Goal: Task Accomplishment & Management: Manage account settings

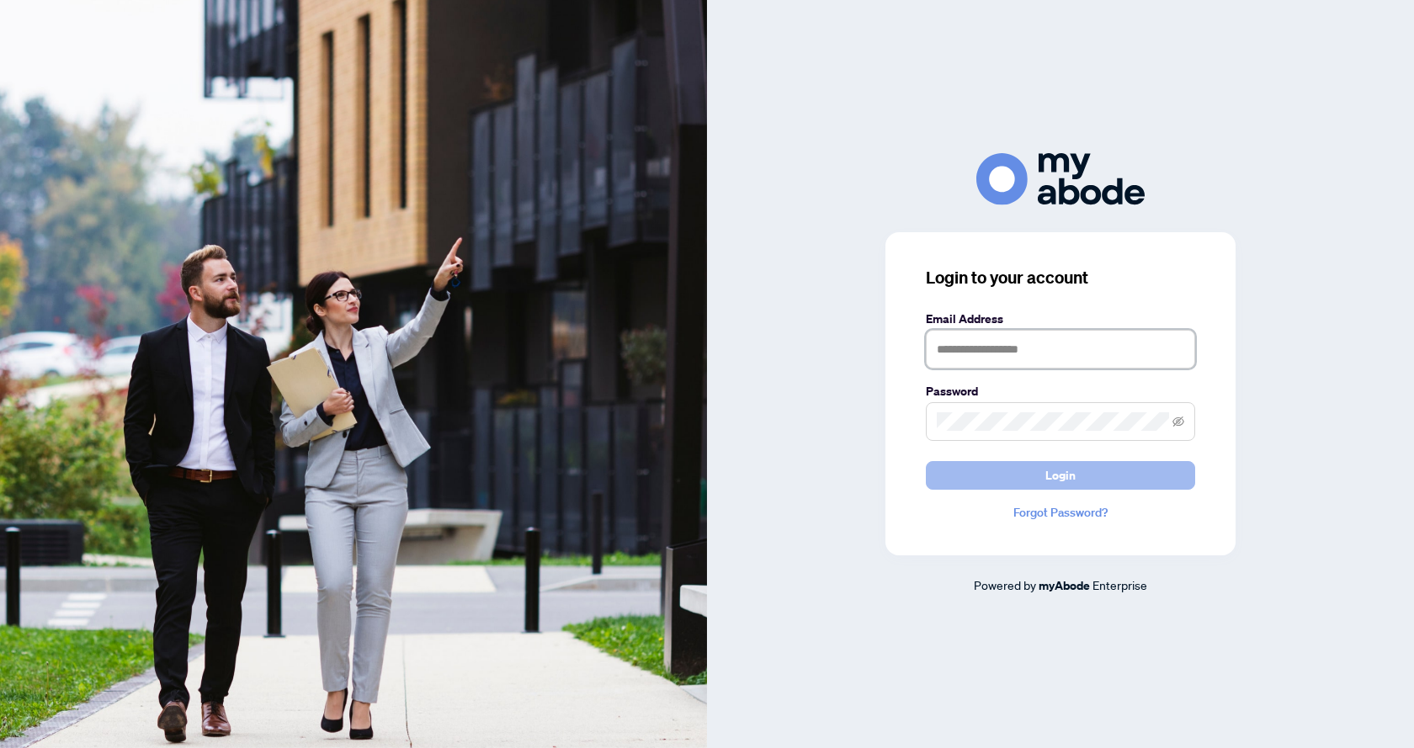
type input "**********"
click at [1011, 476] on button "Login" at bounding box center [1060, 475] width 269 height 29
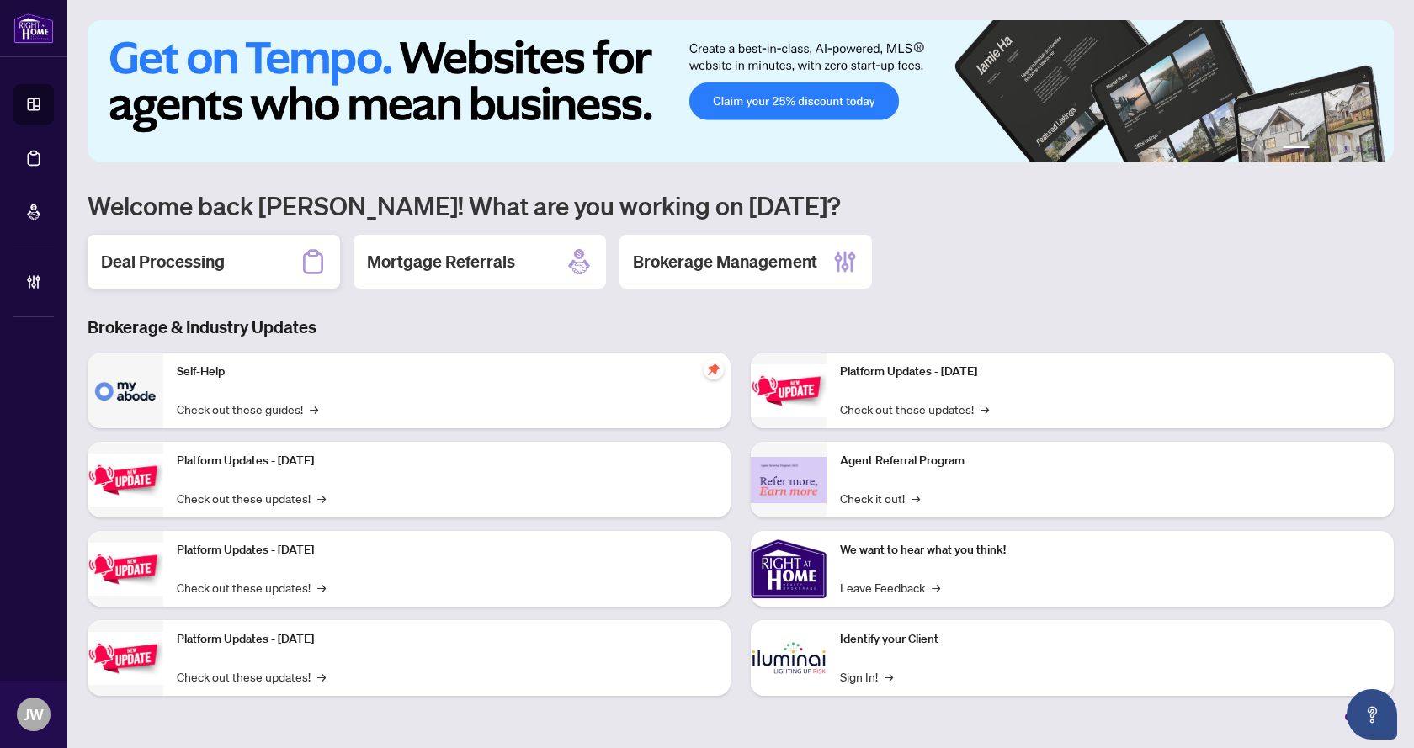
click at [245, 242] on div "Deal Processing" at bounding box center [214, 262] width 253 height 54
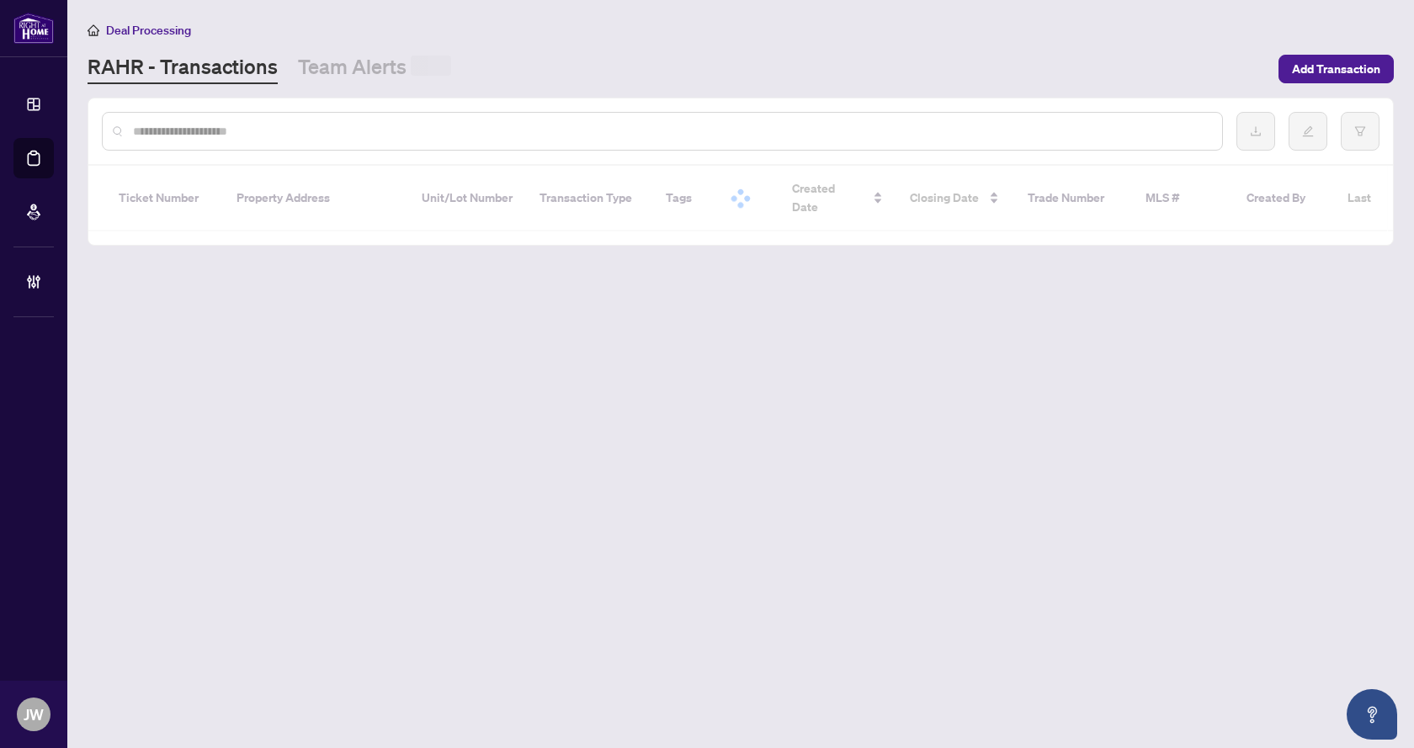
click at [269, 122] on input "text" at bounding box center [671, 131] width 1076 height 19
paste input "*****"
type input "*****"
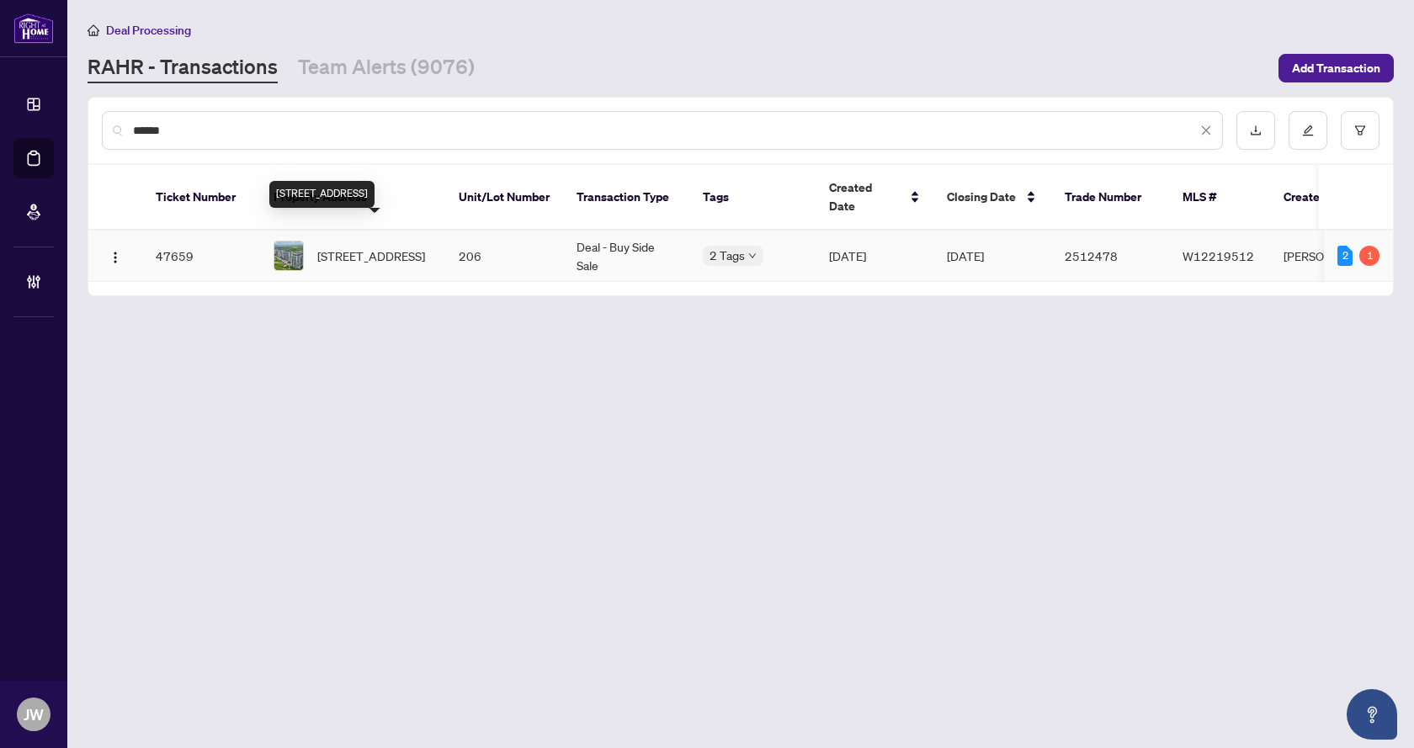
click at [390, 247] on span "[STREET_ADDRESS]" at bounding box center [371, 256] width 108 height 19
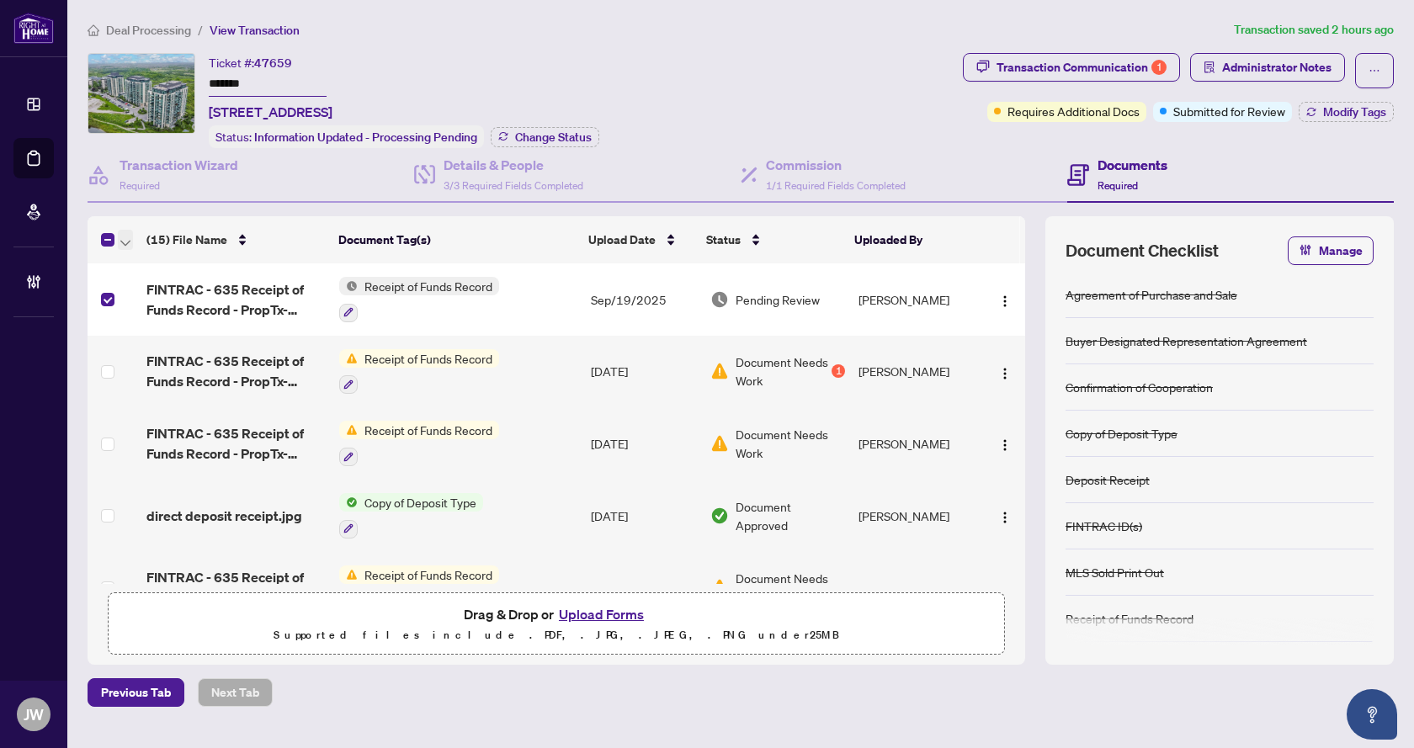
click at [120, 244] on button "button" at bounding box center [125, 240] width 15 height 20
click at [143, 263] on span "Open Selected in New Tab(s)" at bounding box center [206, 267] width 150 height 19
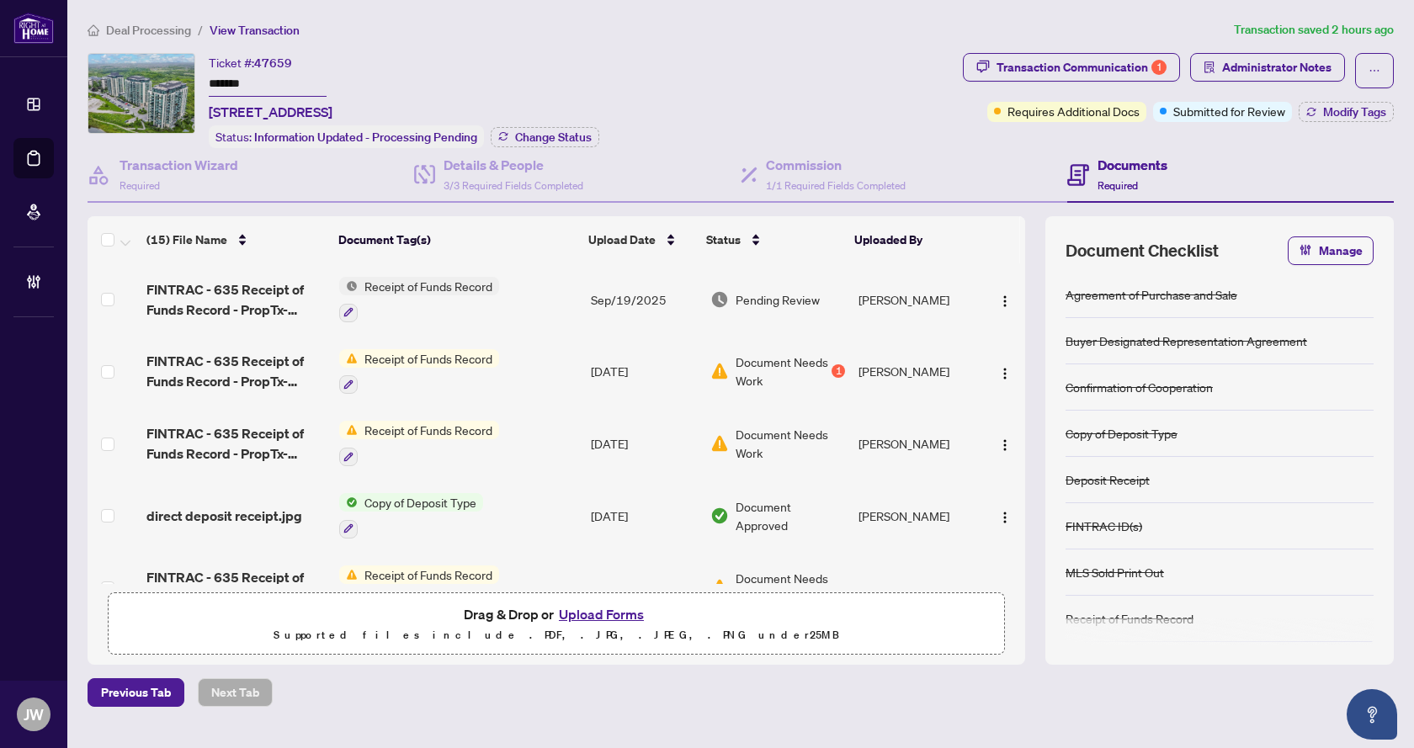
click at [242, 81] on input "*******" at bounding box center [268, 84] width 118 height 24
click at [1260, 77] on span "Administrator Notes" at bounding box center [1276, 67] width 109 height 27
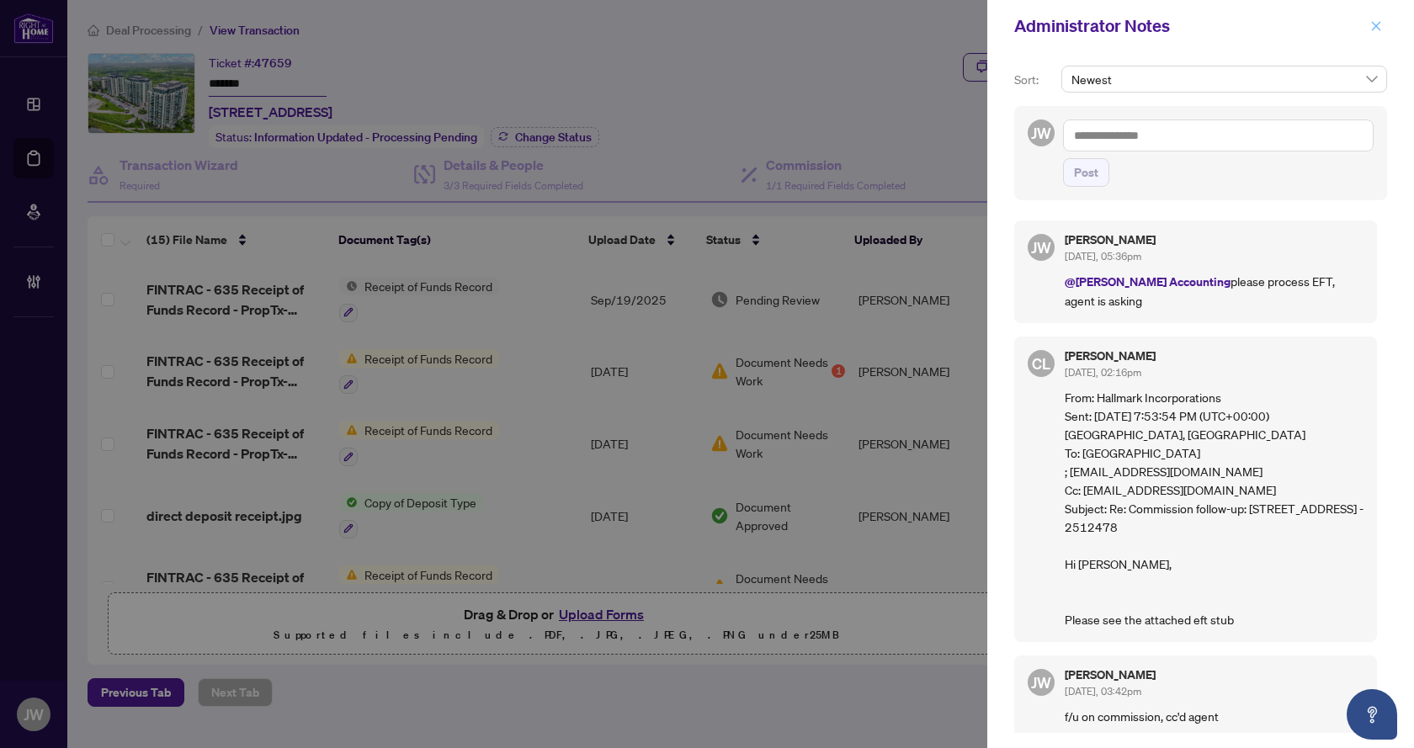
click at [1375, 22] on icon "close" at bounding box center [1377, 26] width 12 height 12
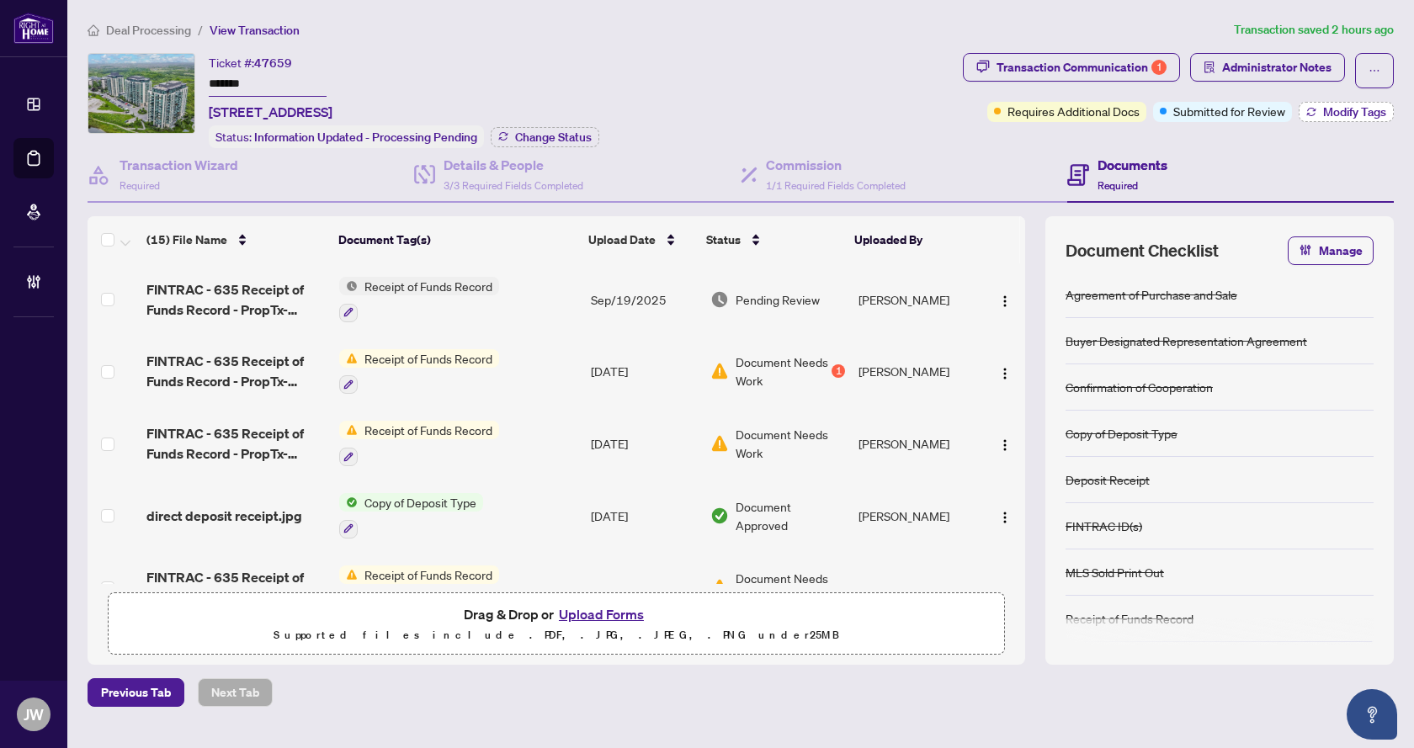
click at [1307, 115] on icon "button" at bounding box center [1312, 112] width 10 height 10
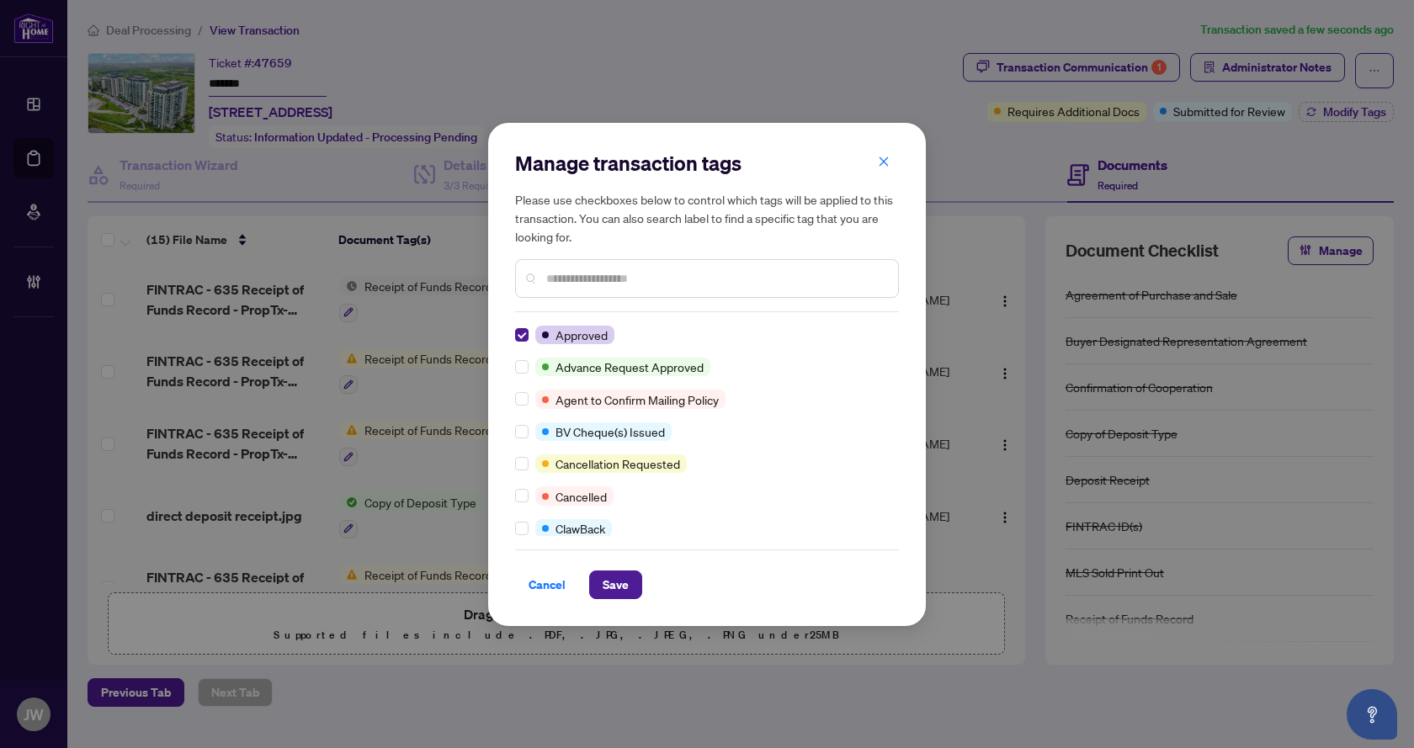
click at [625, 290] on div at bounding box center [707, 278] width 384 height 39
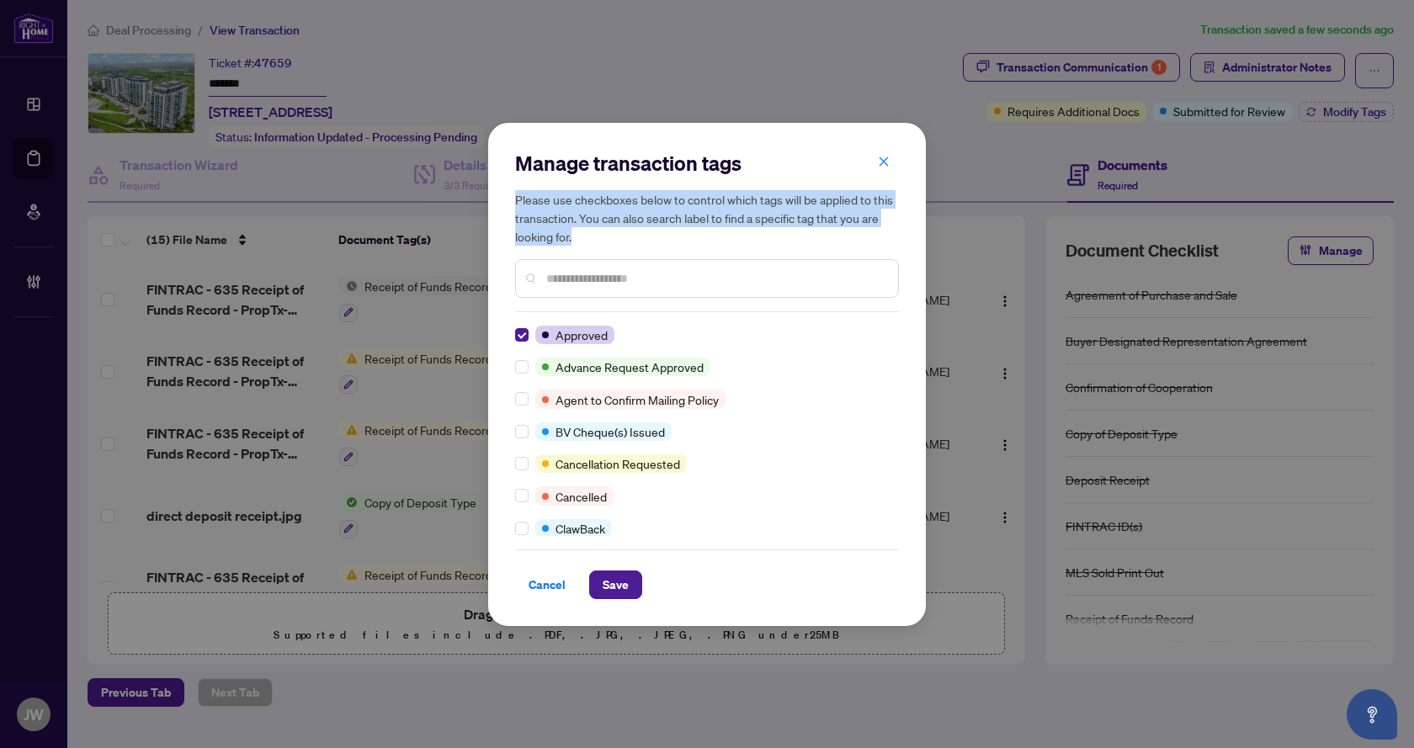
click at [625, 290] on div at bounding box center [707, 278] width 384 height 39
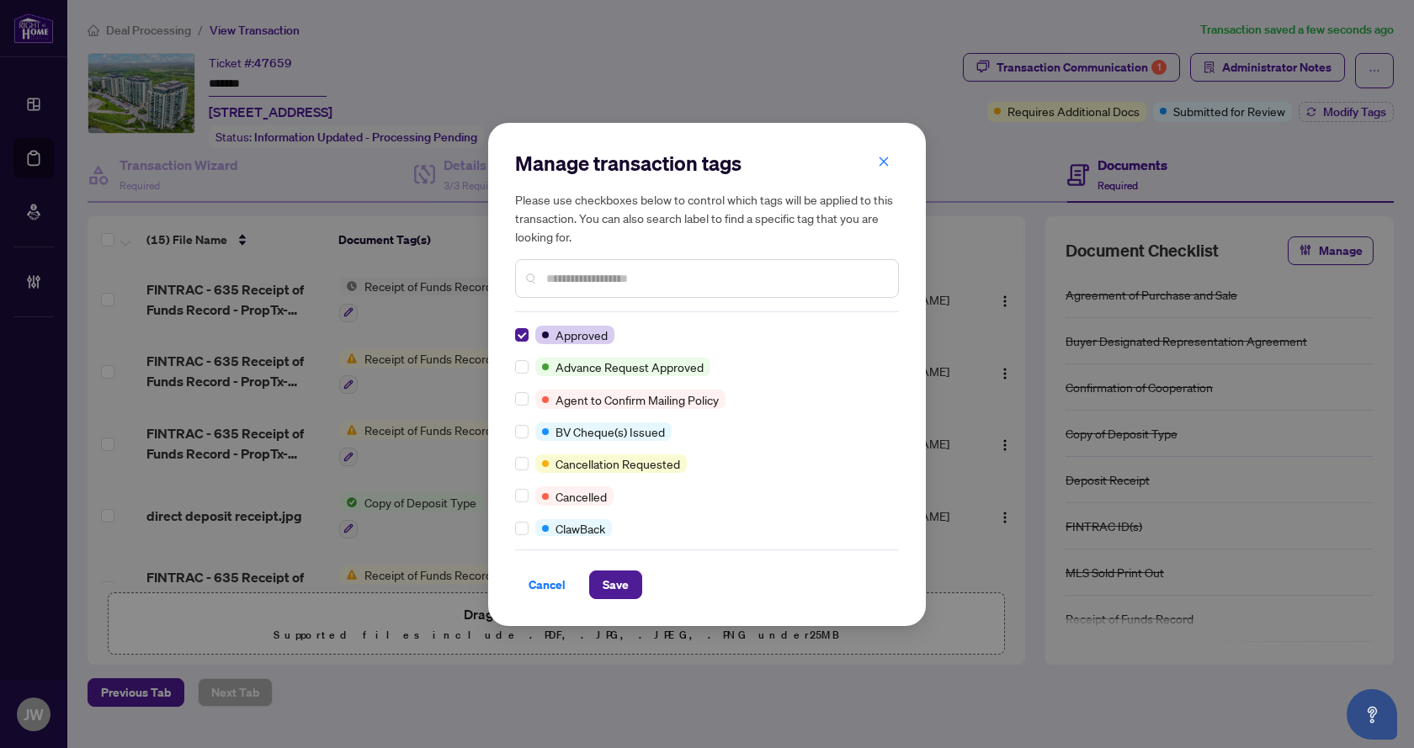
click at [627, 283] on input "text" at bounding box center [715, 278] width 338 height 19
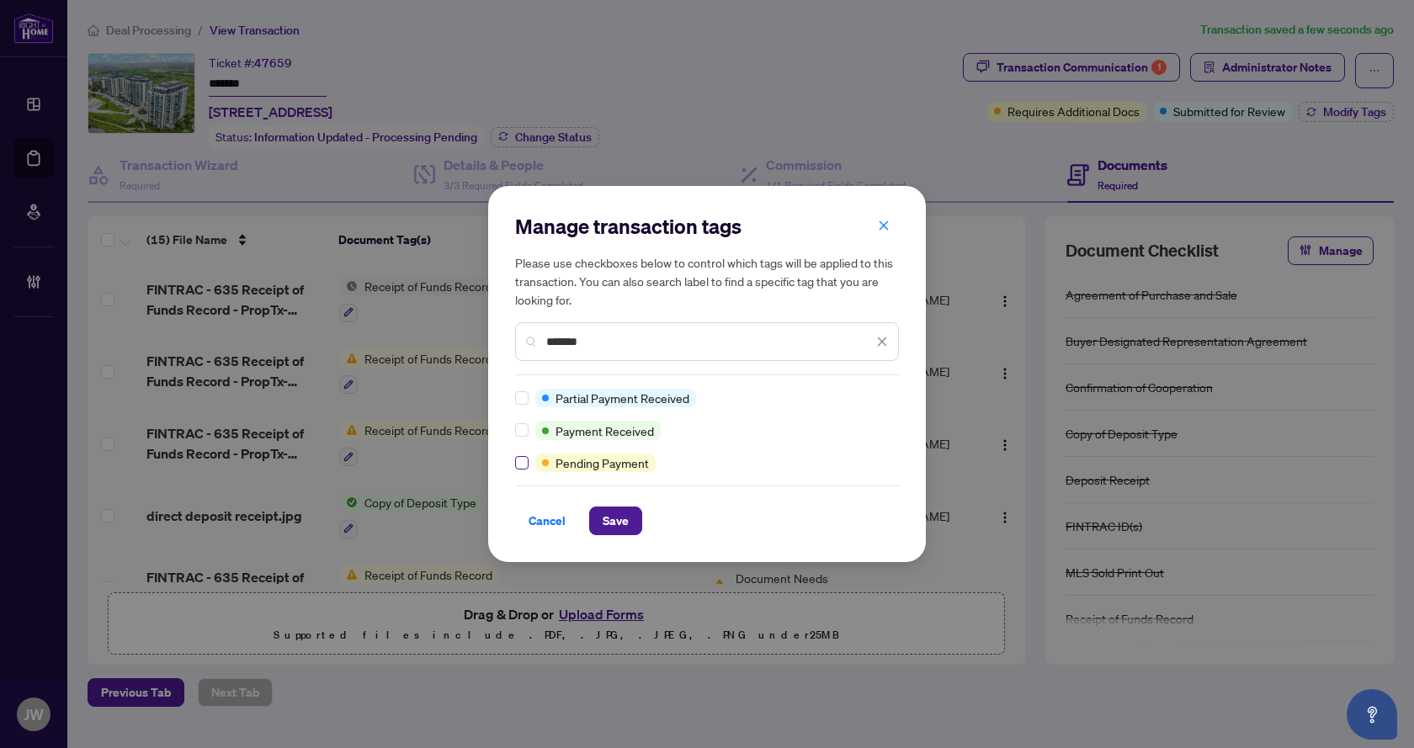
type input "*******"
click at [598, 517] on button "Save" at bounding box center [615, 521] width 53 height 29
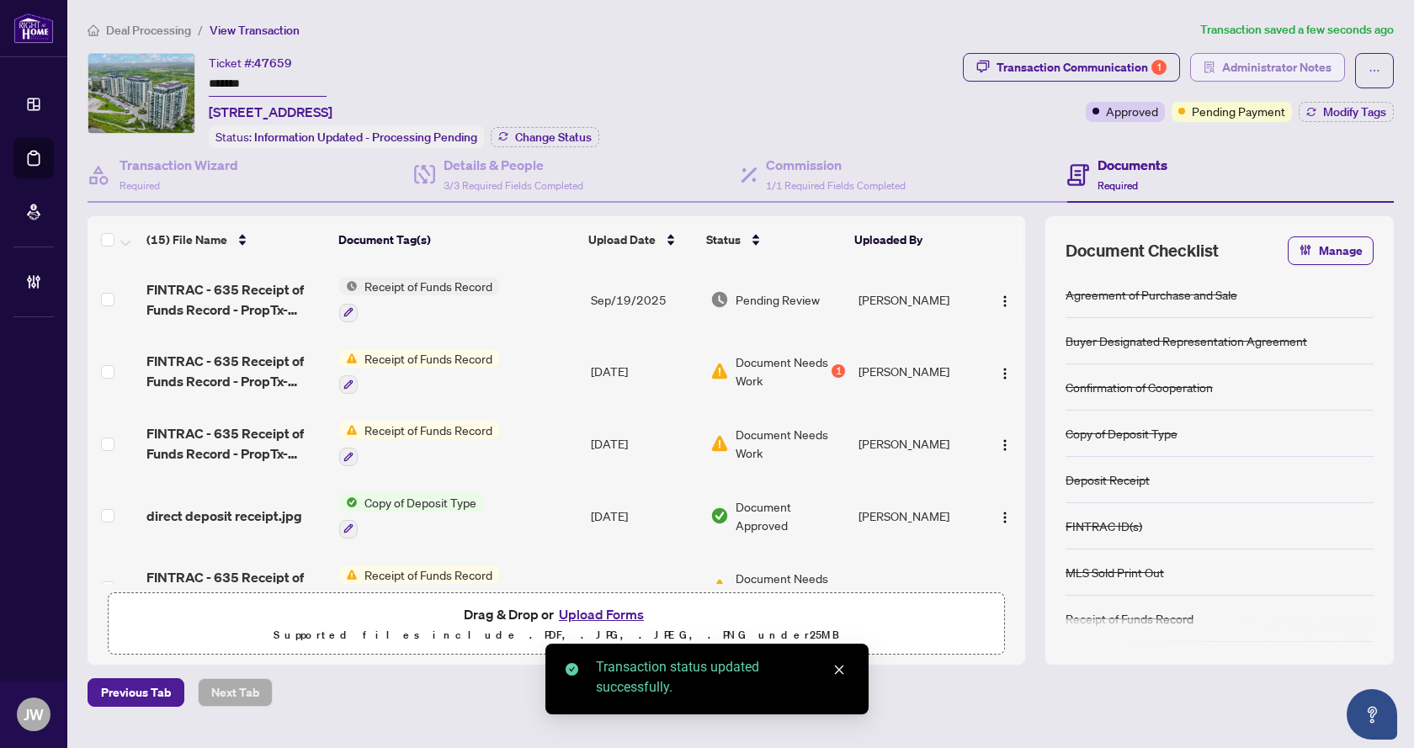
click at [1255, 69] on span "Administrator Notes" at bounding box center [1276, 67] width 109 height 27
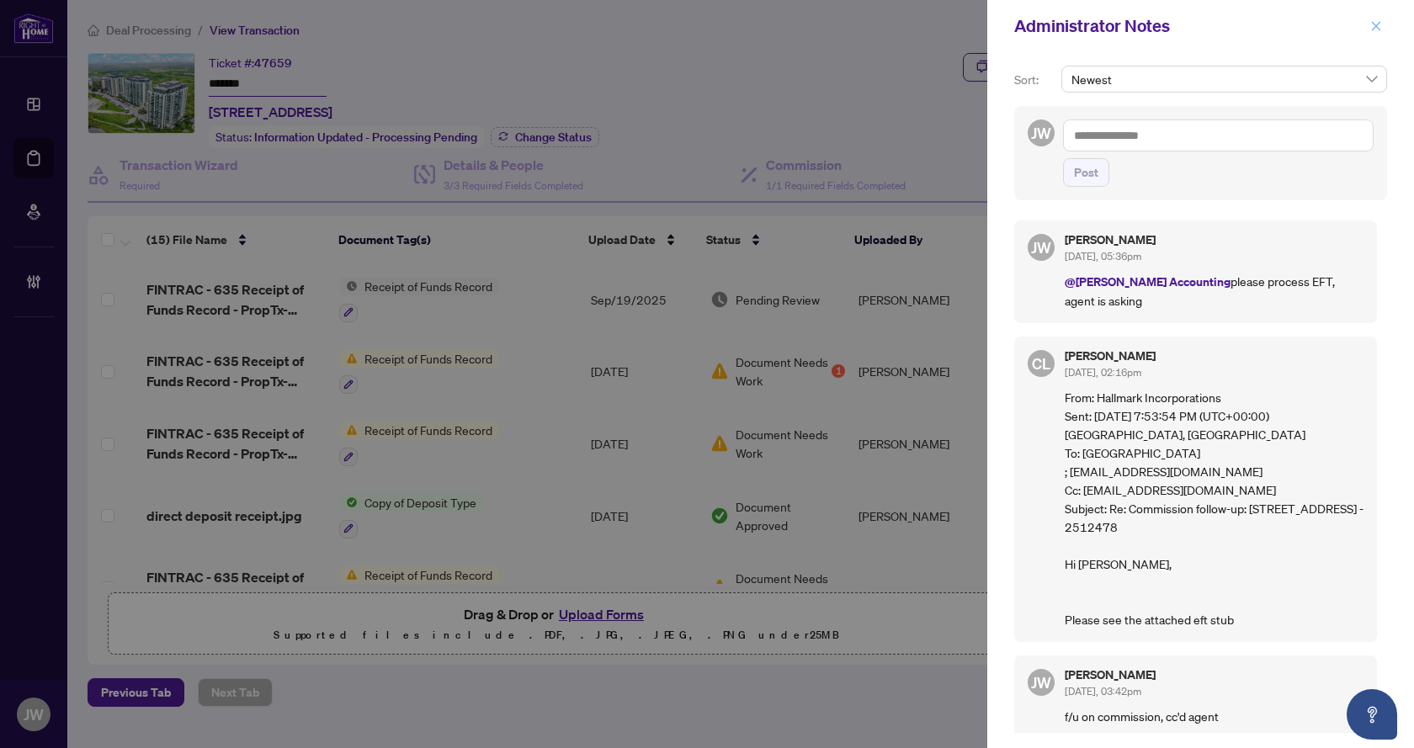
click at [1379, 30] on icon "close" at bounding box center [1377, 26] width 12 height 12
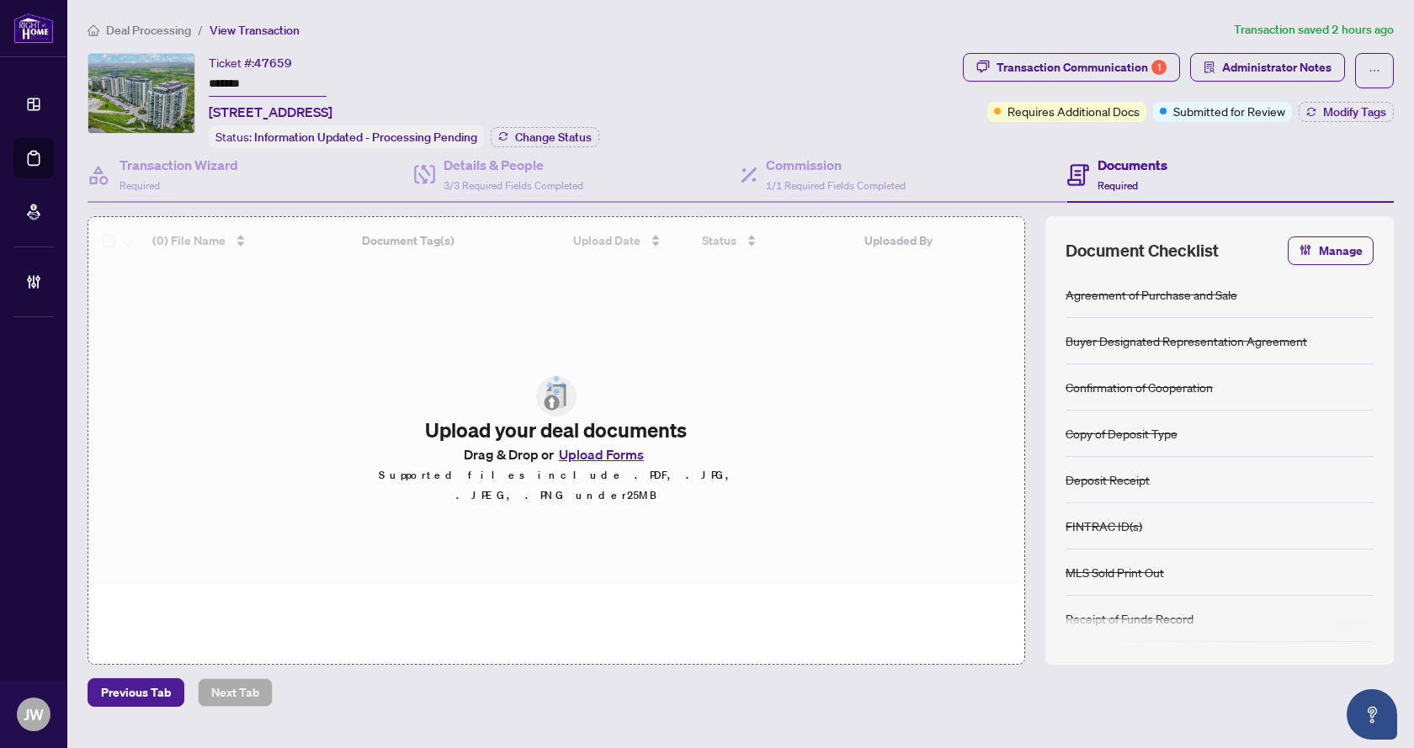
click at [128, 33] on span "Deal Processing" at bounding box center [148, 30] width 85 height 15
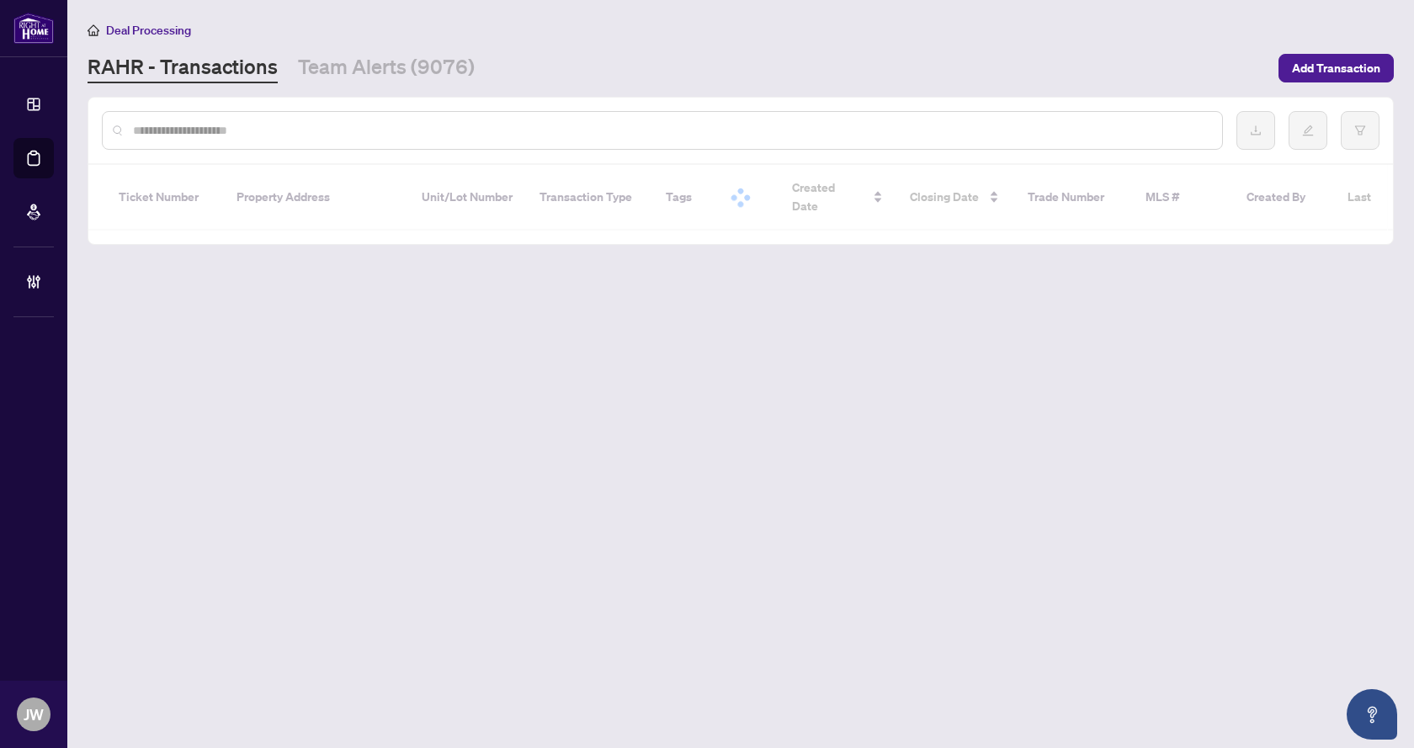
click at [273, 128] on input "text" at bounding box center [671, 130] width 1076 height 19
paste input "*****"
type input "*****"
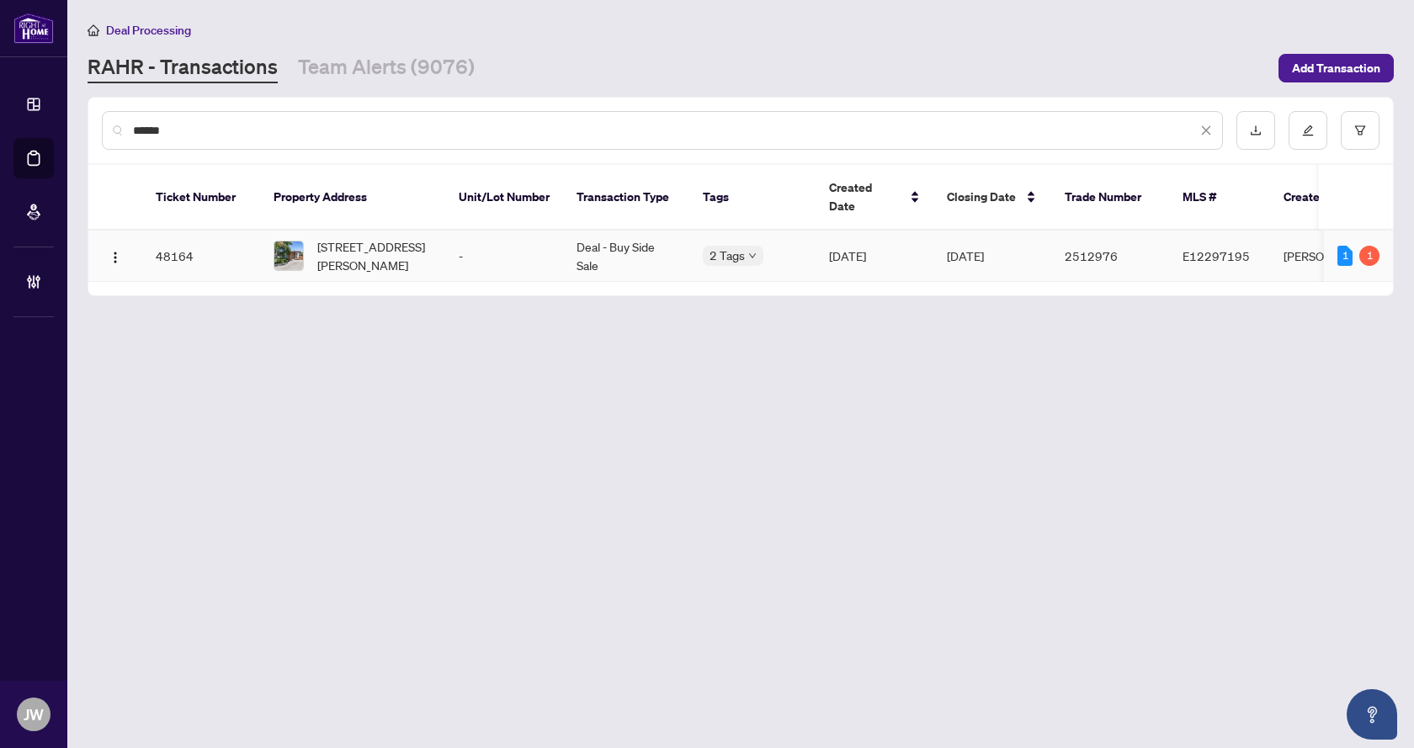
click at [322, 247] on span "503 Wilson Rd, Oshawa, Ontario L1H 6E1, Canada" at bounding box center [374, 255] width 115 height 37
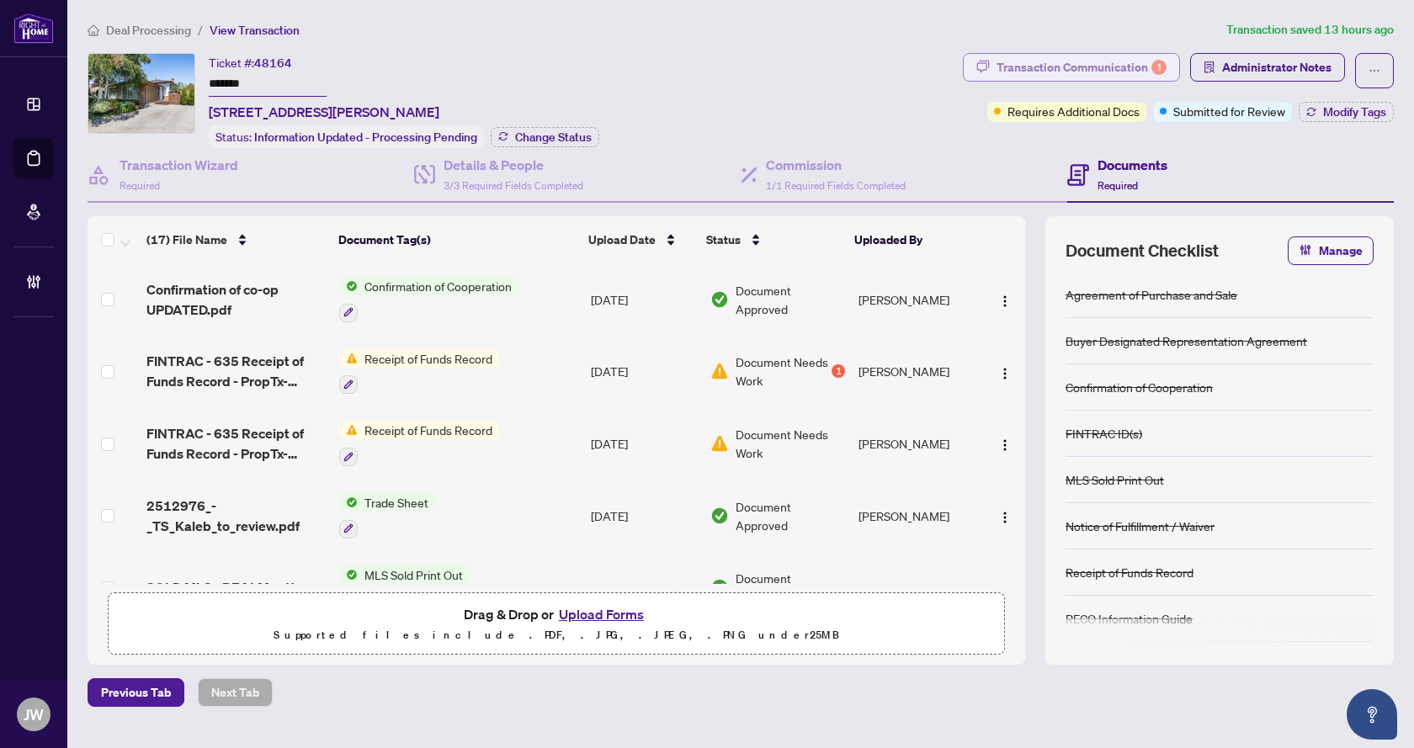
click at [1153, 61] on div "Transaction Communication 1" at bounding box center [1082, 67] width 170 height 27
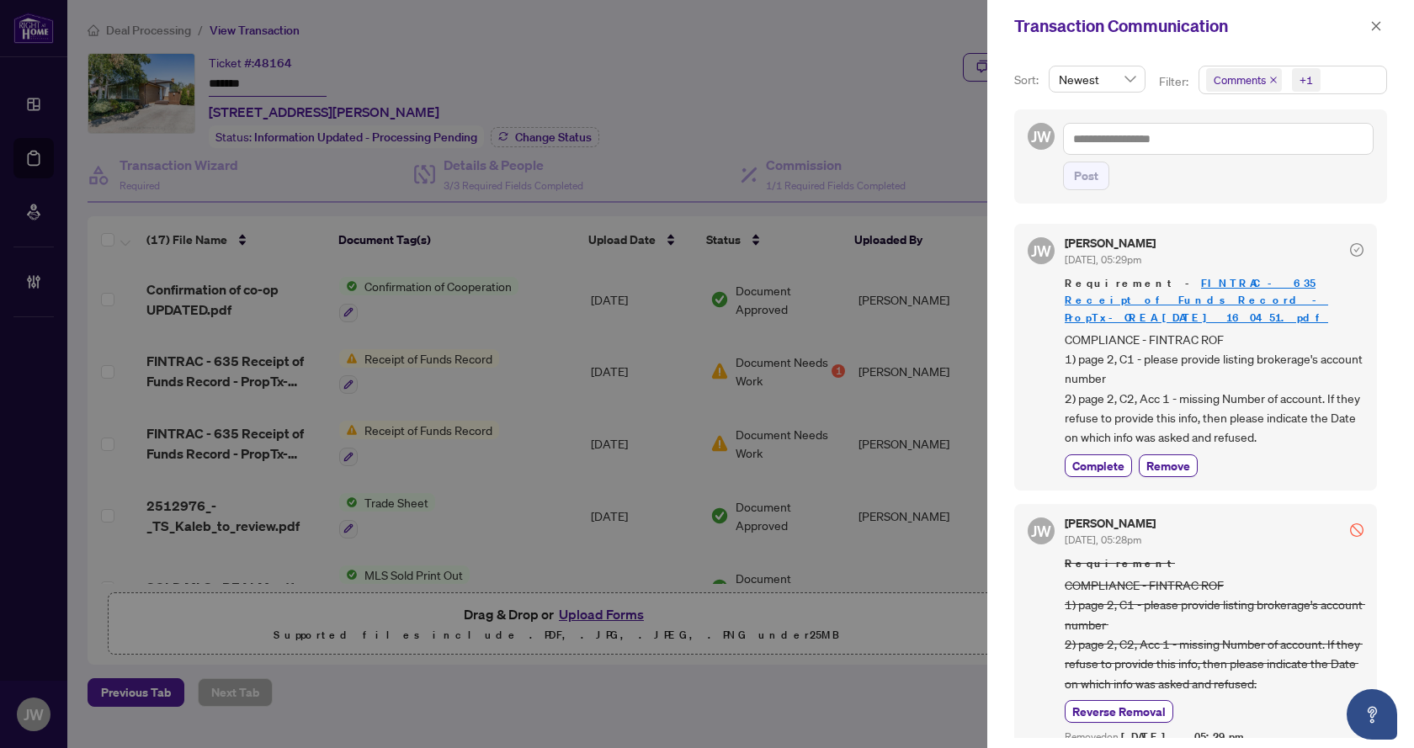
click at [1318, 80] on span "+1" at bounding box center [1306, 80] width 29 height 24
click at [1335, 143] on span "Comments" at bounding box center [1300, 150] width 149 height 20
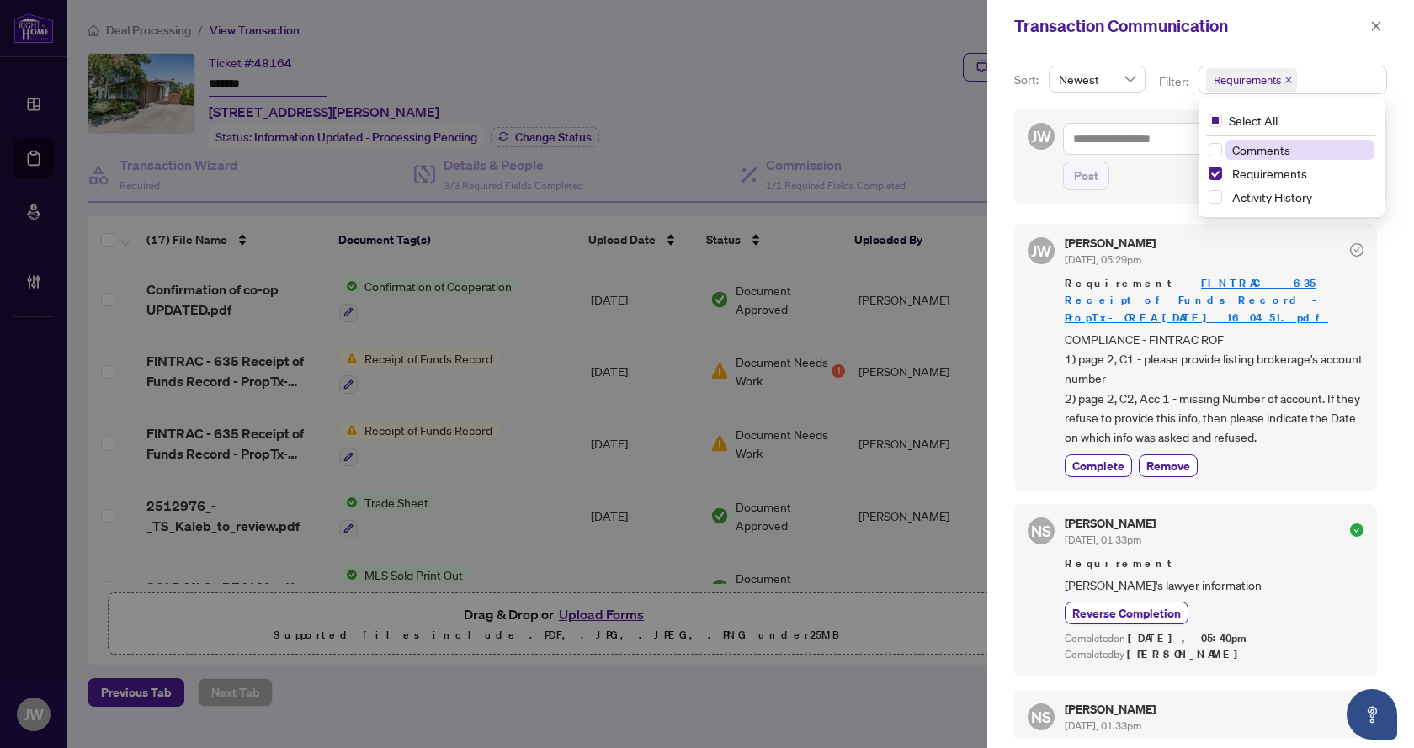
click at [1335, 143] on span "Comments" at bounding box center [1300, 150] width 149 height 20
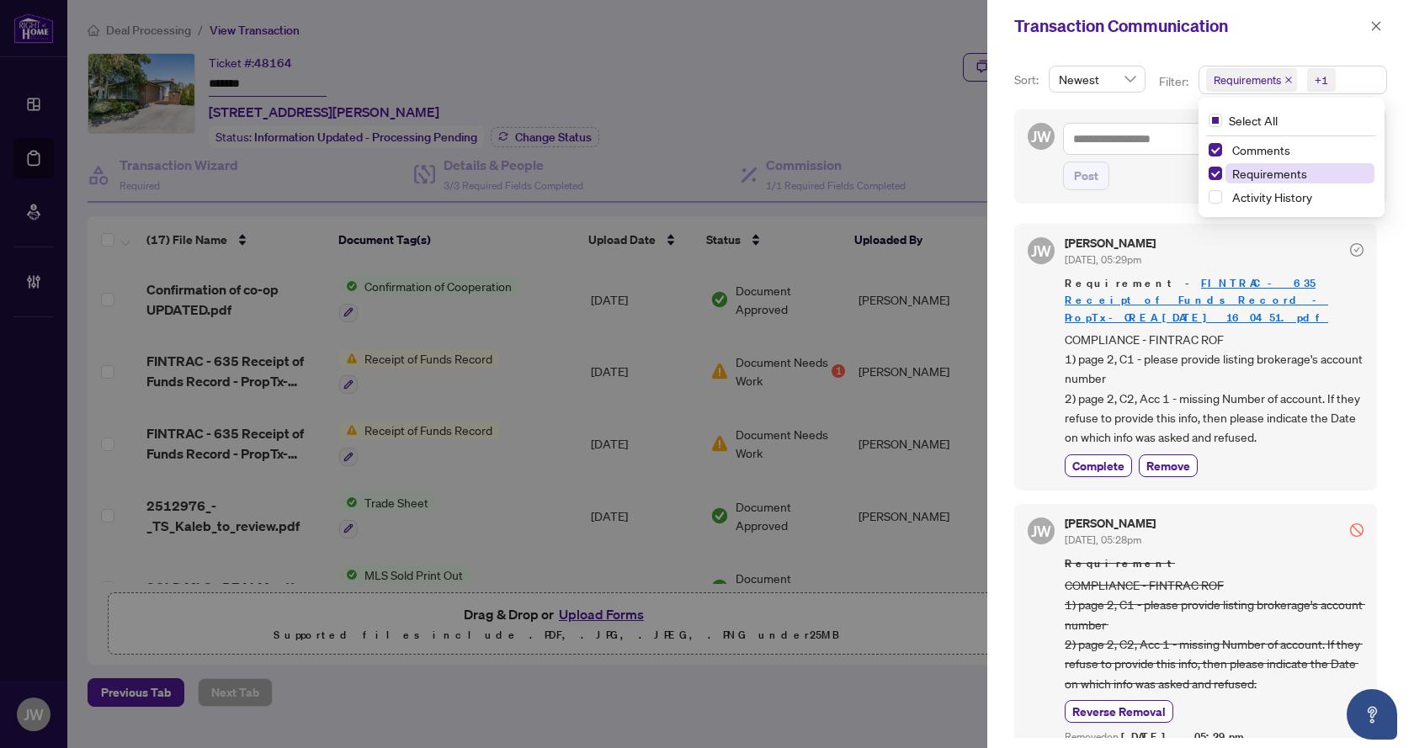
click at [1339, 169] on span "Requirements" at bounding box center [1300, 173] width 149 height 20
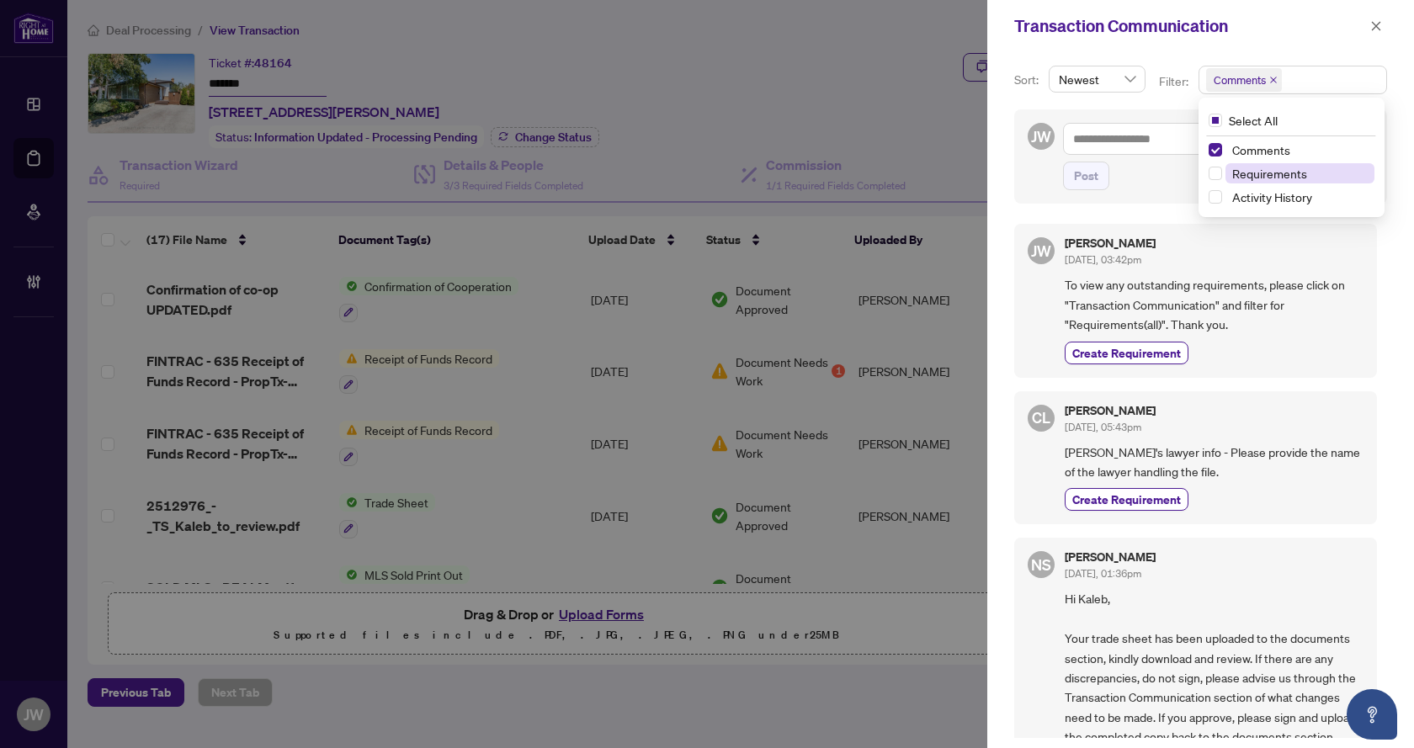
click at [1339, 169] on span "Requirements" at bounding box center [1300, 173] width 149 height 20
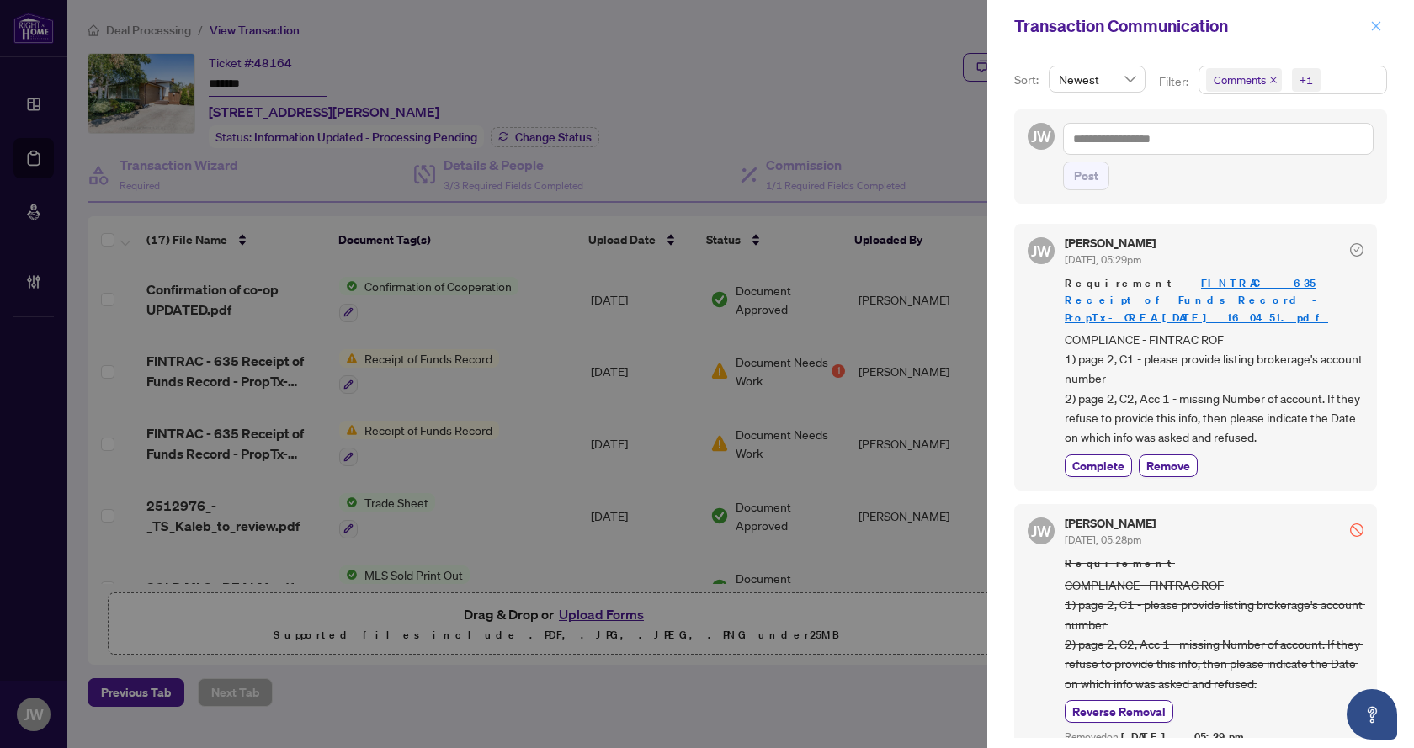
click at [1383, 24] on button "button" at bounding box center [1377, 26] width 22 height 20
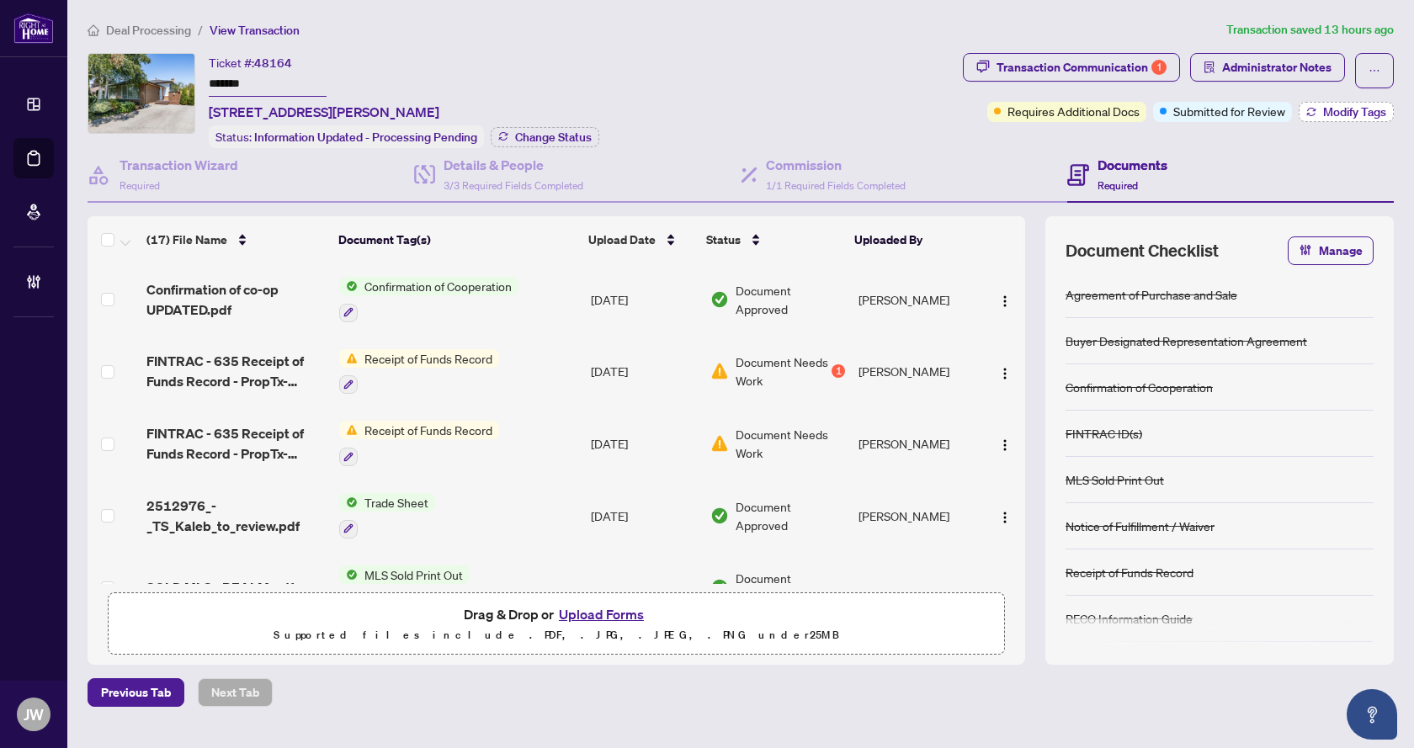
click at [1351, 114] on span "Modify Tags" at bounding box center [1354, 112] width 63 height 12
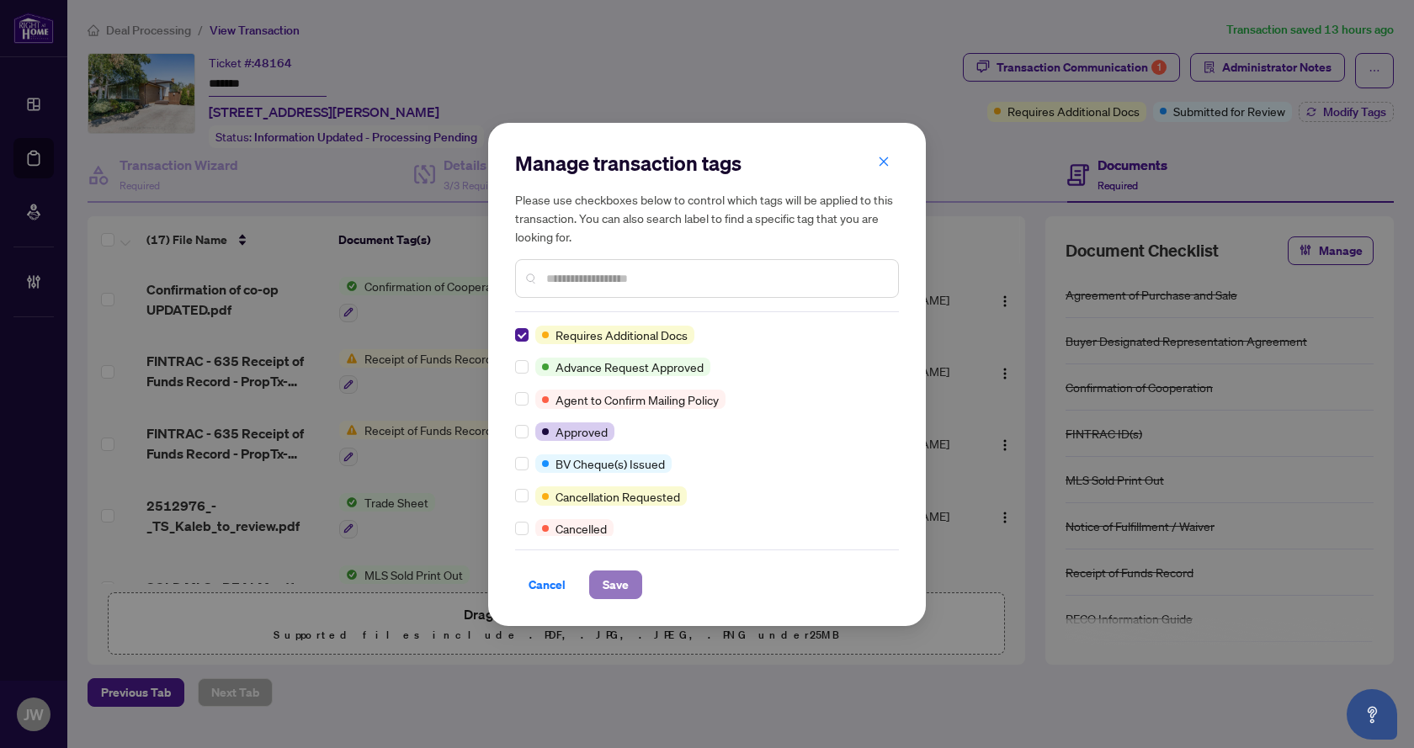
click at [640, 579] on button "Save" at bounding box center [615, 585] width 53 height 29
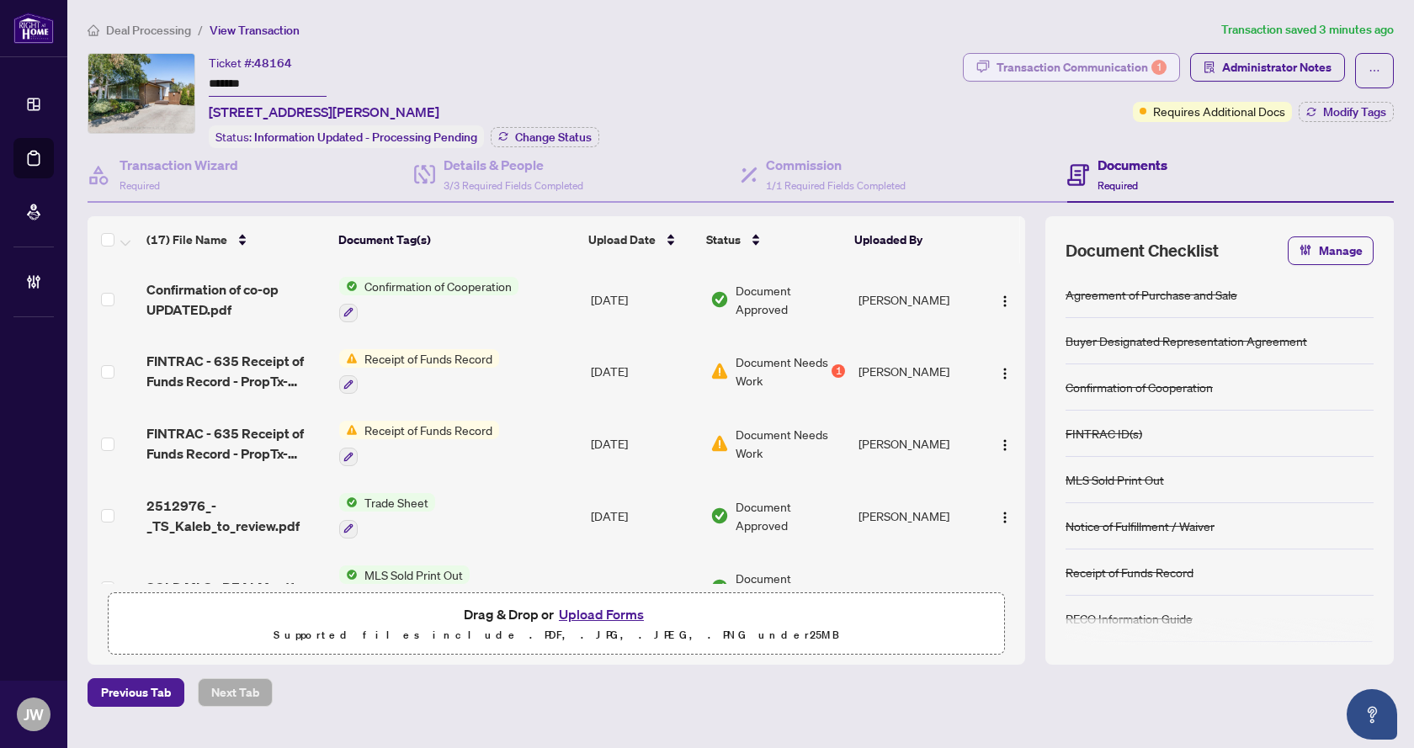
click at [1126, 58] on div "Transaction Communication 1" at bounding box center [1082, 67] width 170 height 27
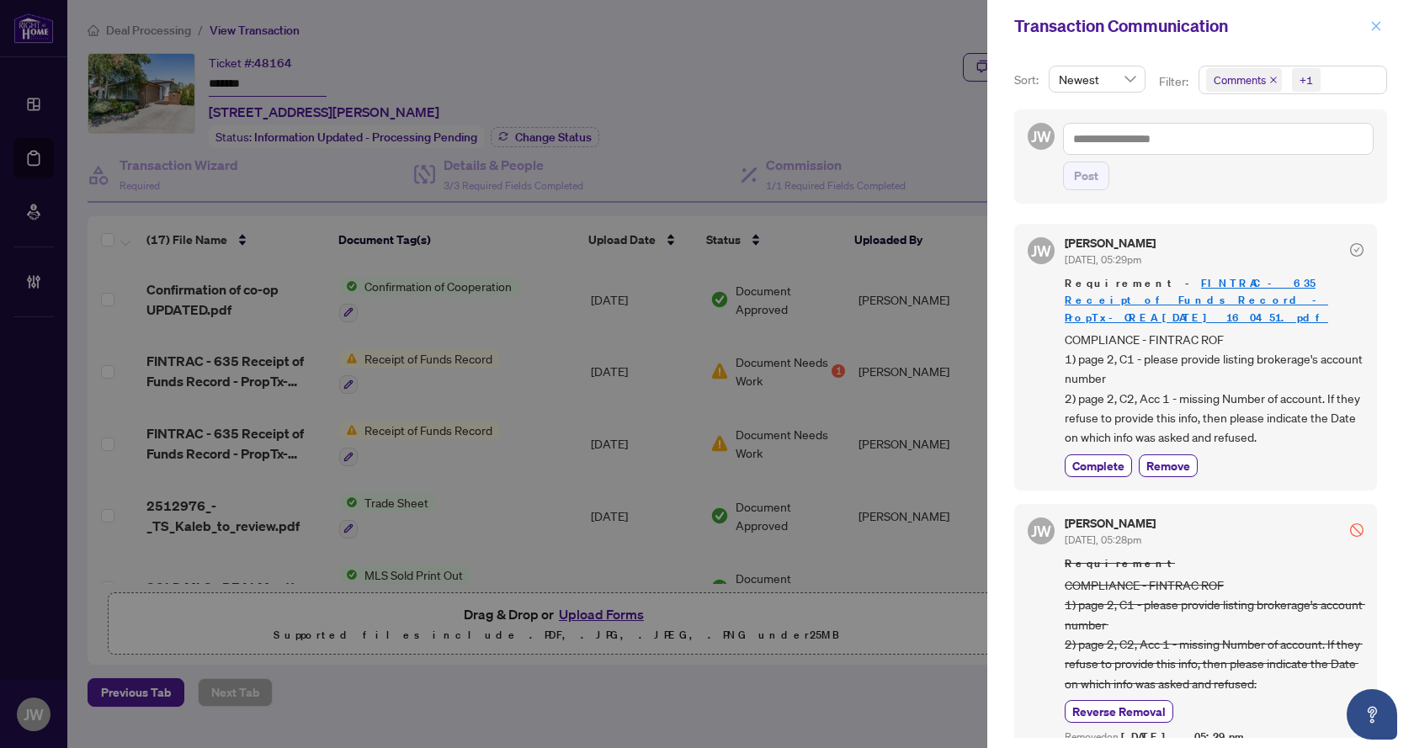
click at [1377, 27] on icon "close" at bounding box center [1376, 25] width 9 height 9
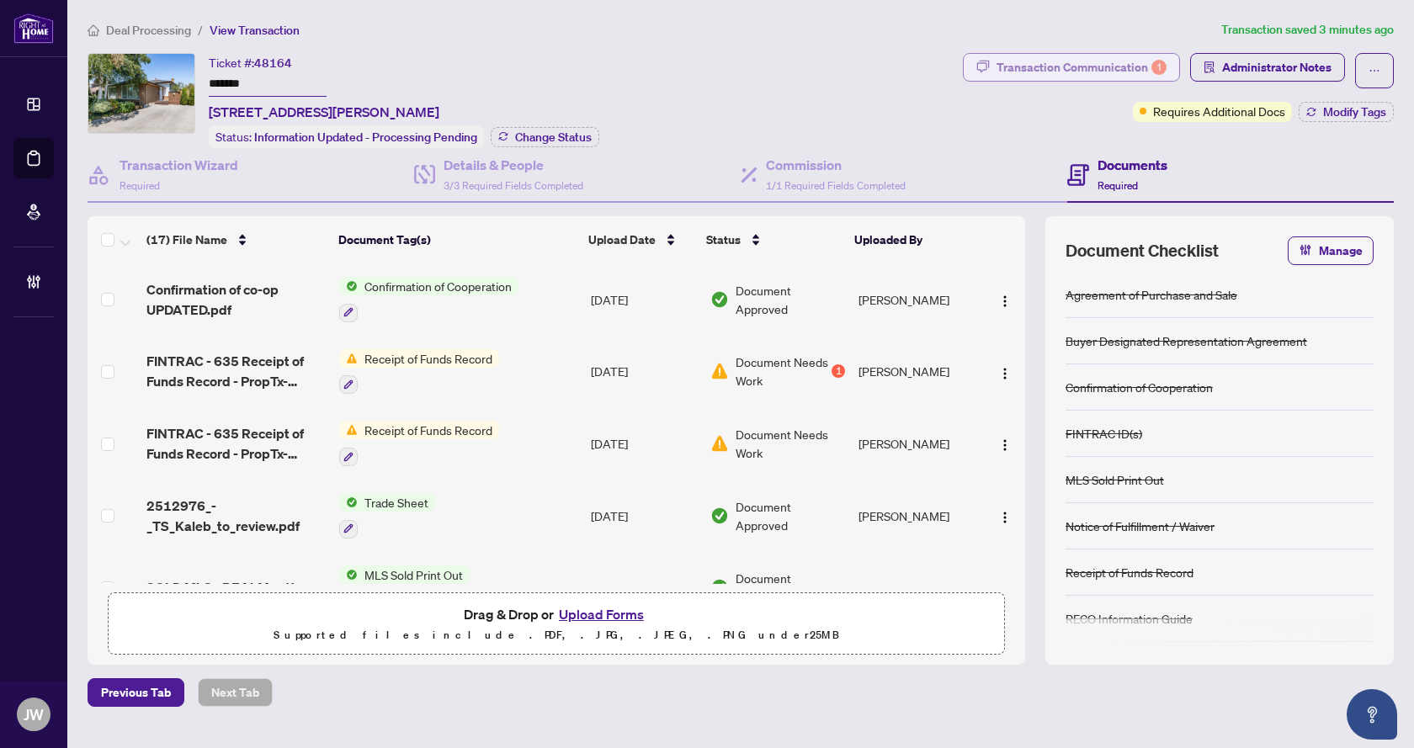
click at [1070, 80] on button "Transaction Communication 1" at bounding box center [1071, 67] width 217 height 29
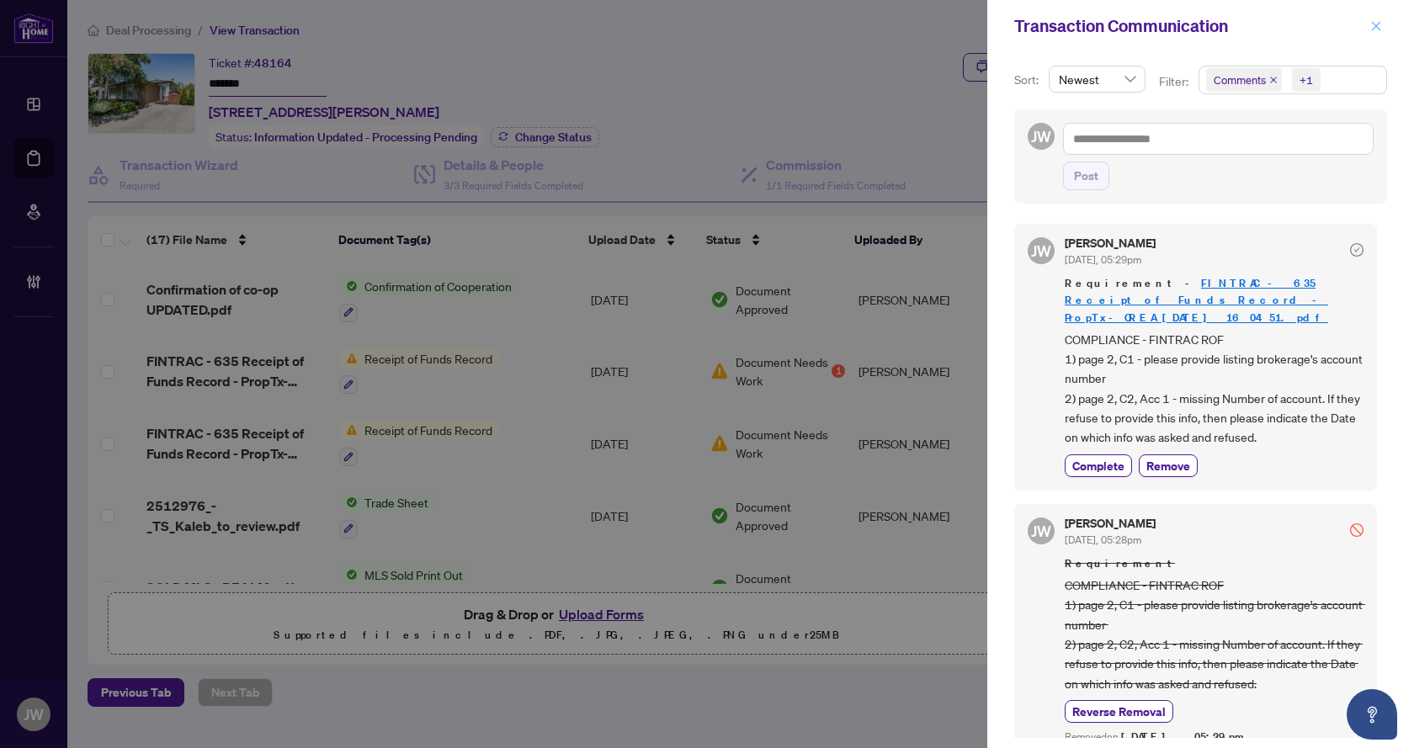
click at [1377, 29] on icon "close" at bounding box center [1377, 26] width 12 height 12
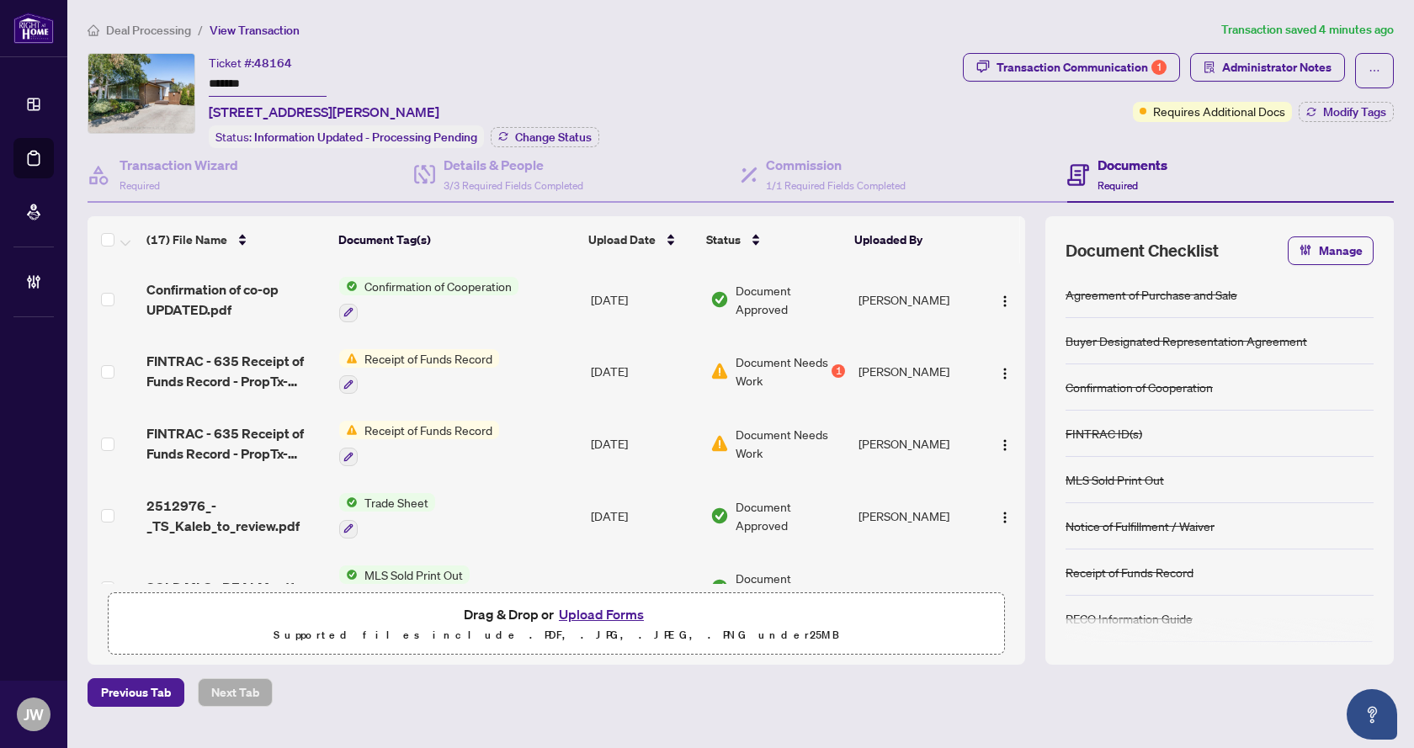
click at [545, 359] on td "Receipt of Funds Record" at bounding box center [459, 372] width 252 height 72
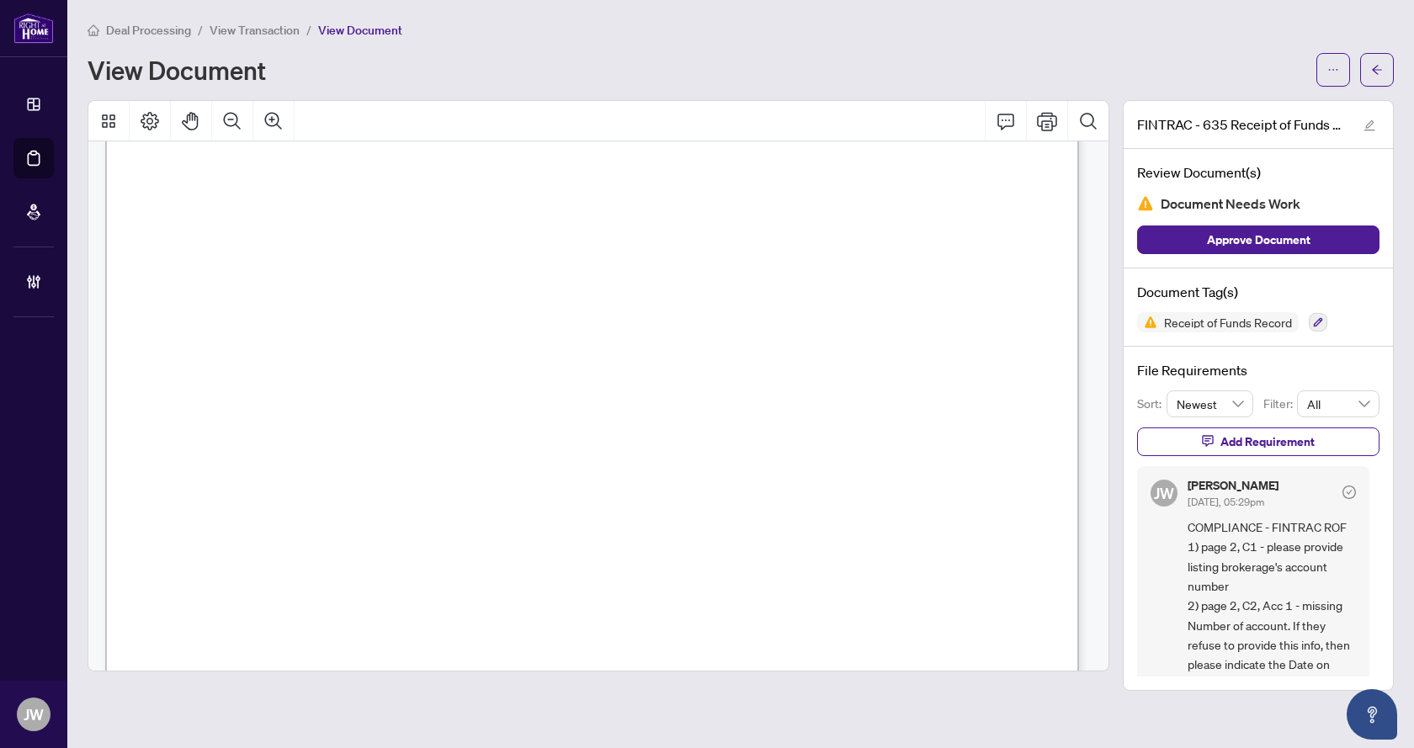
scroll to position [1347, 0]
drag, startPoint x: 843, startPoint y: 23, endPoint x: 844, endPoint y: 138, distance: 115.3
click at [843, 23] on div "Deal Processing / View Transaction / View Document" at bounding box center [741, 29] width 1307 height 19
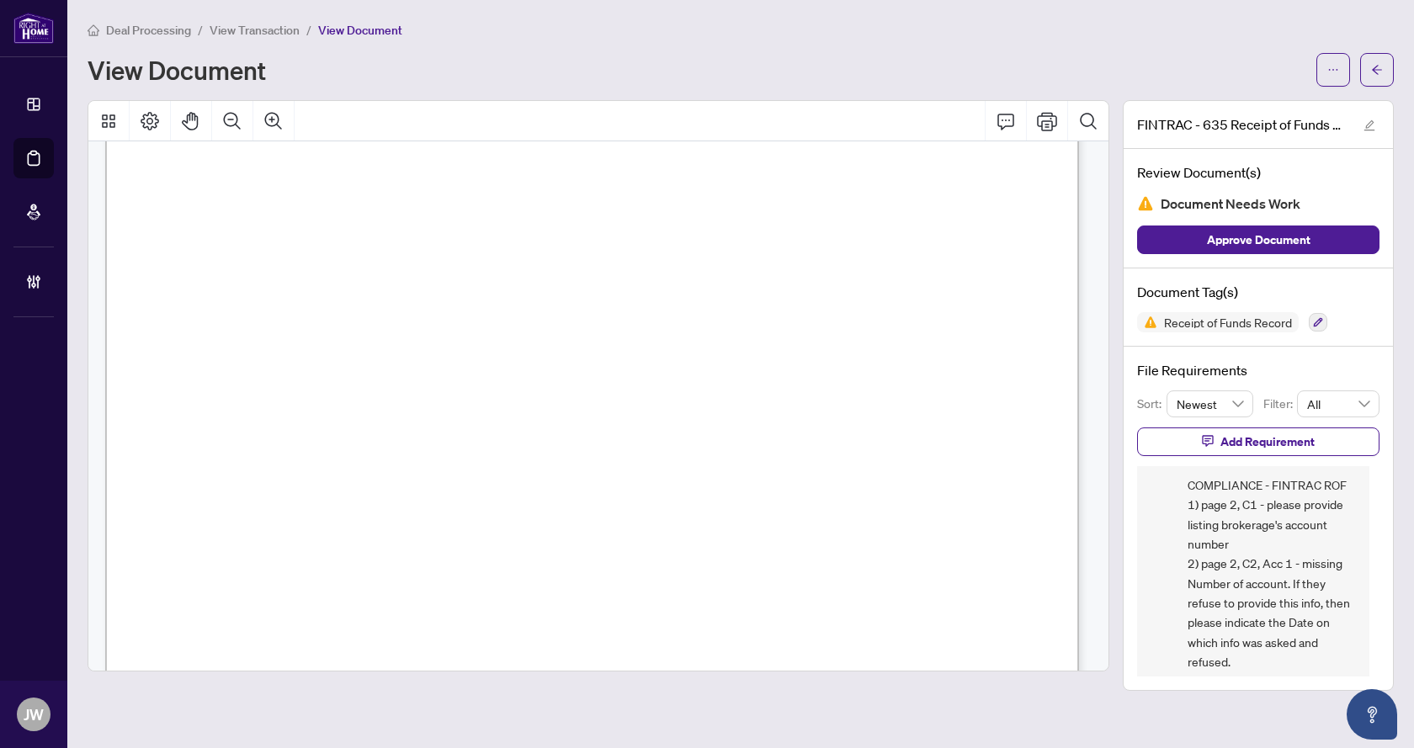
click at [252, 27] on span "View Transaction" at bounding box center [255, 30] width 90 height 15
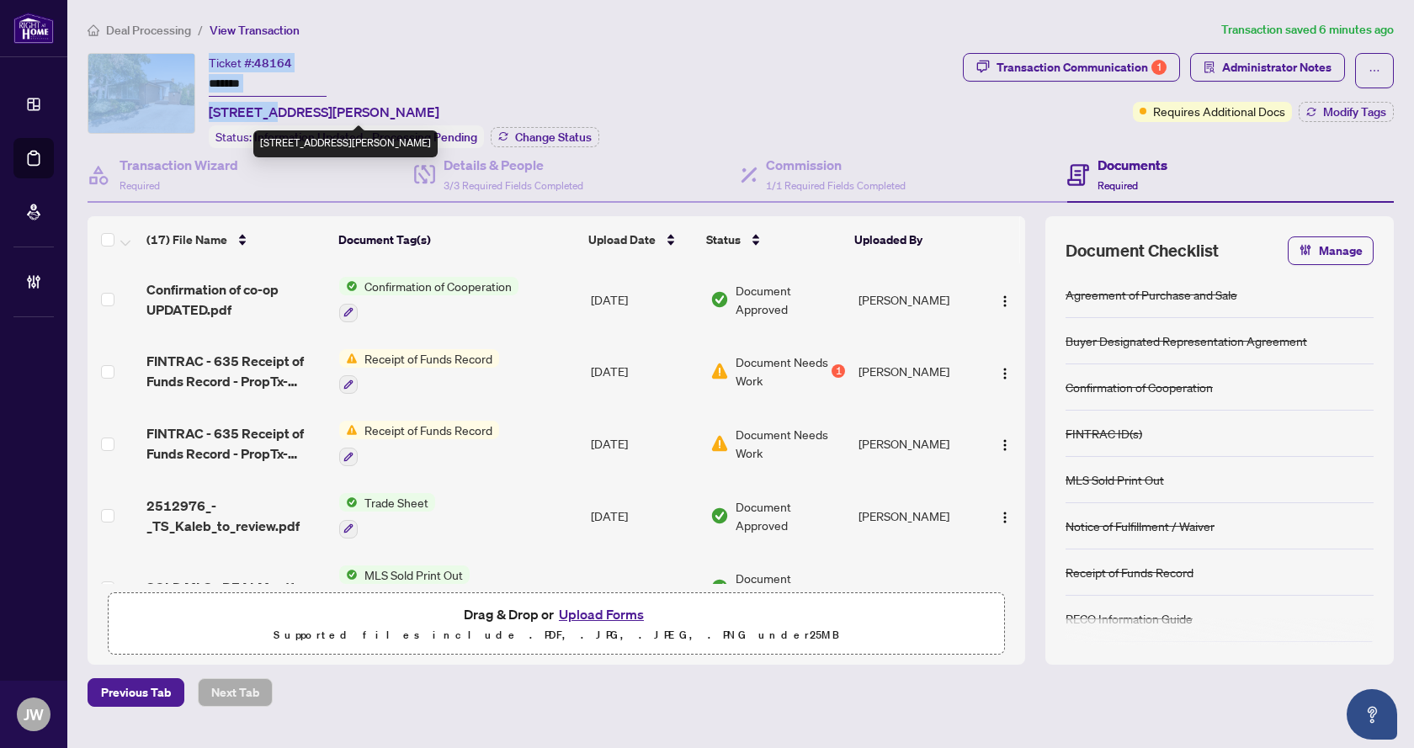
drag, startPoint x: 200, startPoint y: 106, endPoint x: 292, endPoint y: 109, distance: 91.8
click at [273, 101] on div "Ticket #: 48164 ******* 503 Wilson Rd, Oshawa, Ontario L1H 6E1, Canada Status: …" at bounding box center [522, 100] width 869 height 95
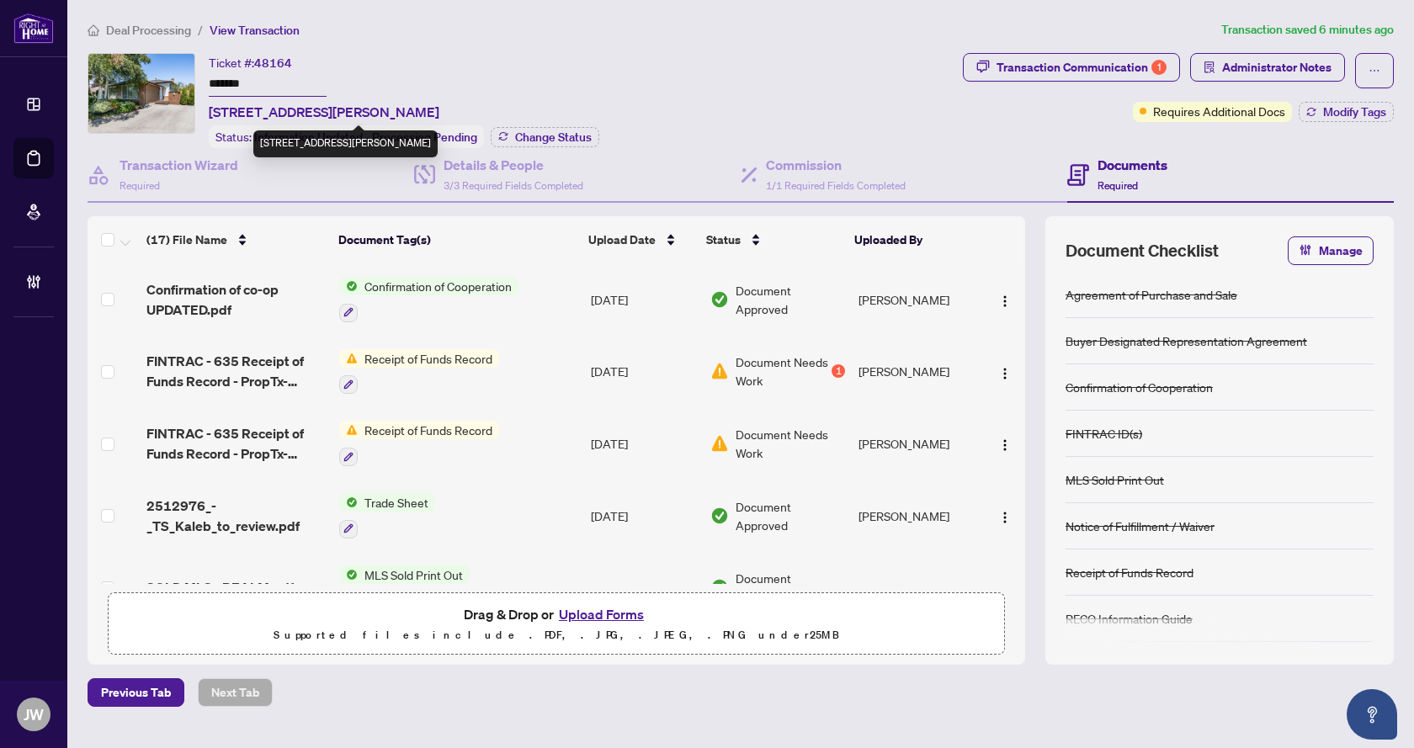
click at [293, 109] on span "[STREET_ADDRESS][PERSON_NAME]" at bounding box center [324, 112] width 231 height 20
drag, startPoint x: 210, startPoint y: 109, endPoint x: 297, endPoint y: 109, distance: 87.6
click at [297, 109] on span "503 Wilson Rd, Oshawa, Ontario L1H 6E1, Canada" at bounding box center [324, 112] width 231 height 20
copy span "503 Wilson Rd"
click at [246, 86] on input "*******" at bounding box center [268, 84] width 118 height 24
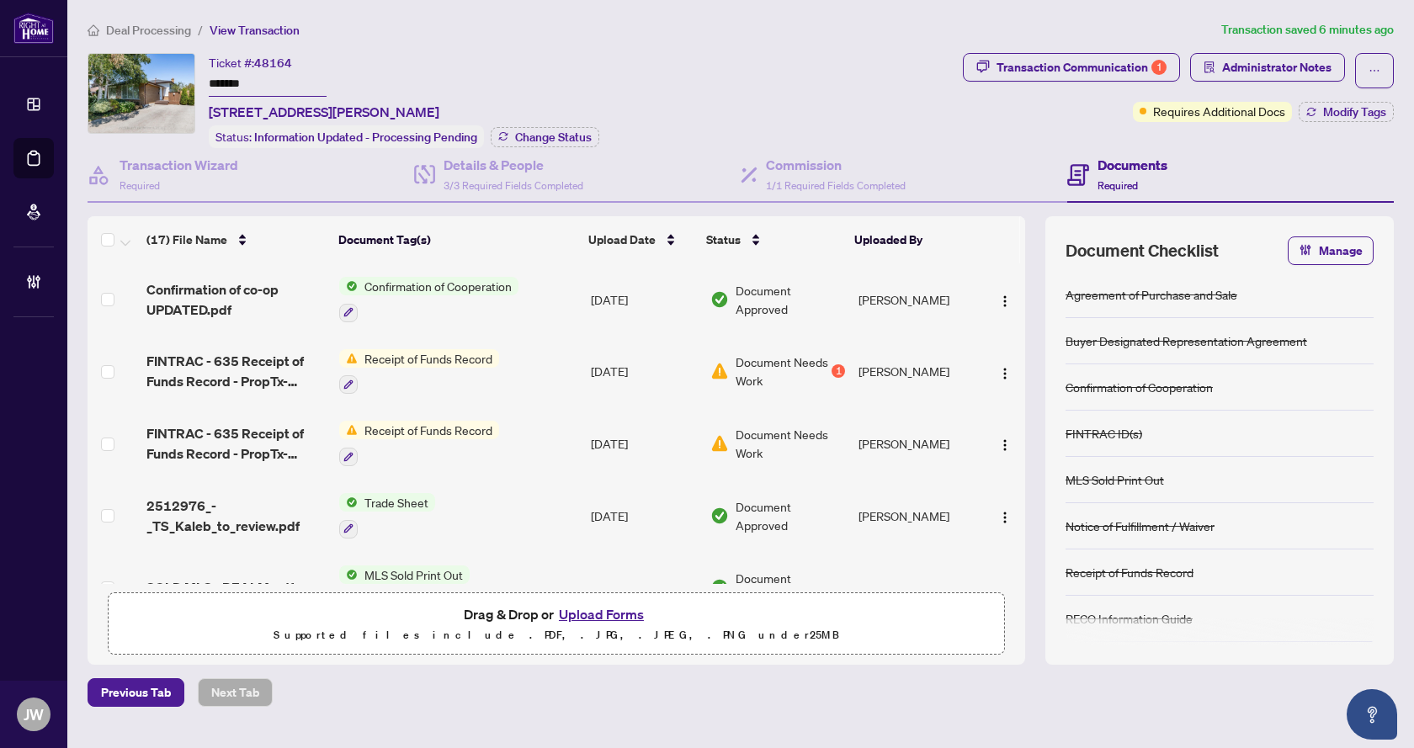
click at [246, 86] on input "*******" at bounding box center [268, 84] width 118 height 24
click at [1086, 75] on div "Transaction Communication 1" at bounding box center [1082, 67] width 170 height 27
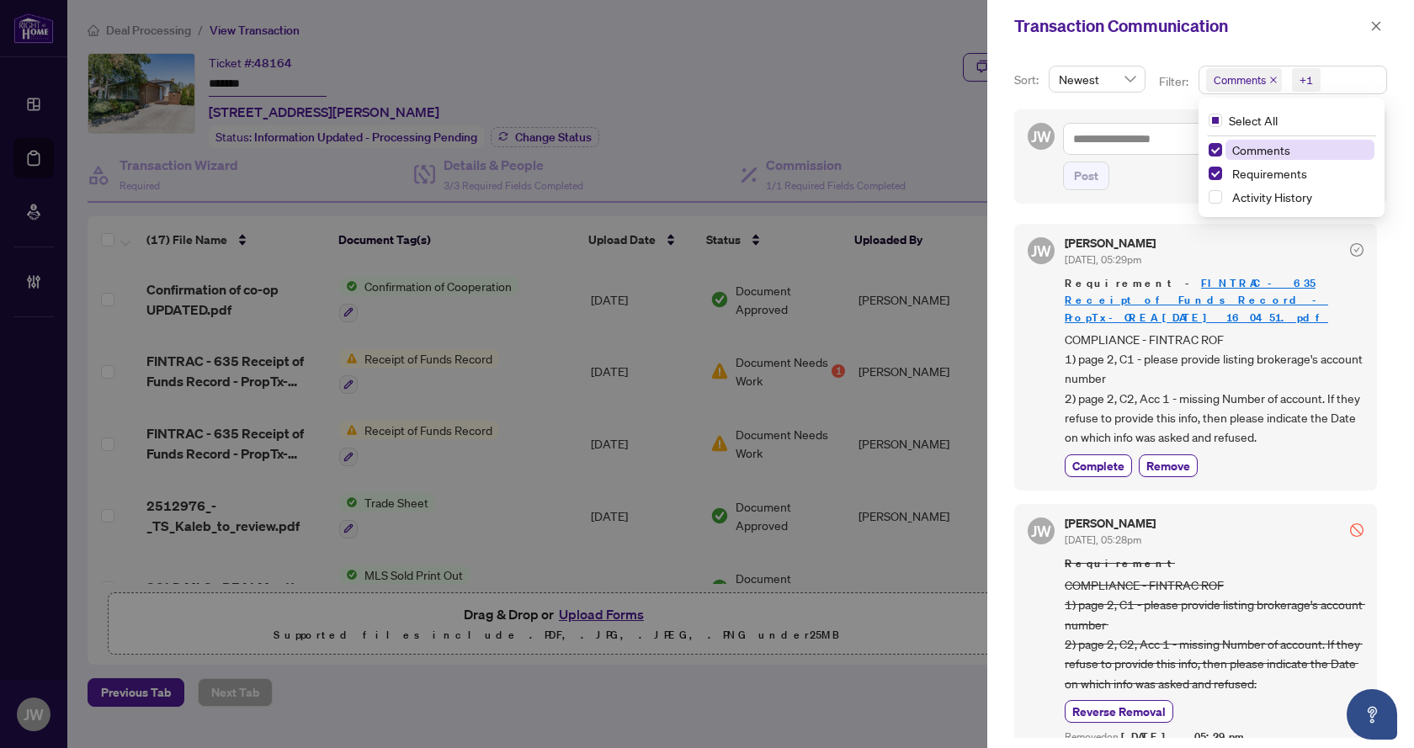
click at [1334, 83] on span "Comments +1" at bounding box center [1293, 80] width 187 height 27
click at [1385, 27] on button "button" at bounding box center [1377, 26] width 22 height 20
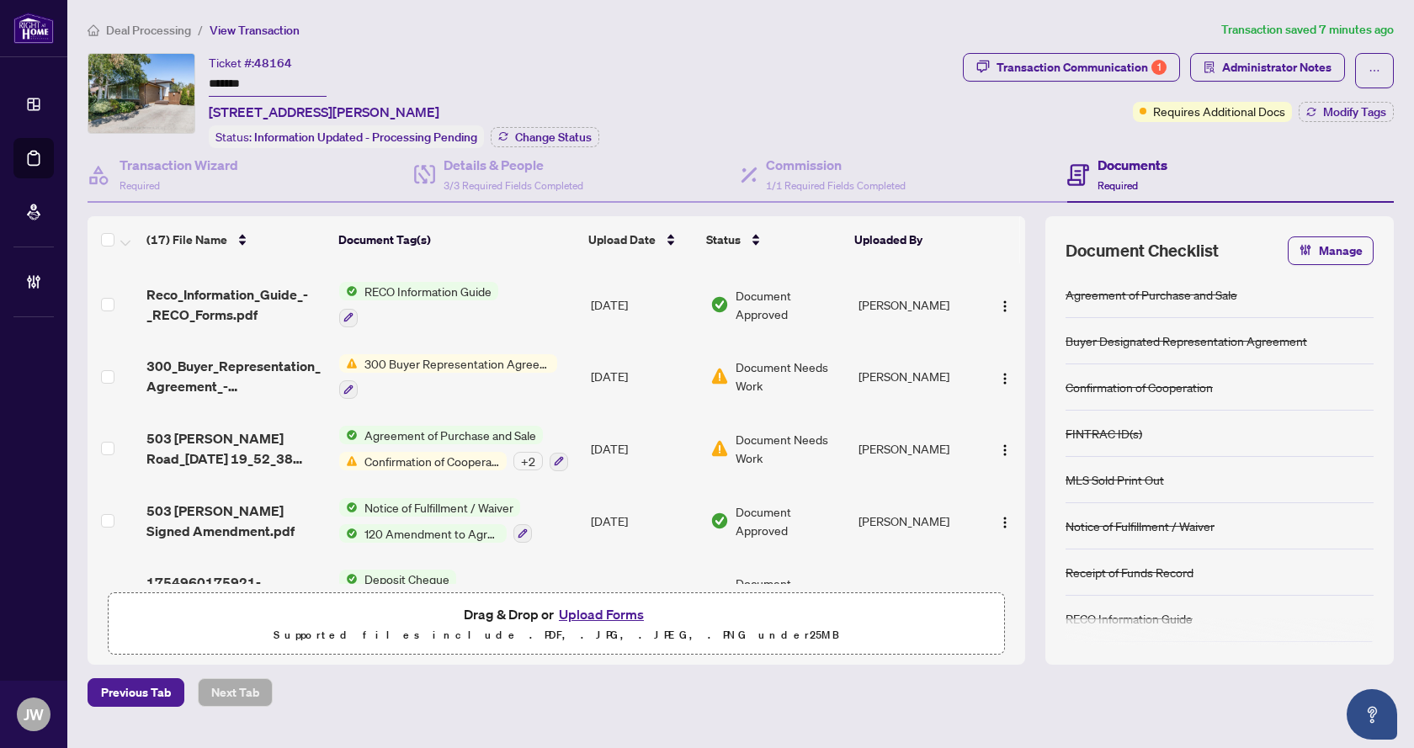
scroll to position [817, 0]
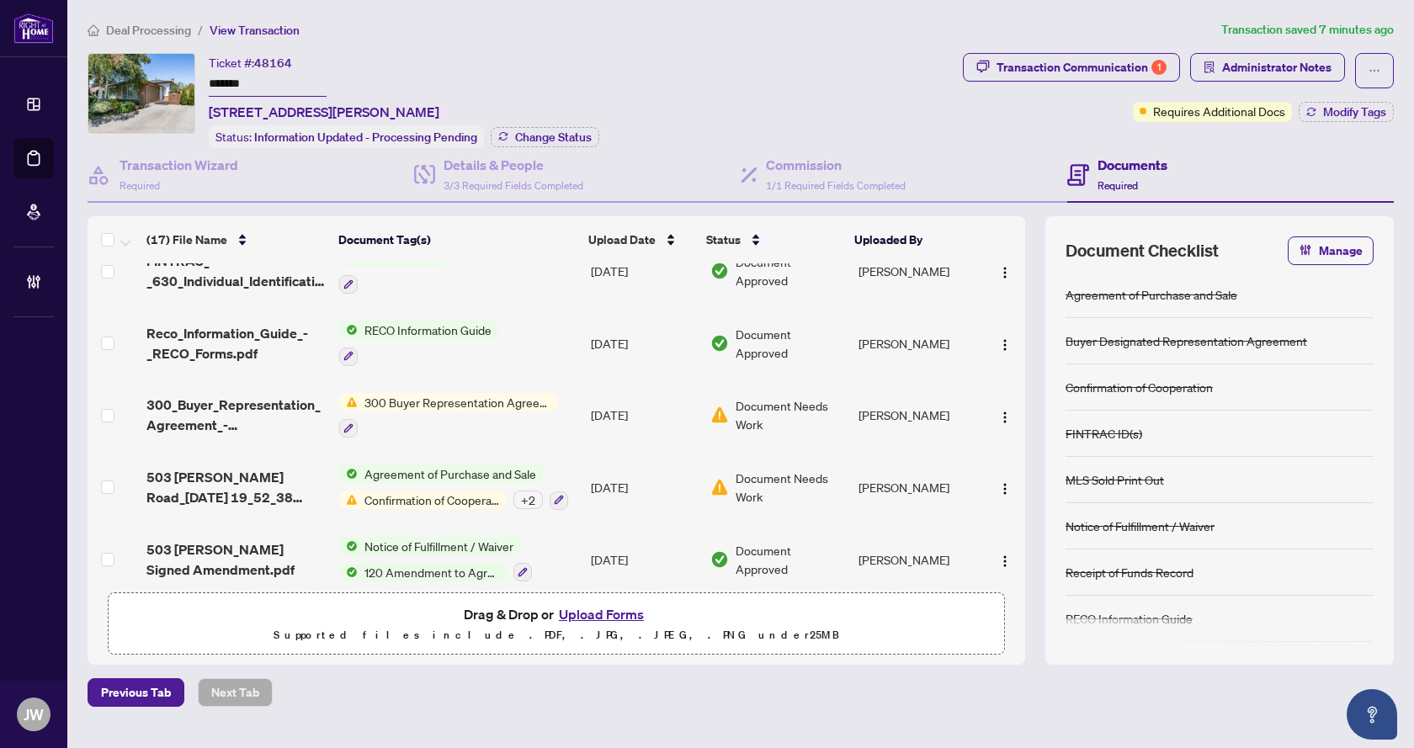
click at [519, 495] on div "+ 2" at bounding box center [528, 500] width 29 height 19
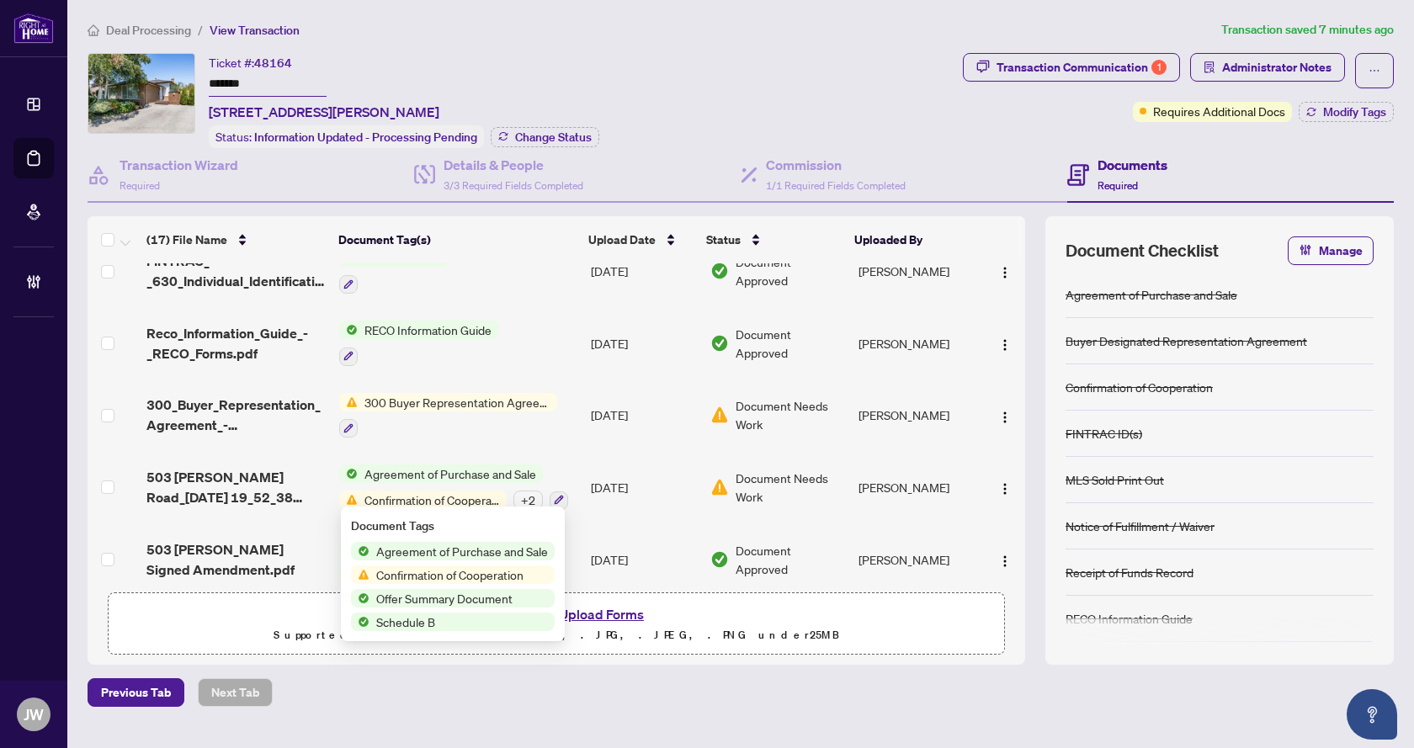
click at [668, 673] on div "Deal Processing / View Transaction Transaction saved 7 minutes ago Ticket #: 48…" at bounding box center [741, 363] width 1320 height 687
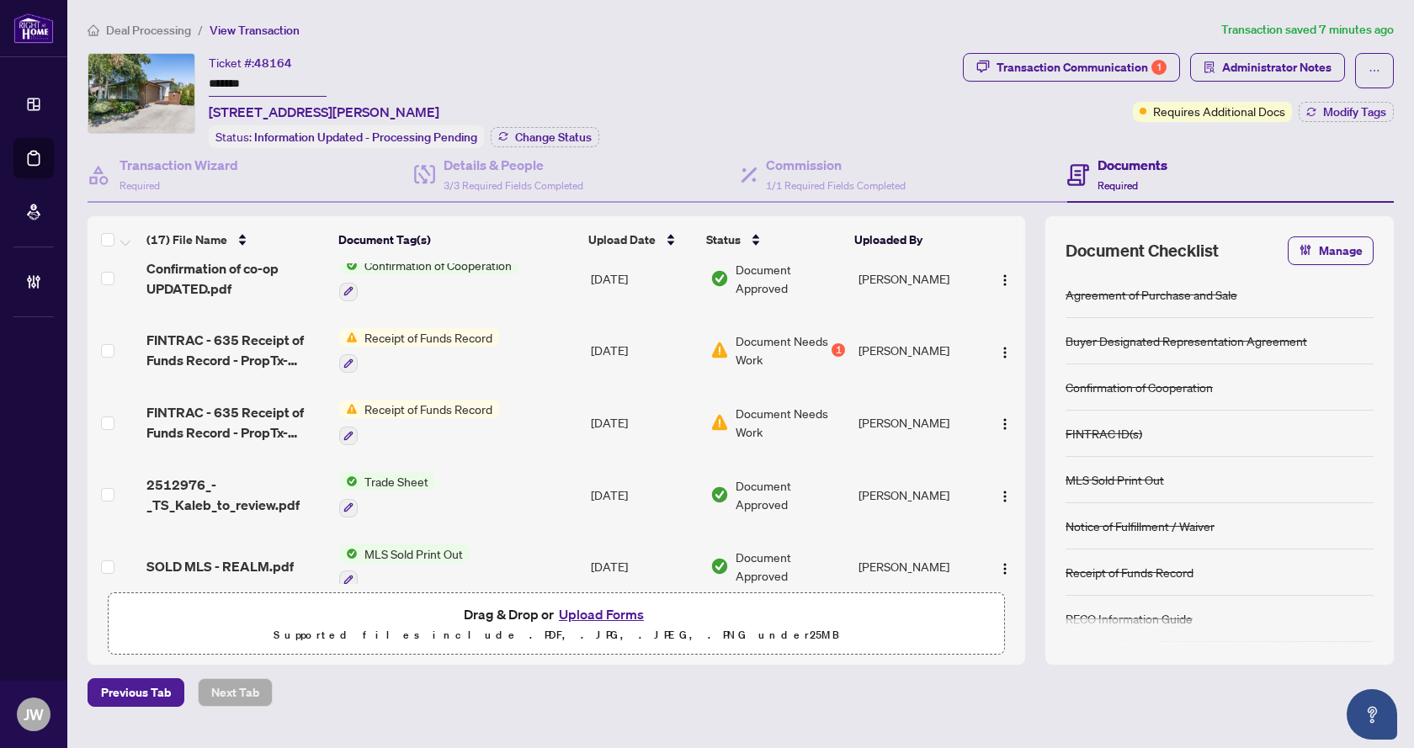
scroll to position [0, 0]
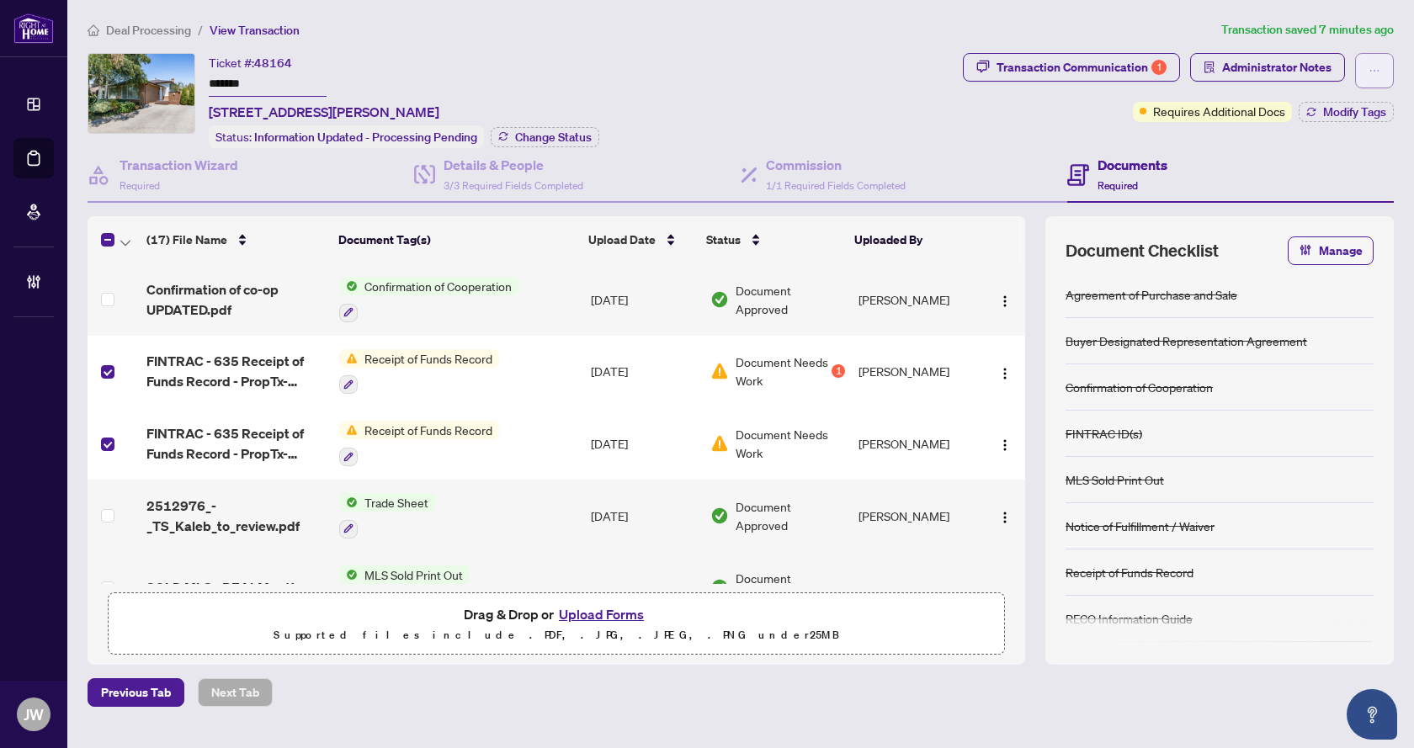
click at [1362, 73] on button "button" at bounding box center [1374, 70] width 39 height 35
click at [1364, 129] on span "Document Archive" at bounding box center [1316, 134] width 129 height 19
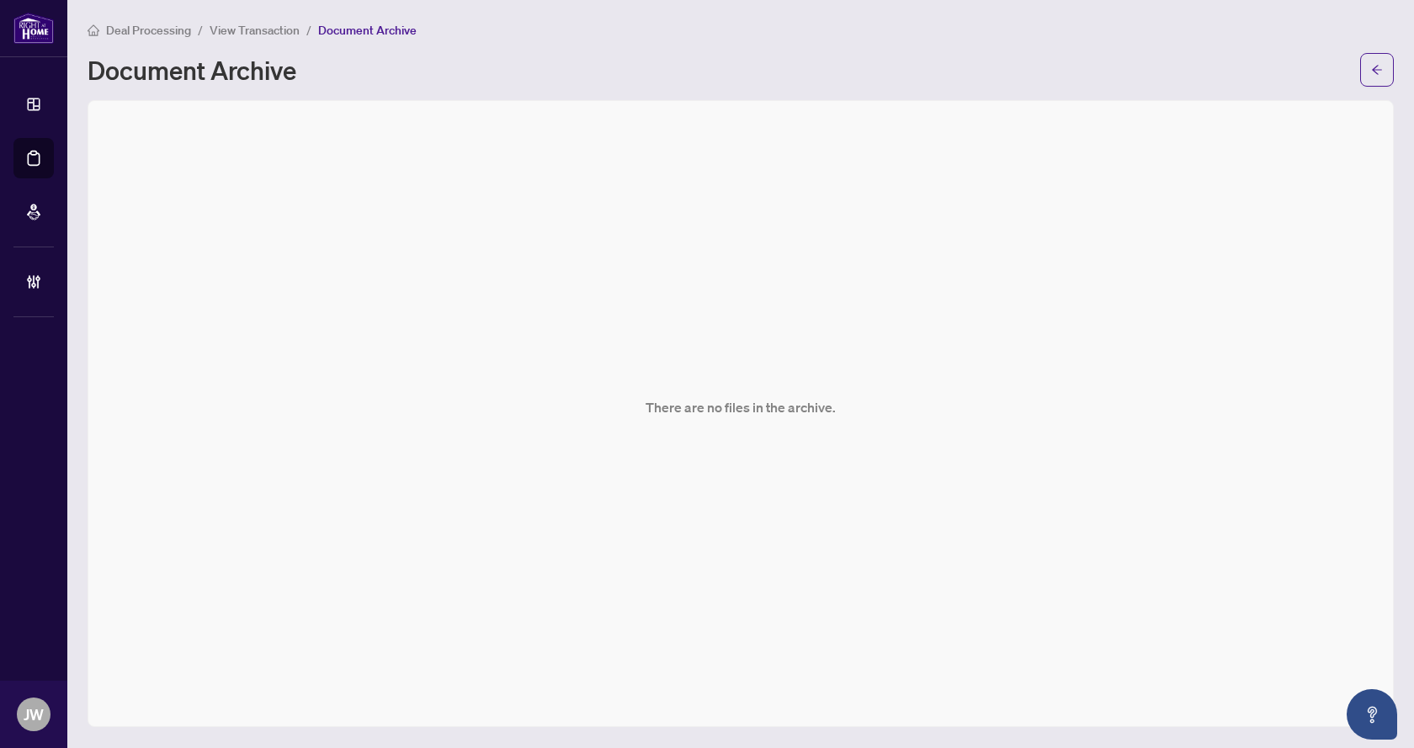
click at [265, 30] on span "View Transaction" at bounding box center [255, 30] width 90 height 15
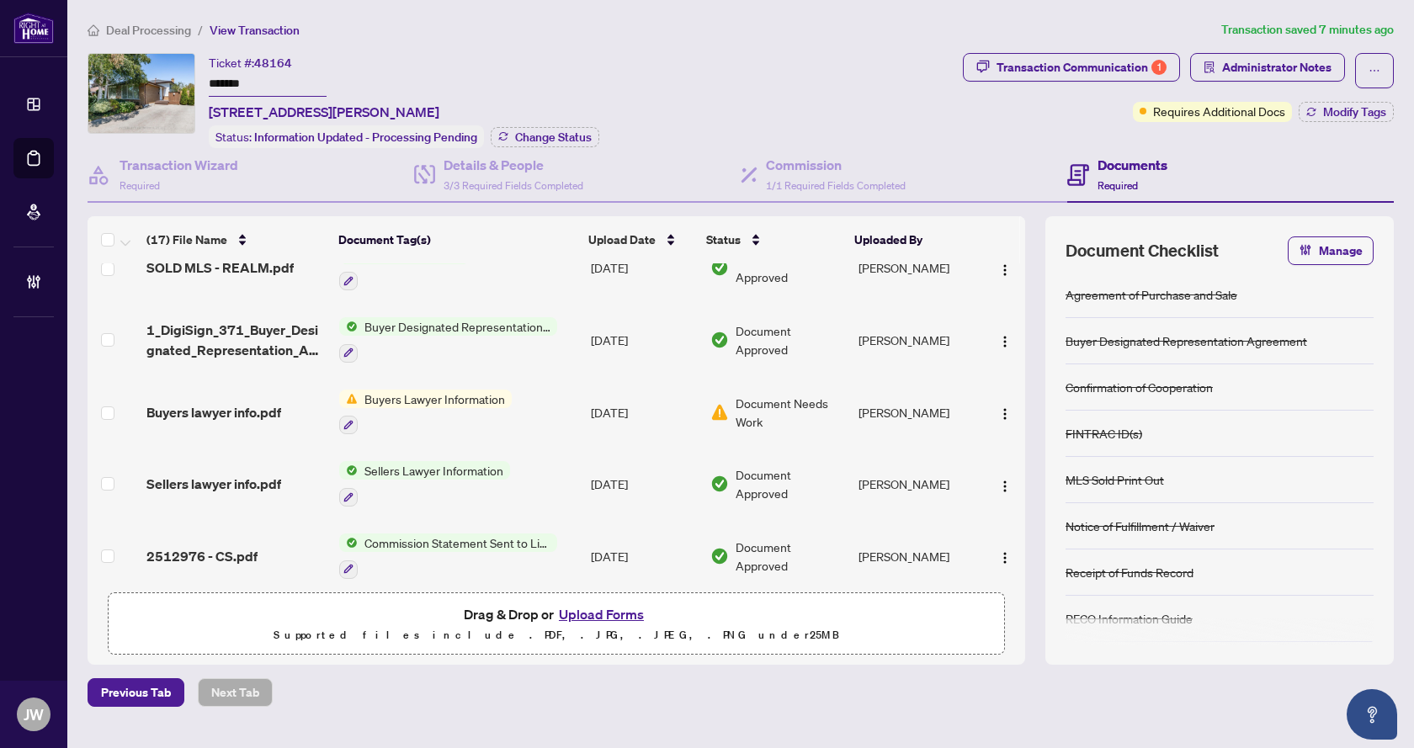
scroll to position [59, 0]
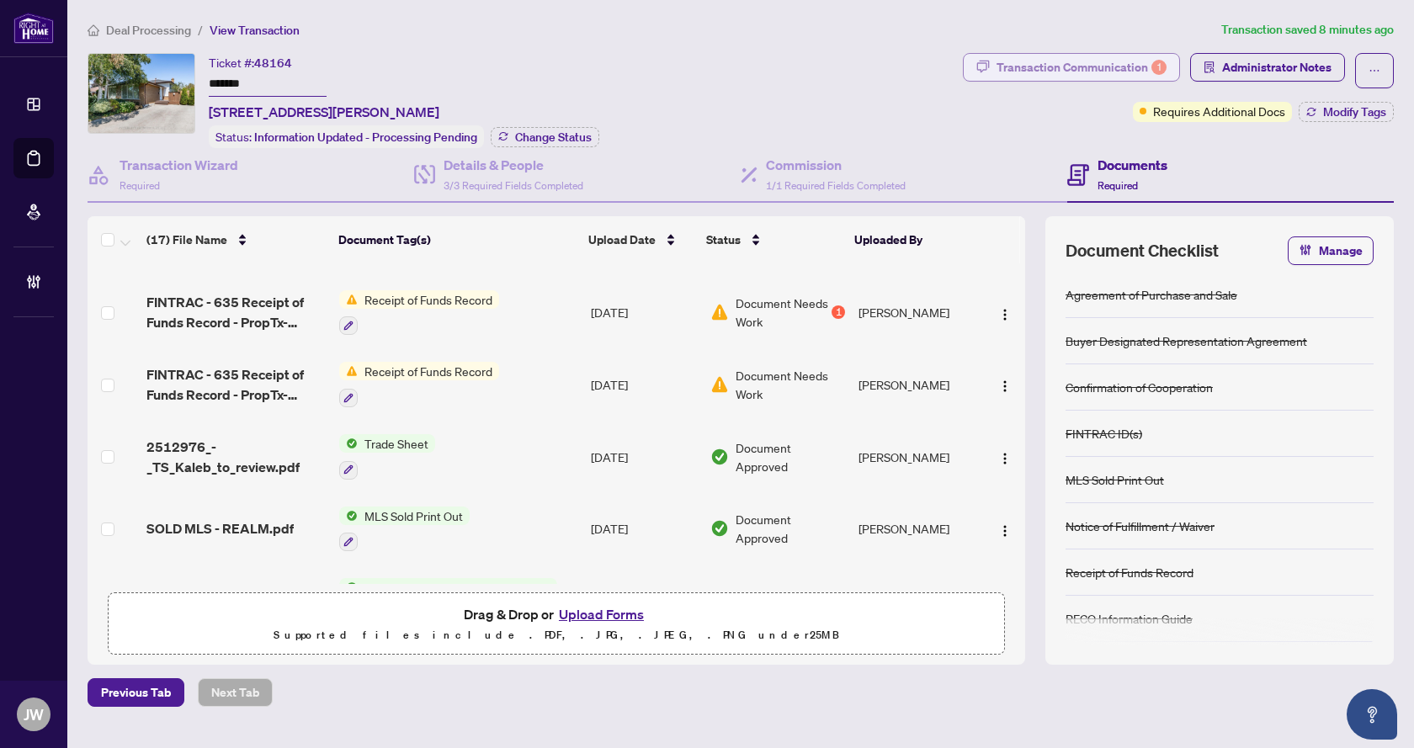
click at [1138, 65] on div "Transaction Communication 1" at bounding box center [1082, 67] width 170 height 27
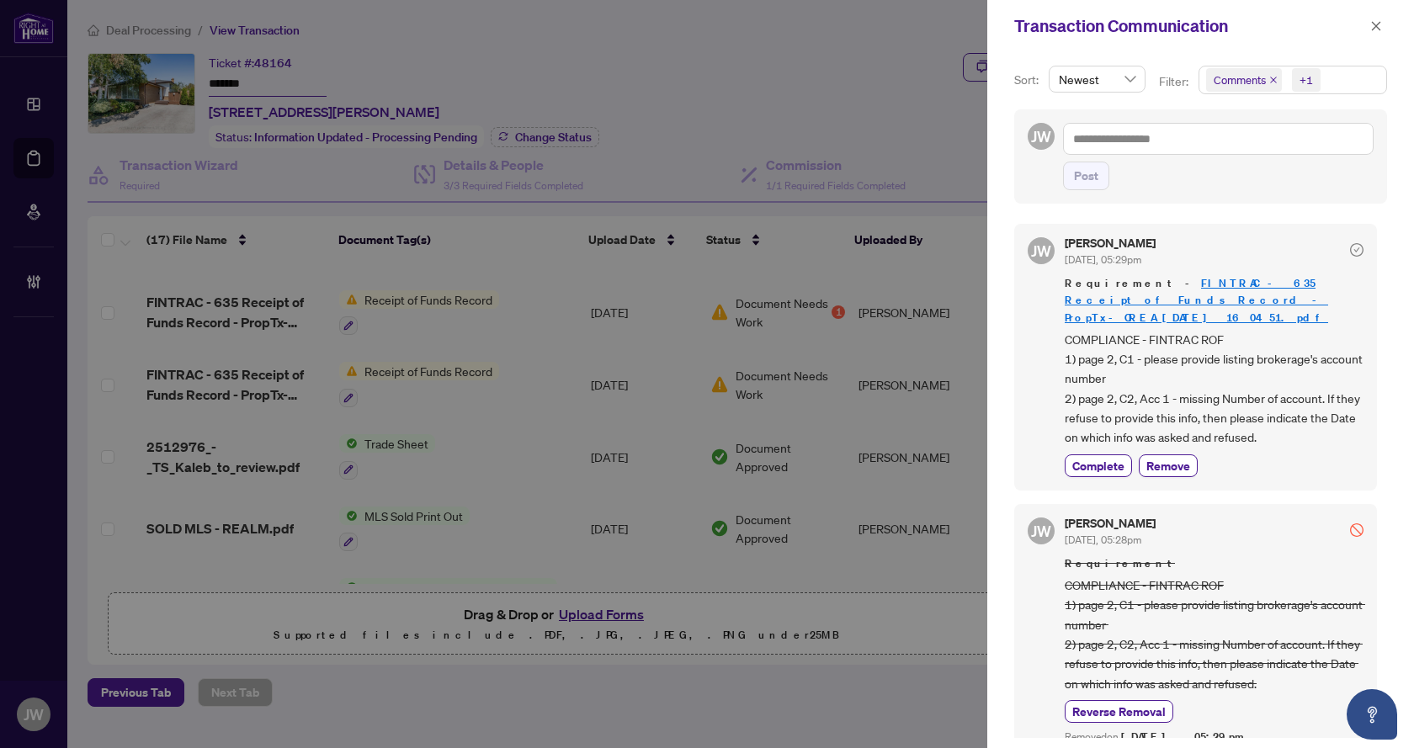
click at [1334, 77] on span "Comments +1" at bounding box center [1293, 80] width 187 height 27
click at [1316, 150] on span "Comments" at bounding box center [1300, 150] width 149 height 20
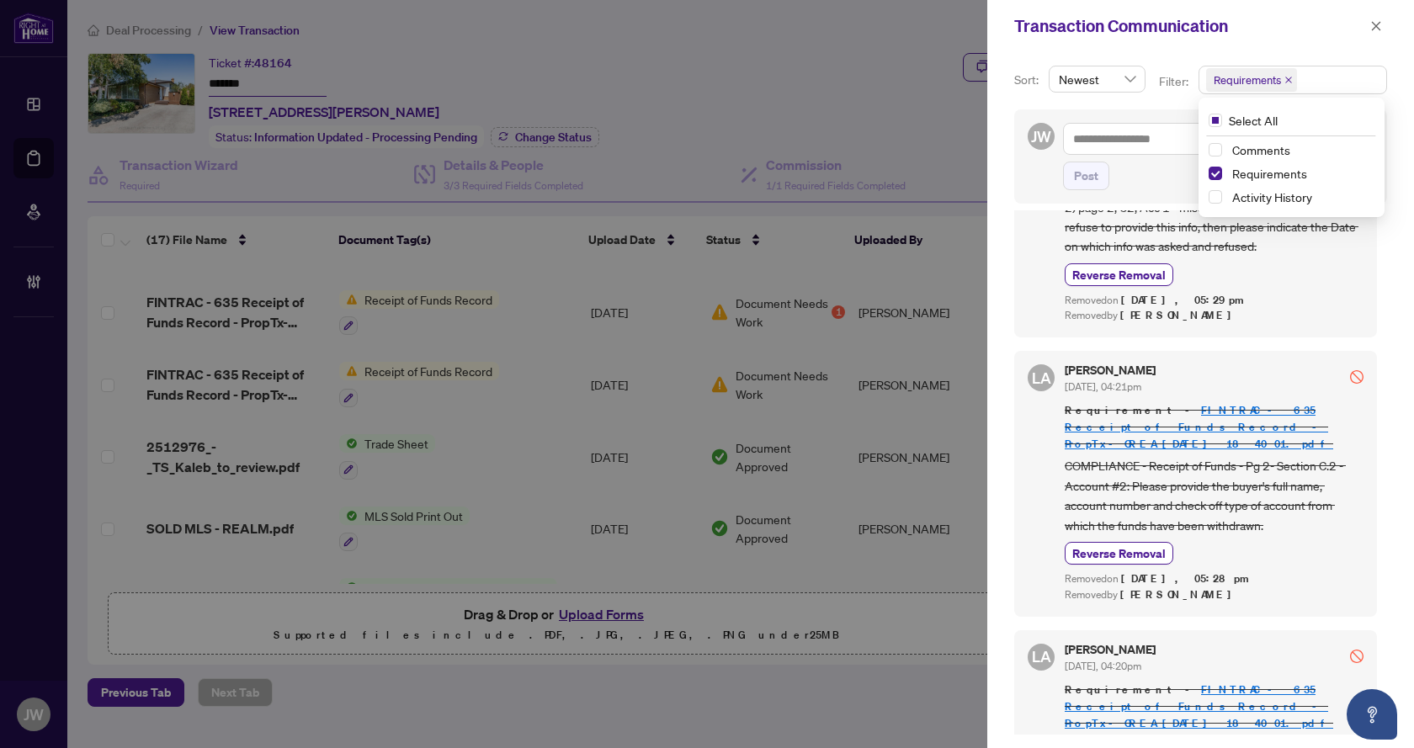
scroll to position [1854, 0]
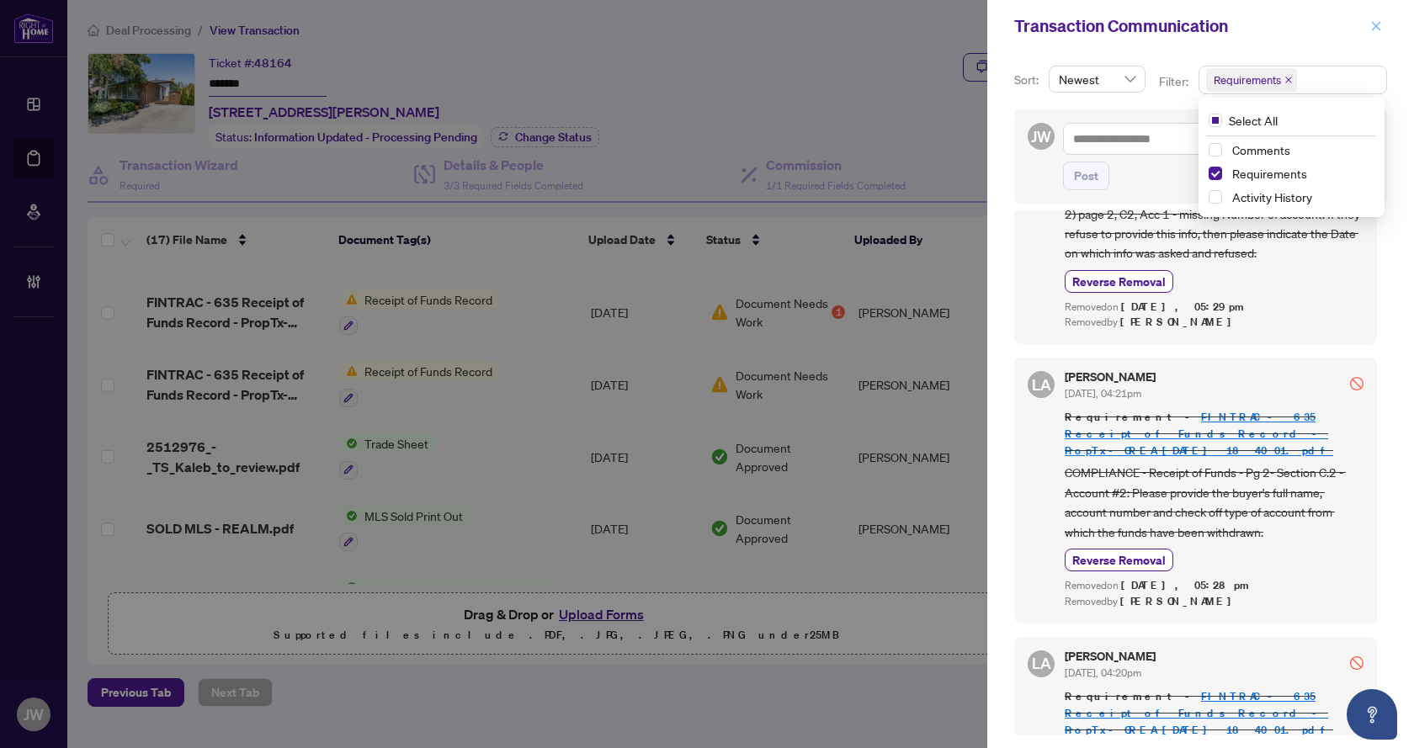
click at [1374, 24] on icon "close" at bounding box center [1376, 25] width 9 height 9
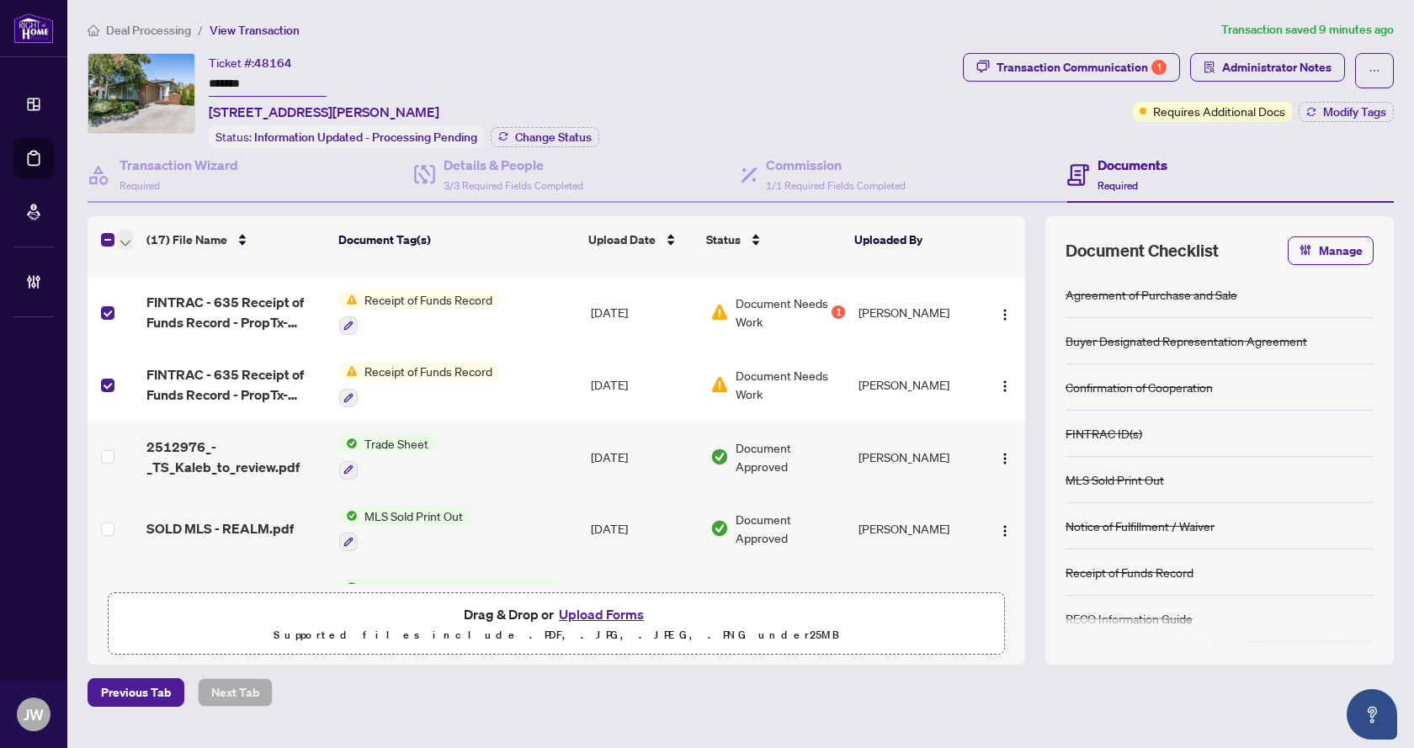
click at [125, 245] on span "button" at bounding box center [125, 240] width 10 height 19
click at [131, 262] on span "Open Selected in New Tab(s)" at bounding box center [206, 267] width 150 height 19
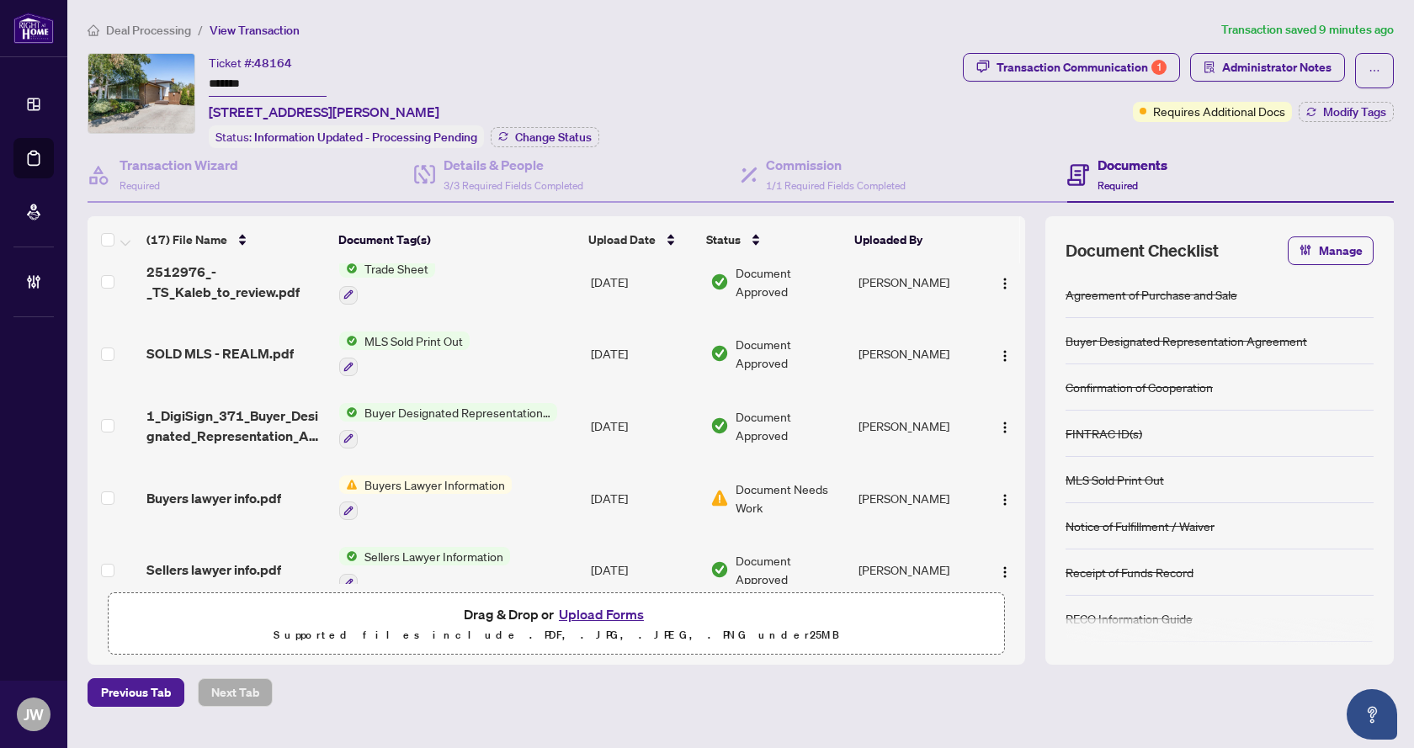
scroll to position [143, 0]
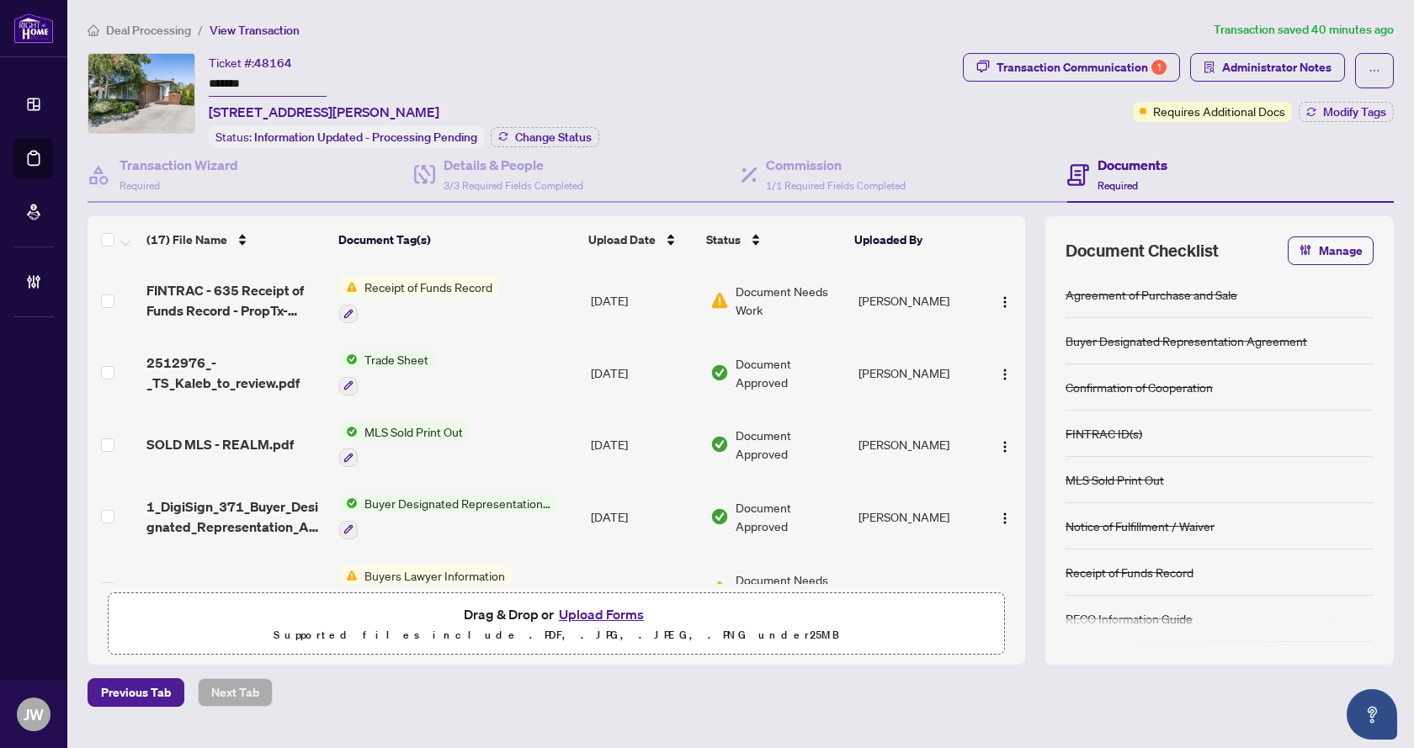
click at [235, 78] on input "*******" at bounding box center [268, 84] width 118 height 24
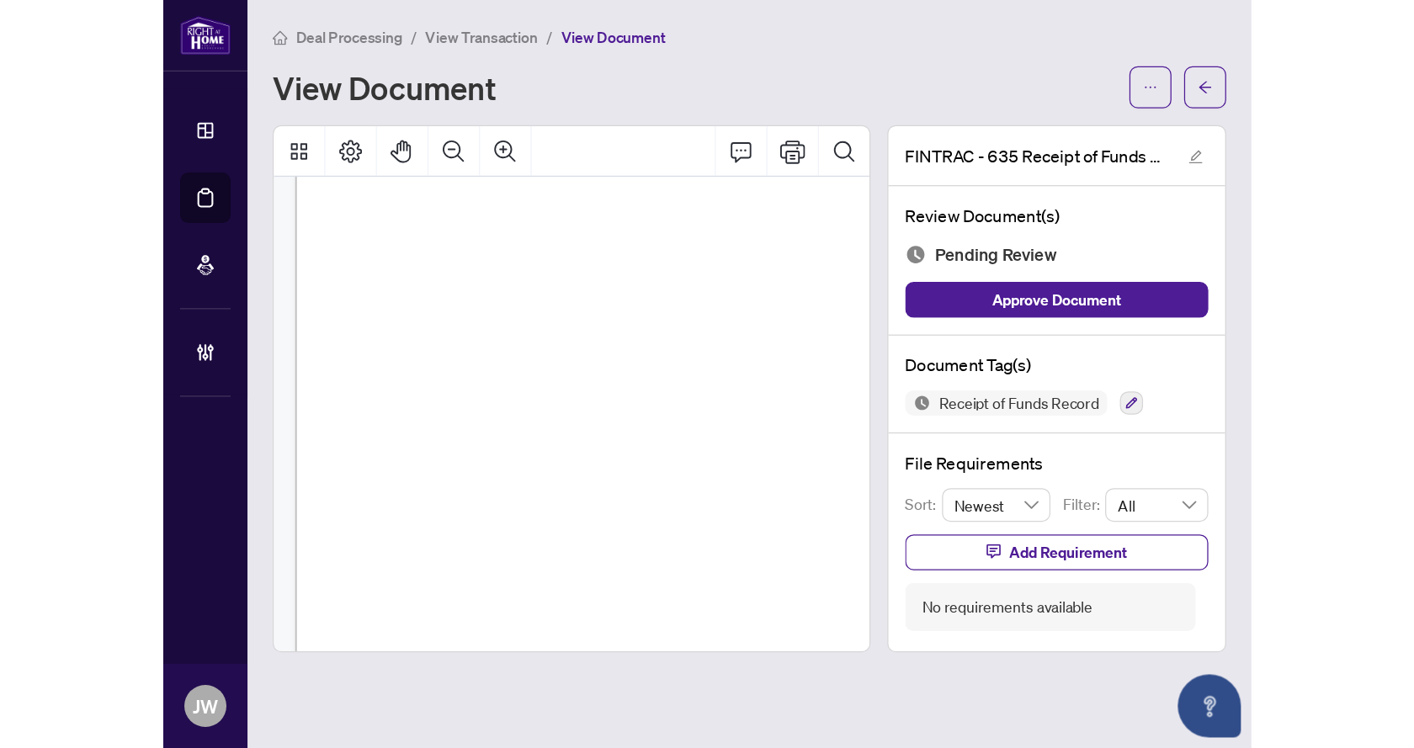
scroll to position [1431, 0]
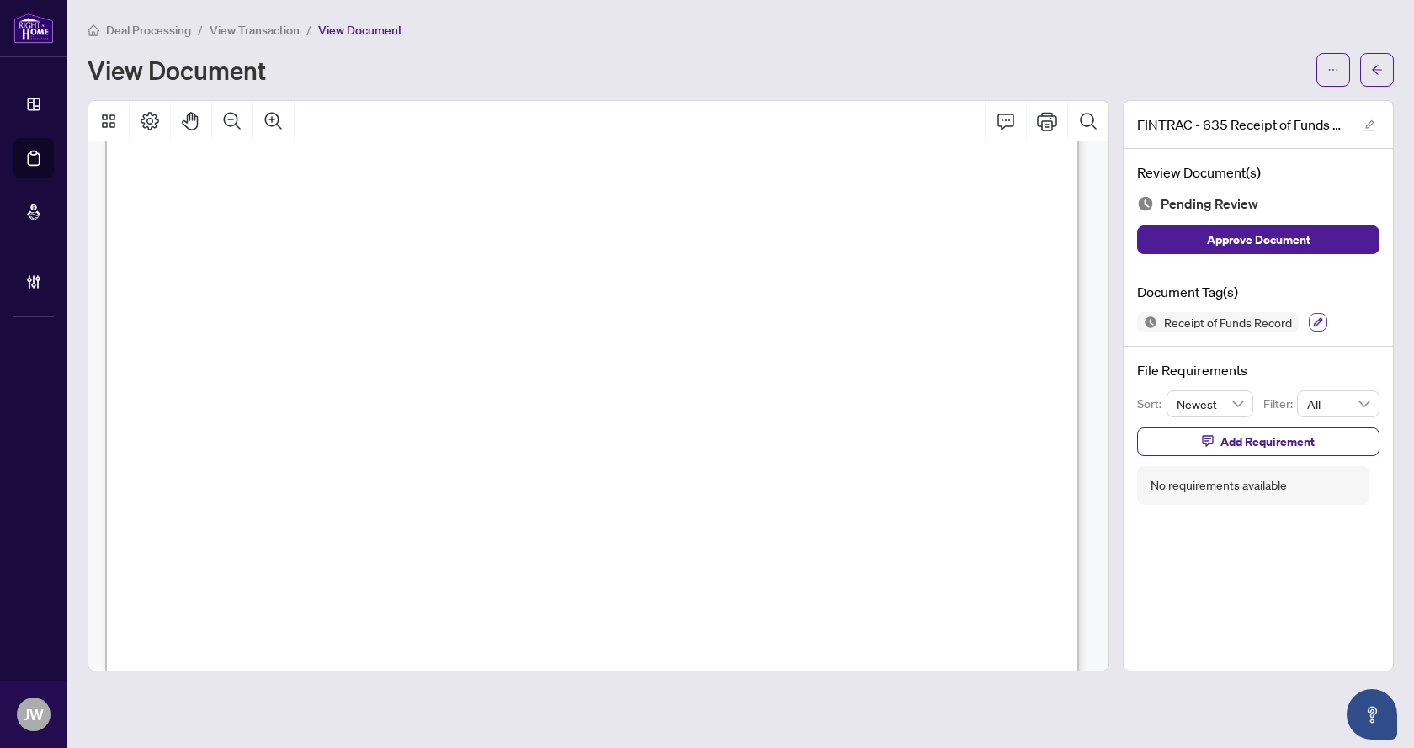
click at [1317, 328] on button "button" at bounding box center [1318, 322] width 19 height 19
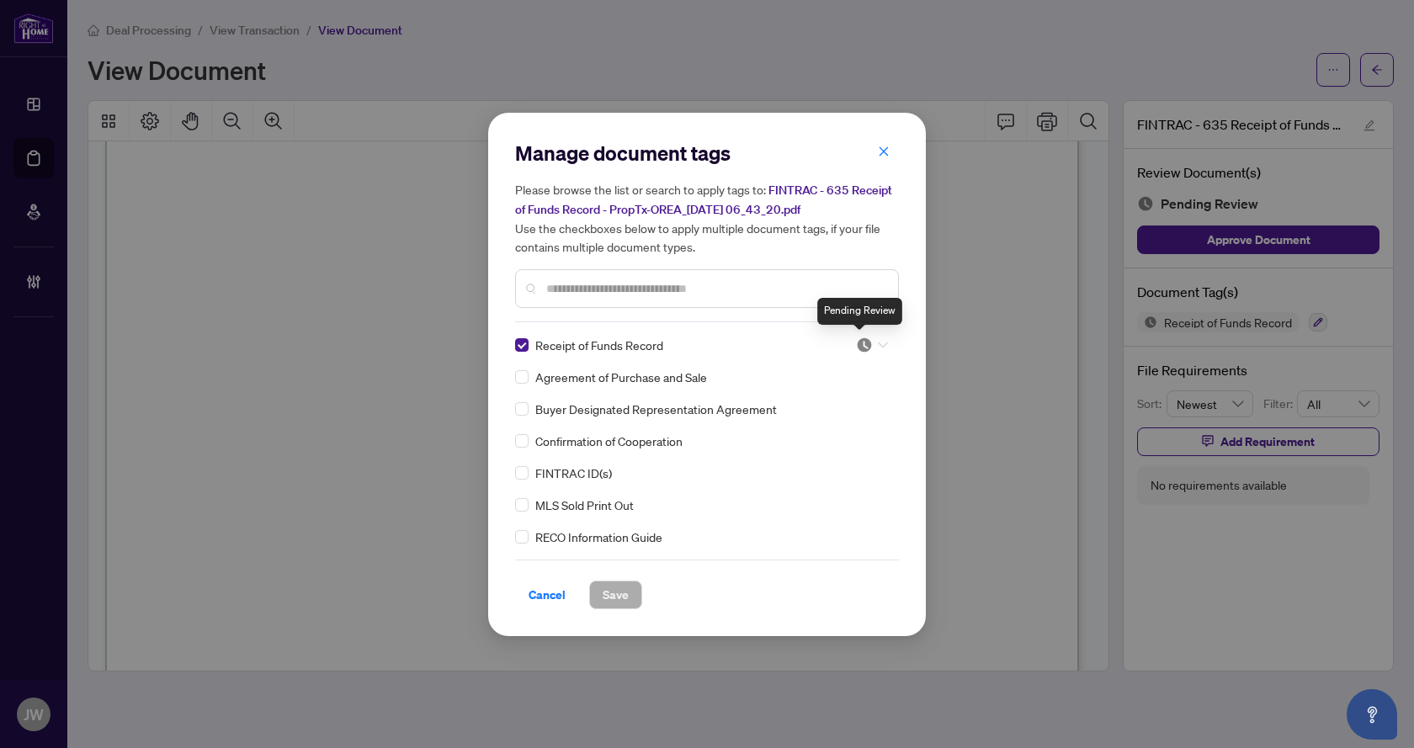
click at [865, 343] on img at bounding box center [864, 345] width 17 height 17
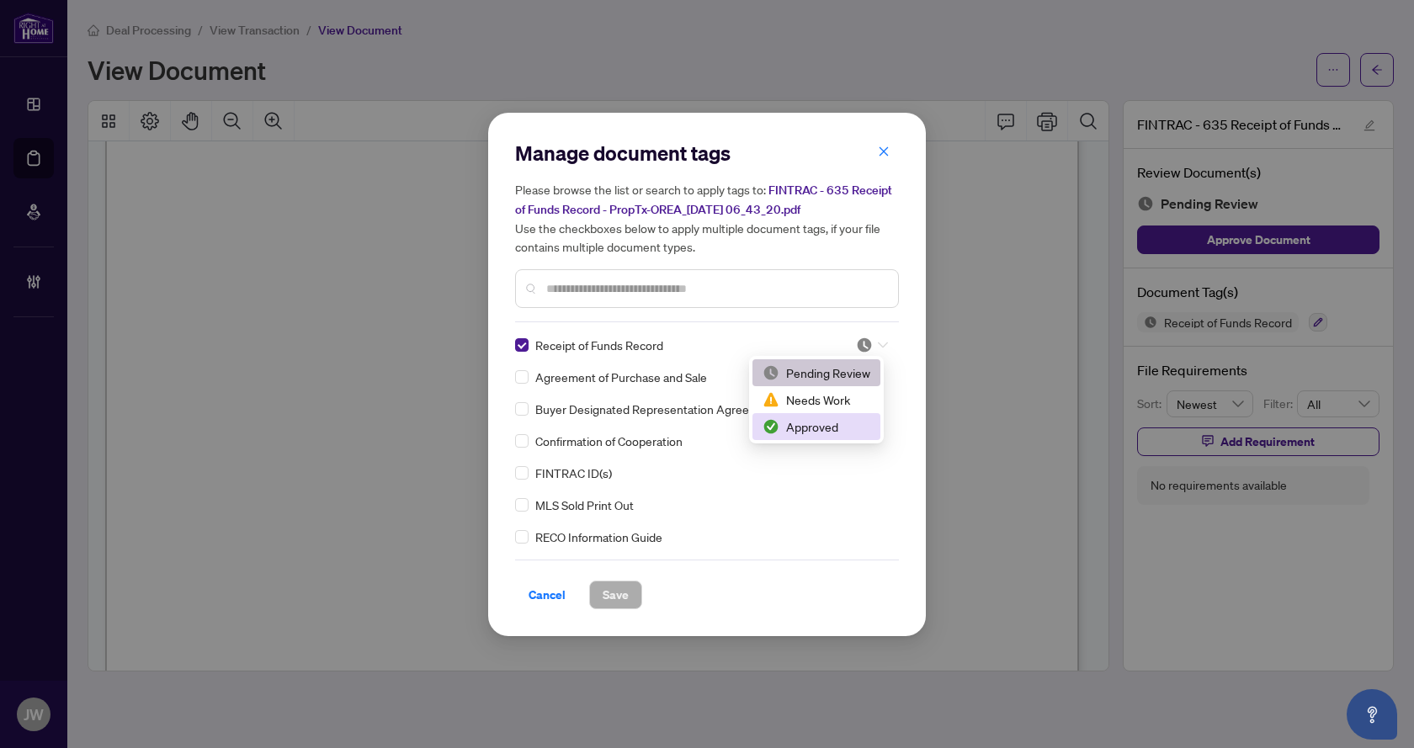
click at [869, 420] on div "Approved" at bounding box center [817, 427] width 108 height 19
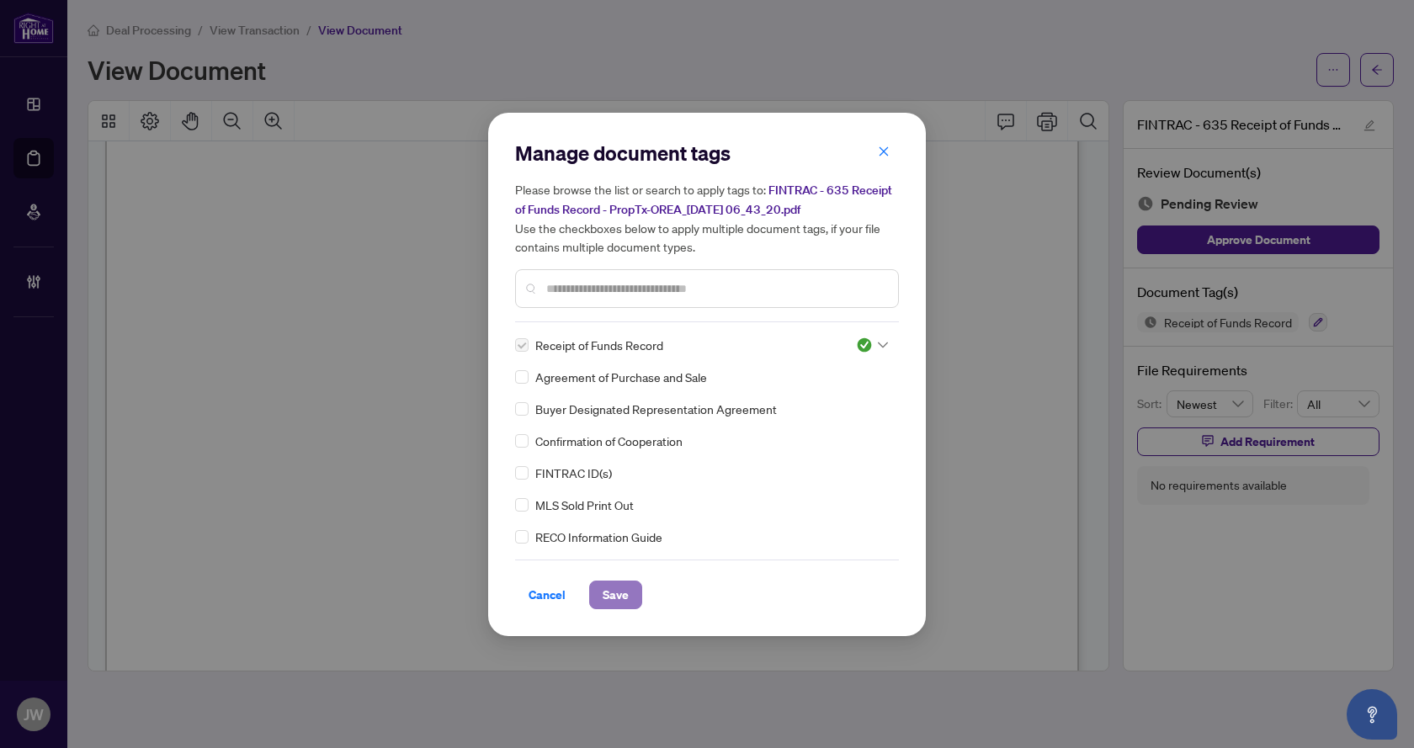
click at [620, 583] on span "Save" at bounding box center [616, 595] width 26 height 27
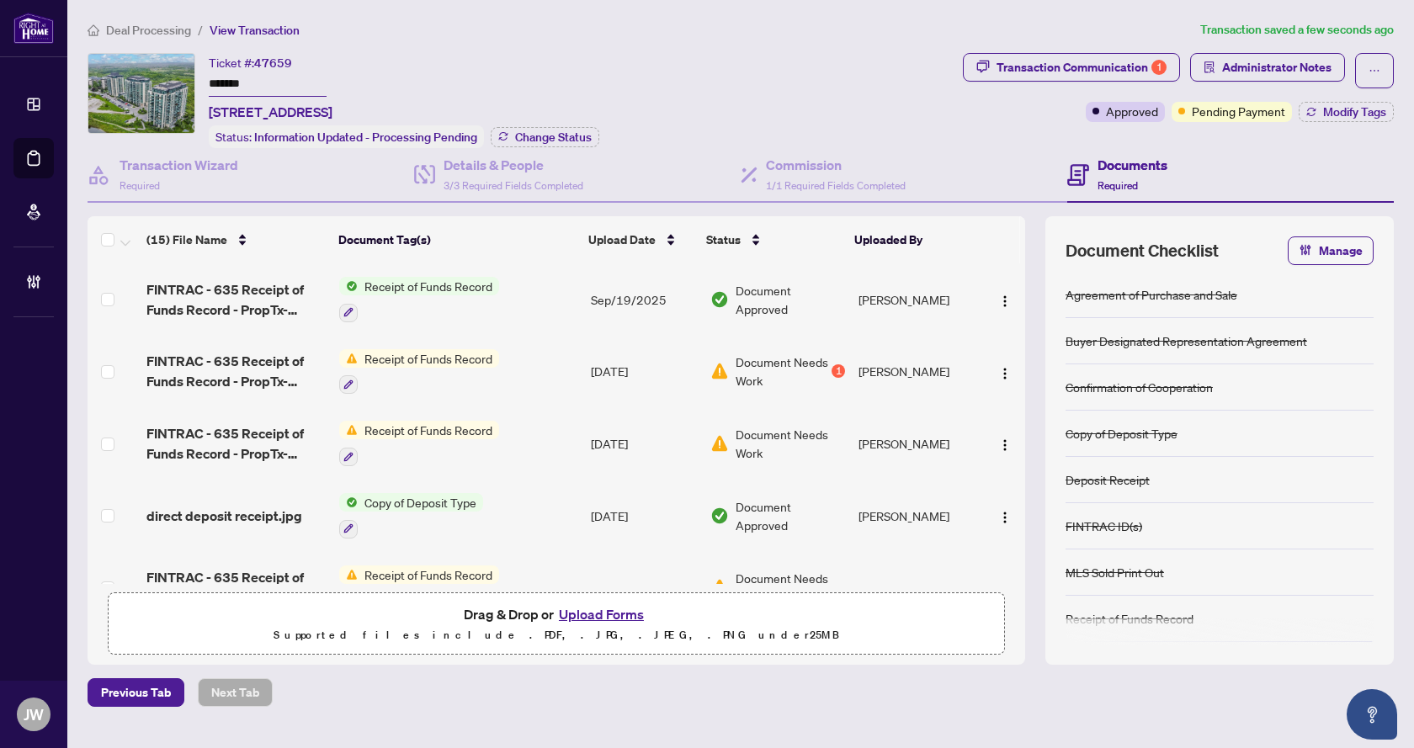
click at [542, 293] on td "Receipt of Funds Record" at bounding box center [459, 300] width 252 height 72
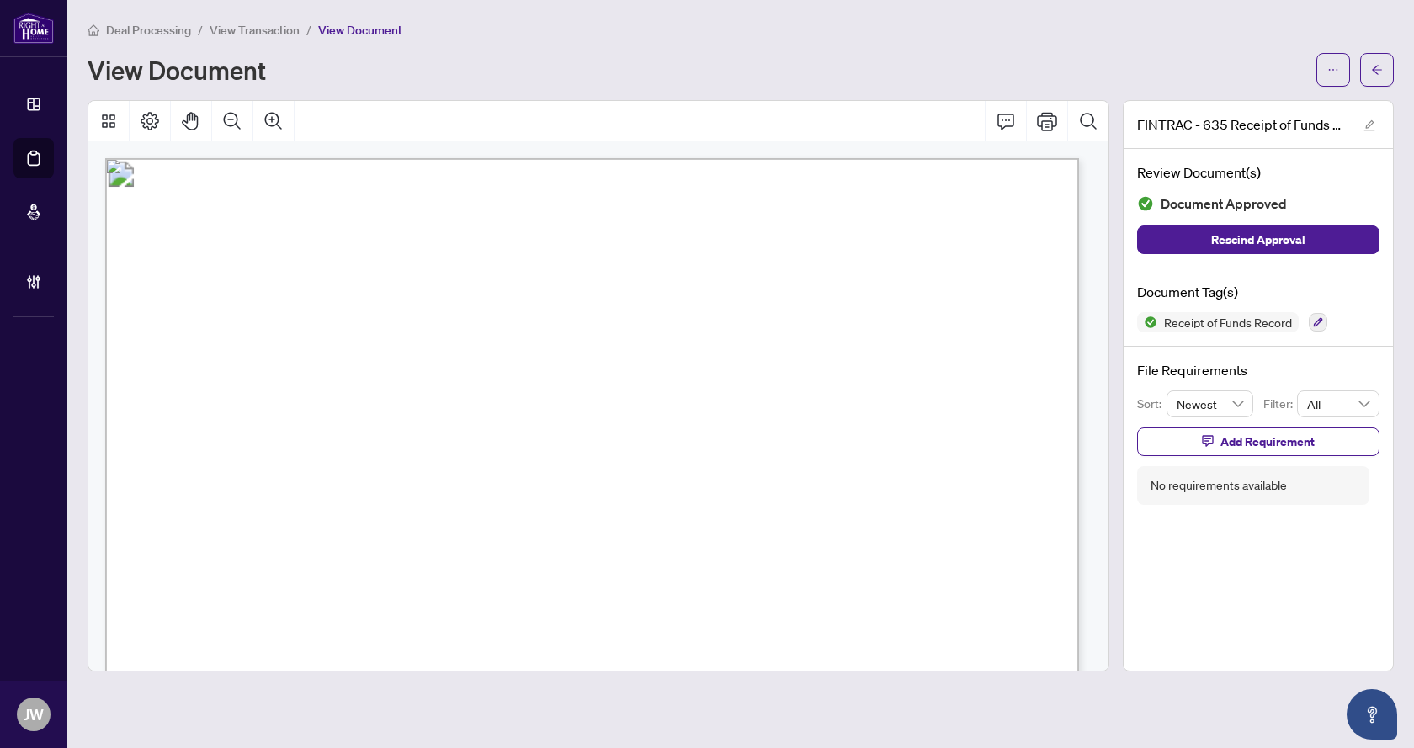
click at [210, 29] on span "View Transaction" at bounding box center [255, 30] width 90 height 15
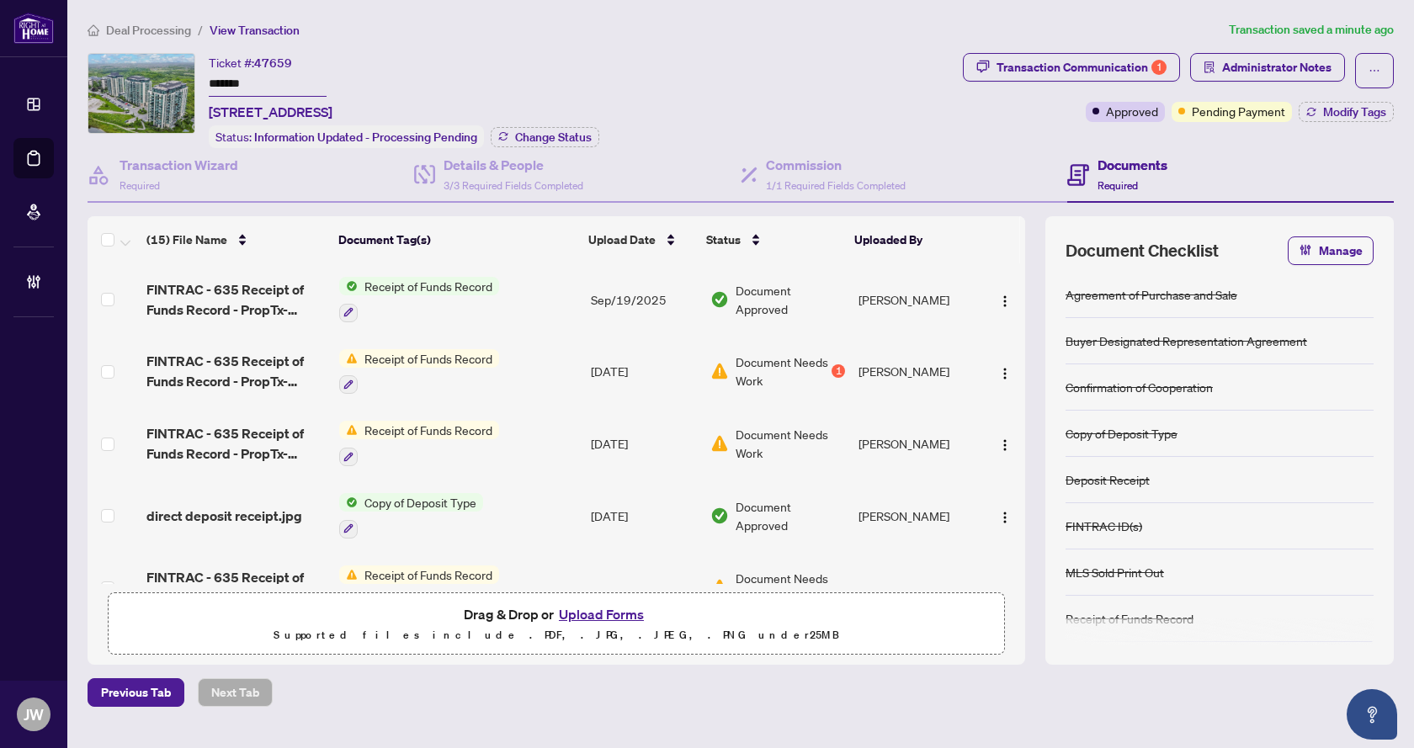
click at [241, 77] on input "*******" at bounding box center [268, 84] width 118 height 24
drag, startPoint x: 239, startPoint y: 108, endPoint x: 311, endPoint y: 109, distance: 71.6
click at [311, 109] on span "206-45 Yorkland Blvd, Brampton, Ontario L6P 4B4, Canada" at bounding box center [271, 112] width 124 height 20
copy span "45 Yorkland"
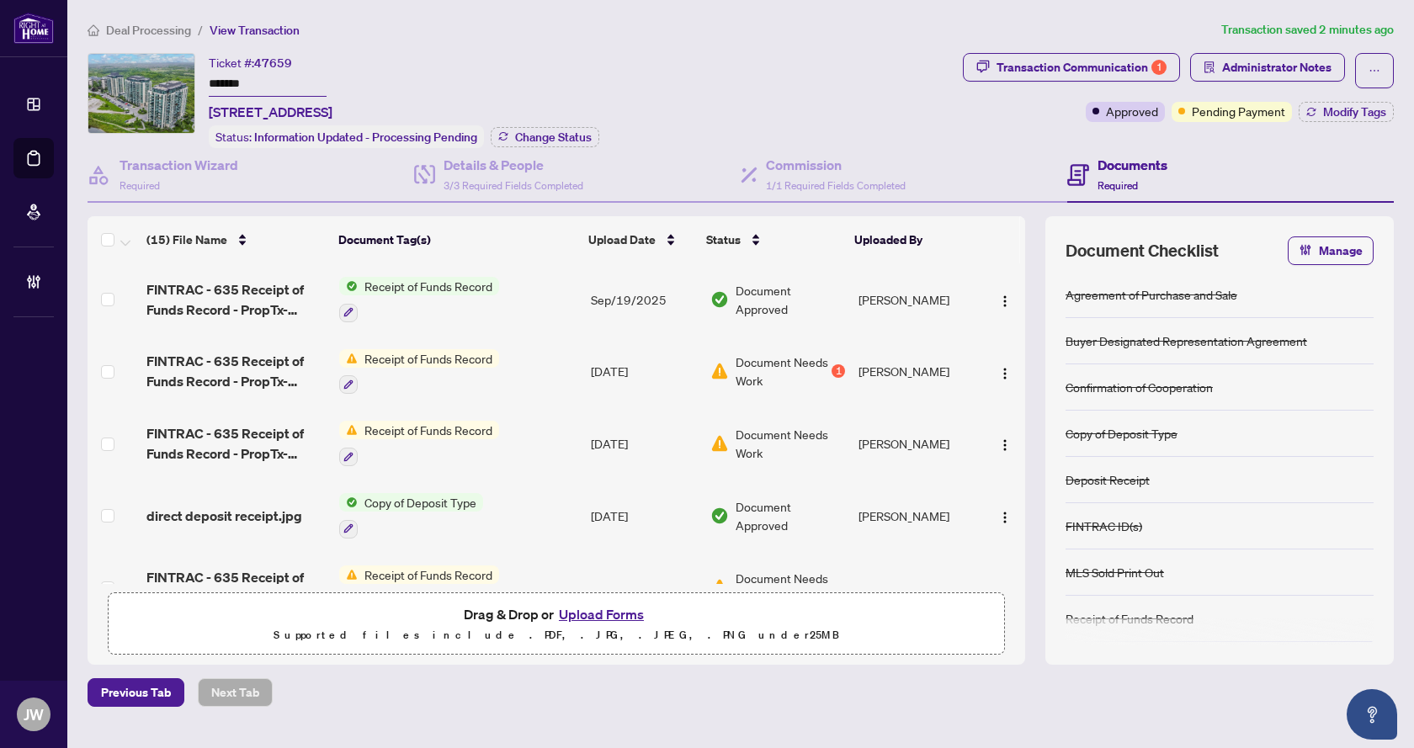
click at [866, 53] on div "Ticket #: 47659 ******* 206-45 Yorkland Blvd, Brampton, Ontario L6P 4B4, Canada…" at bounding box center [522, 100] width 869 height 95
click at [1034, 67] on div "Transaction Communication 1" at bounding box center [1082, 67] width 170 height 27
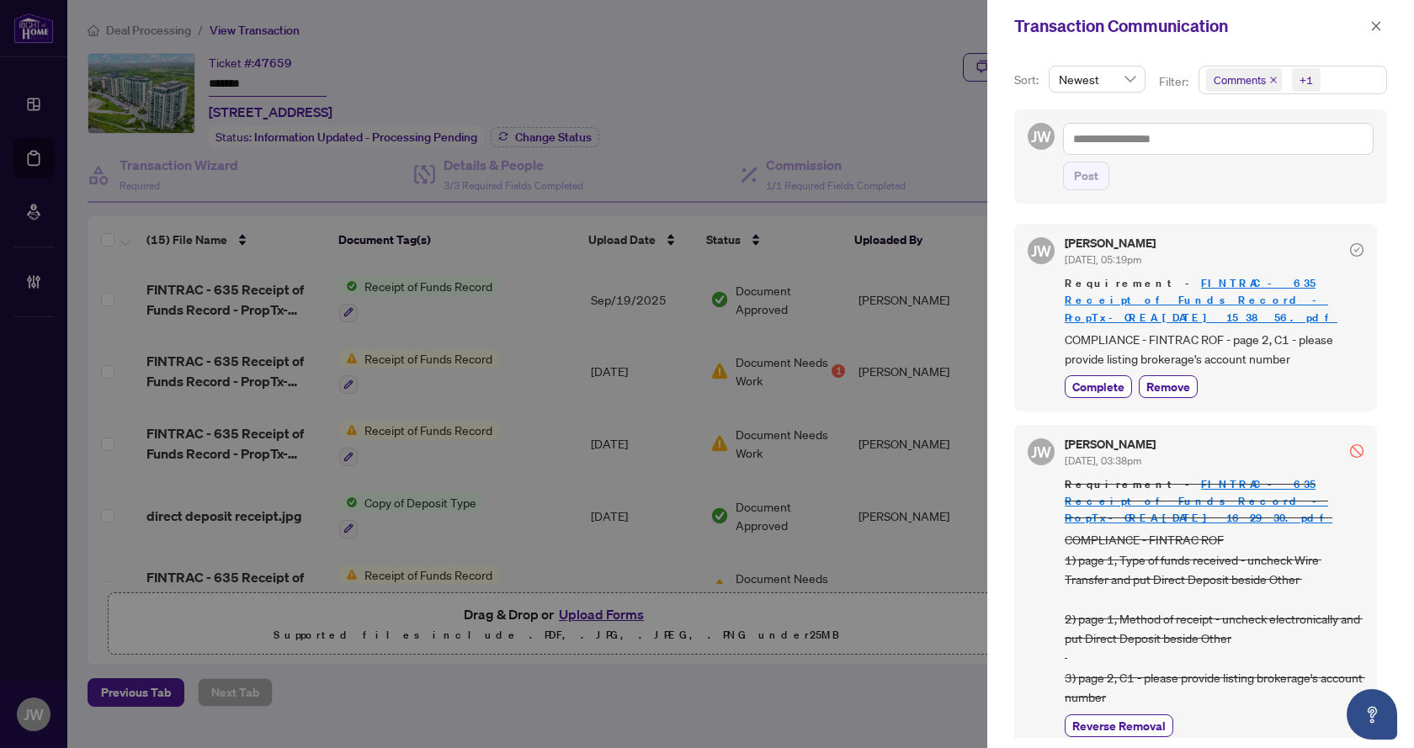
click at [1355, 83] on span "Comments +1" at bounding box center [1293, 80] width 187 height 27
click at [1327, 143] on span "Comments" at bounding box center [1300, 150] width 149 height 20
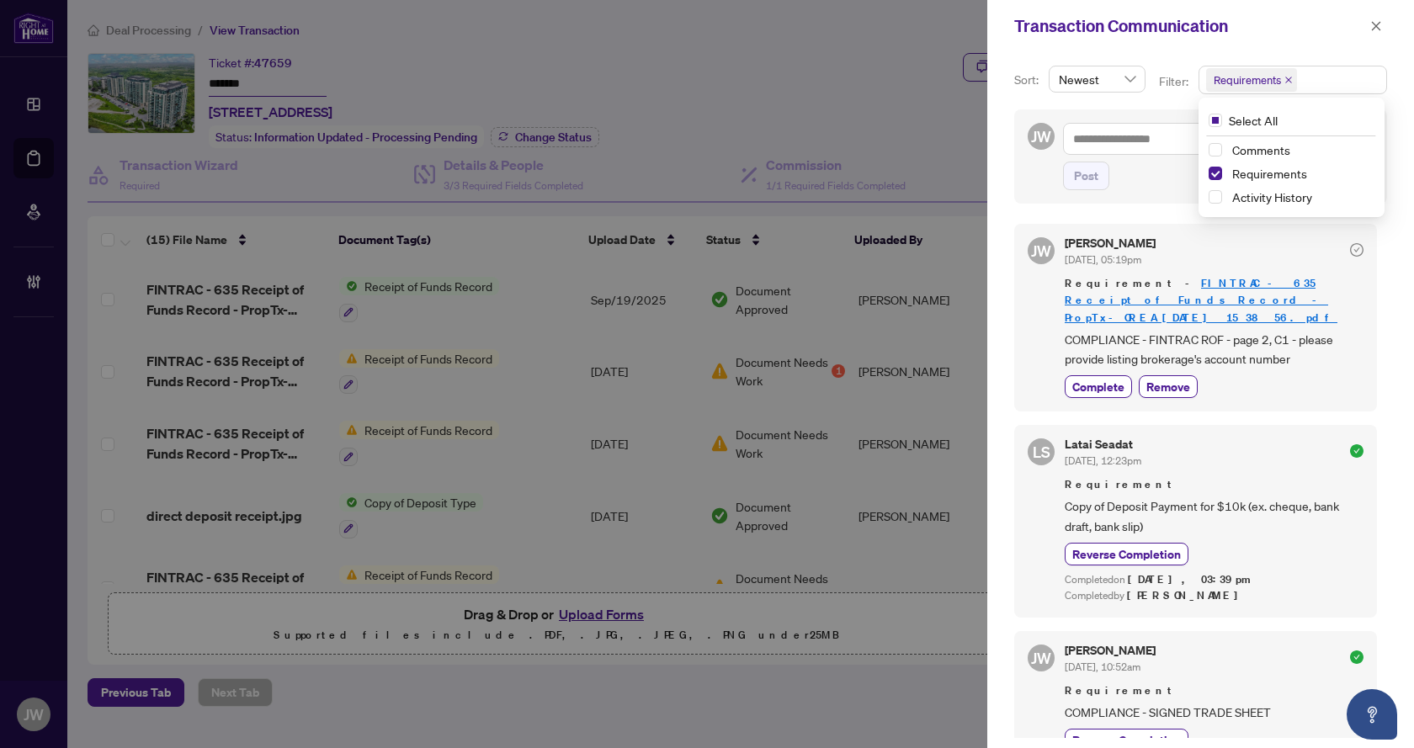
click at [1260, 439] on div "Latai Seadat Sep/04/2025, 12:23pm" at bounding box center [1214, 454] width 299 height 31
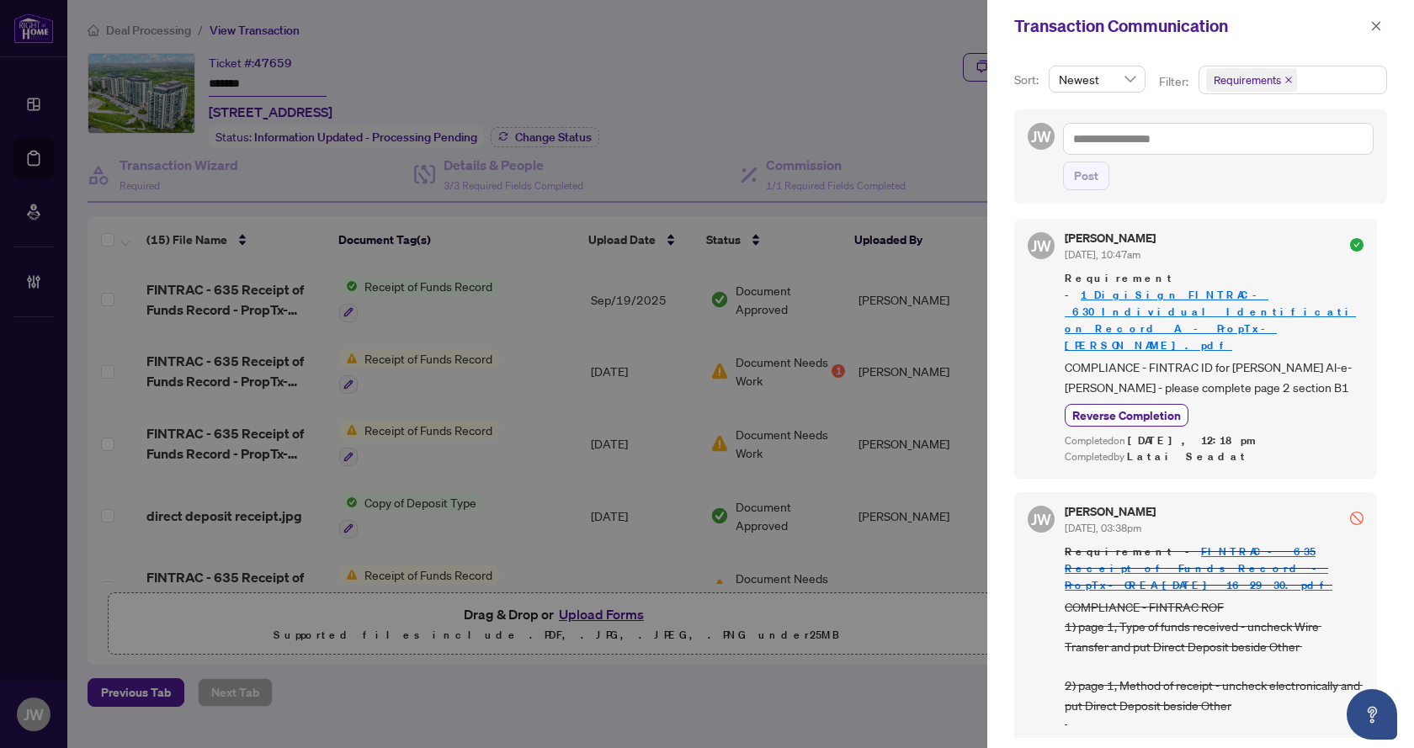
scroll to position [1073, 0]
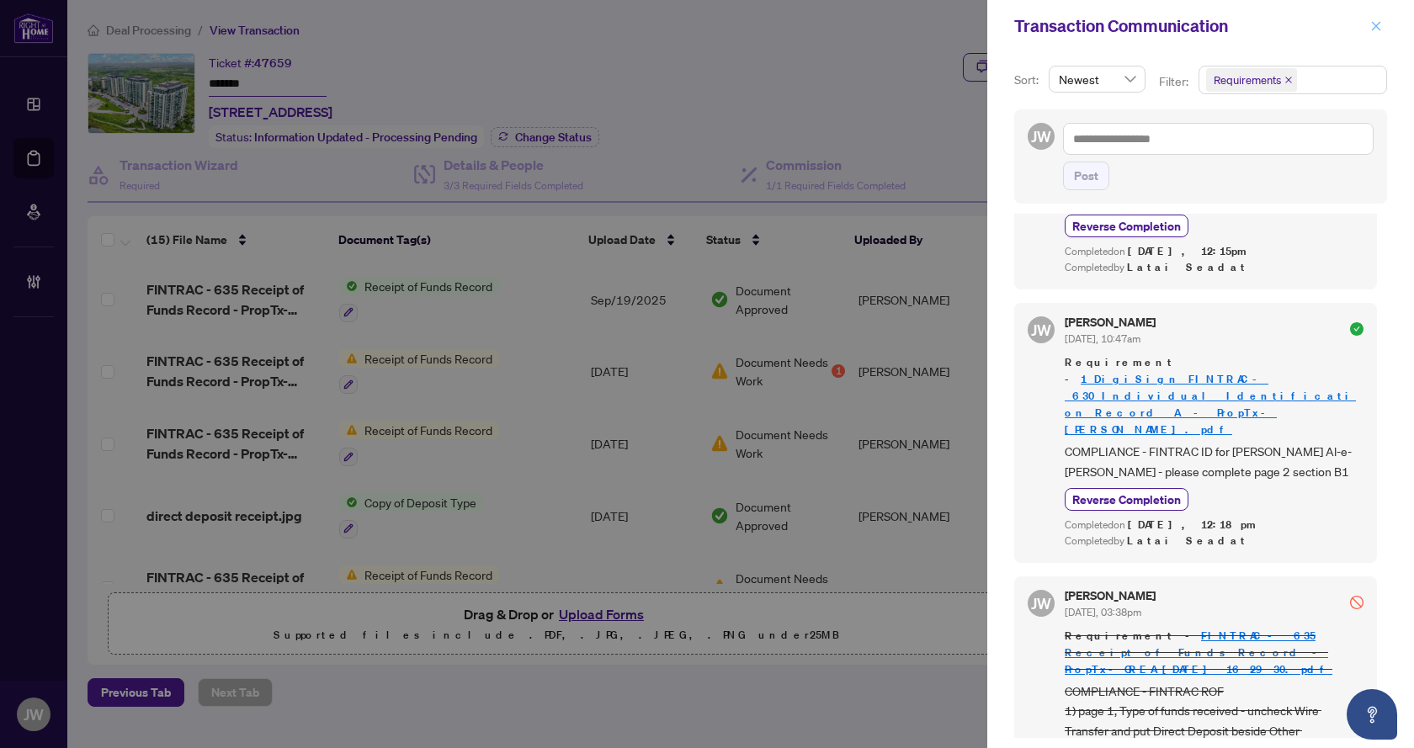
click at [1379, 21] on icon "close" at bounding box center [1377, 26] width 12 height 12
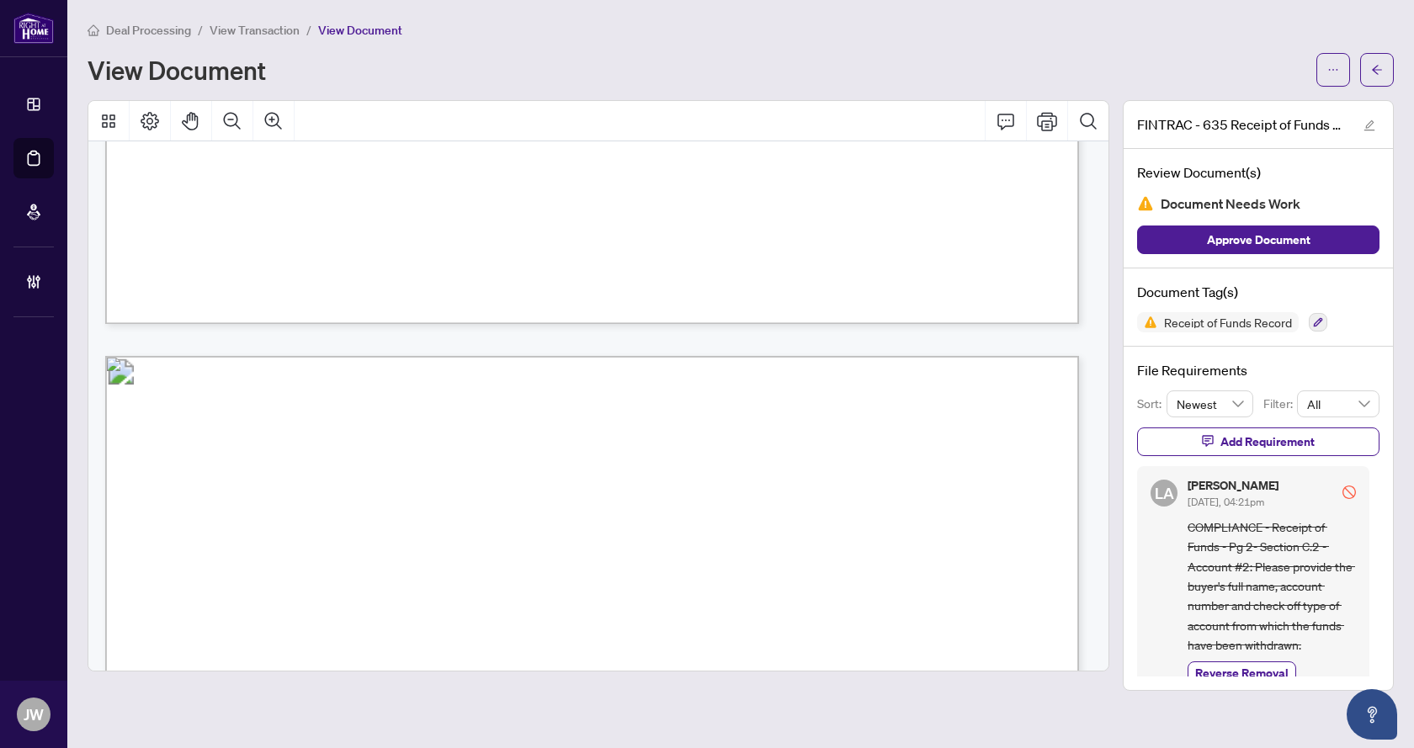
scroll to position [1347, 0]
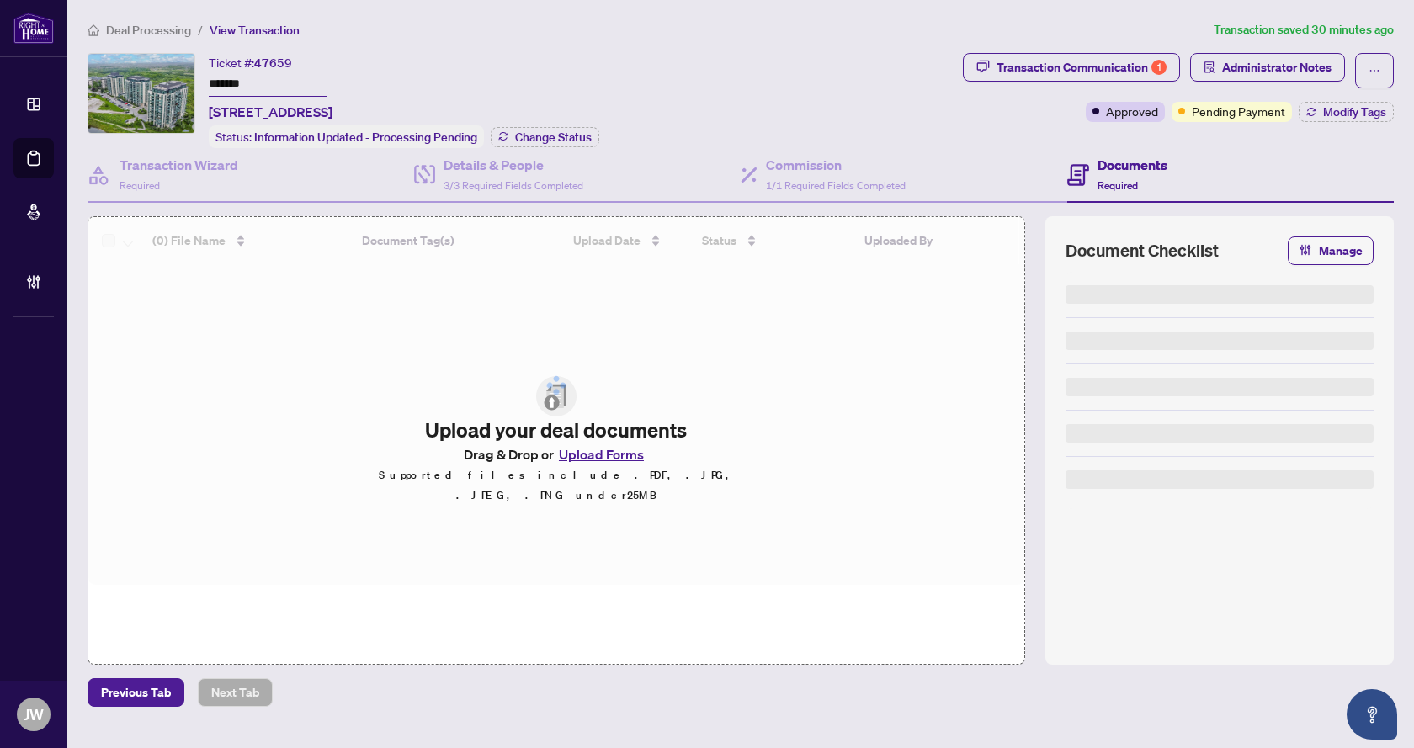
click at [1045, 70] on div "Transaction Communication 1" at bounding box center [1082, 67] width 170 height 27
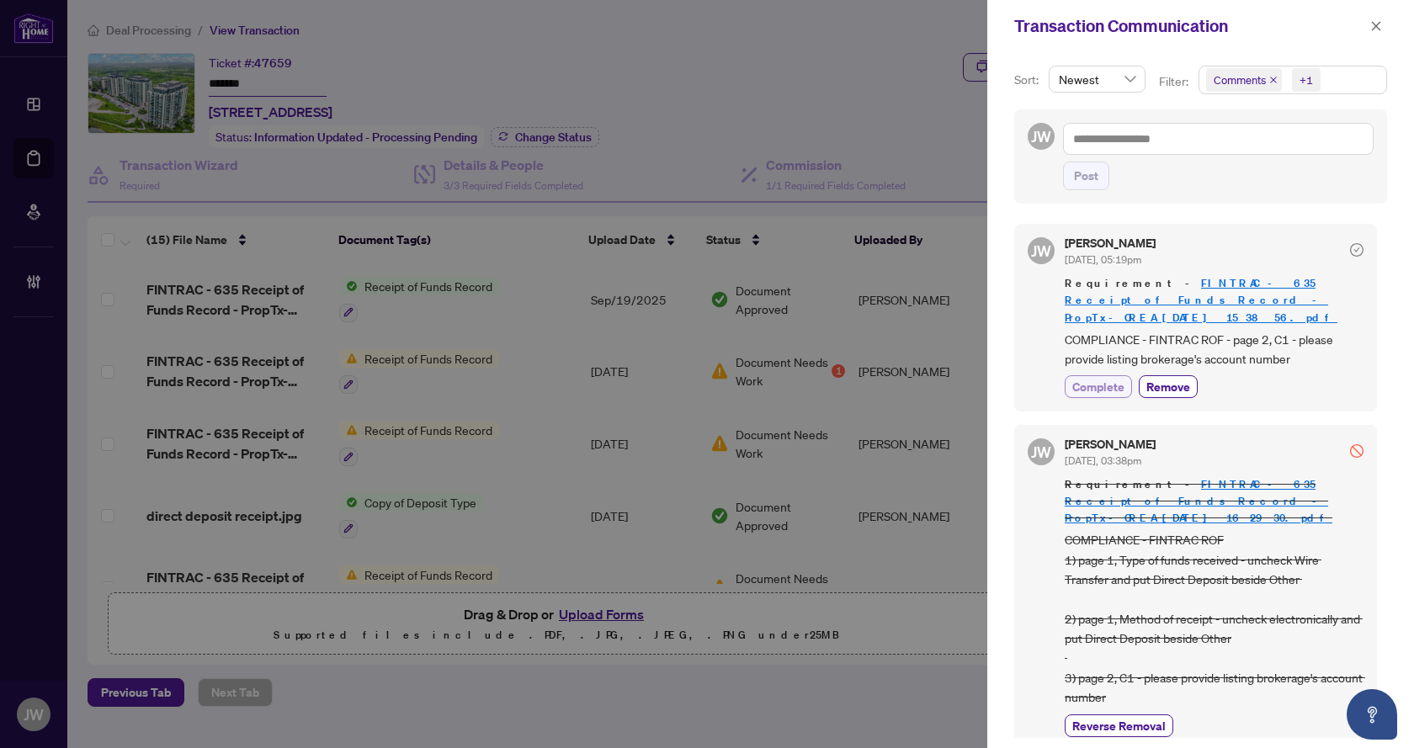
click at [1110, 378] on span "Complete" at bounding box center [1099, 387] width 52 height 18
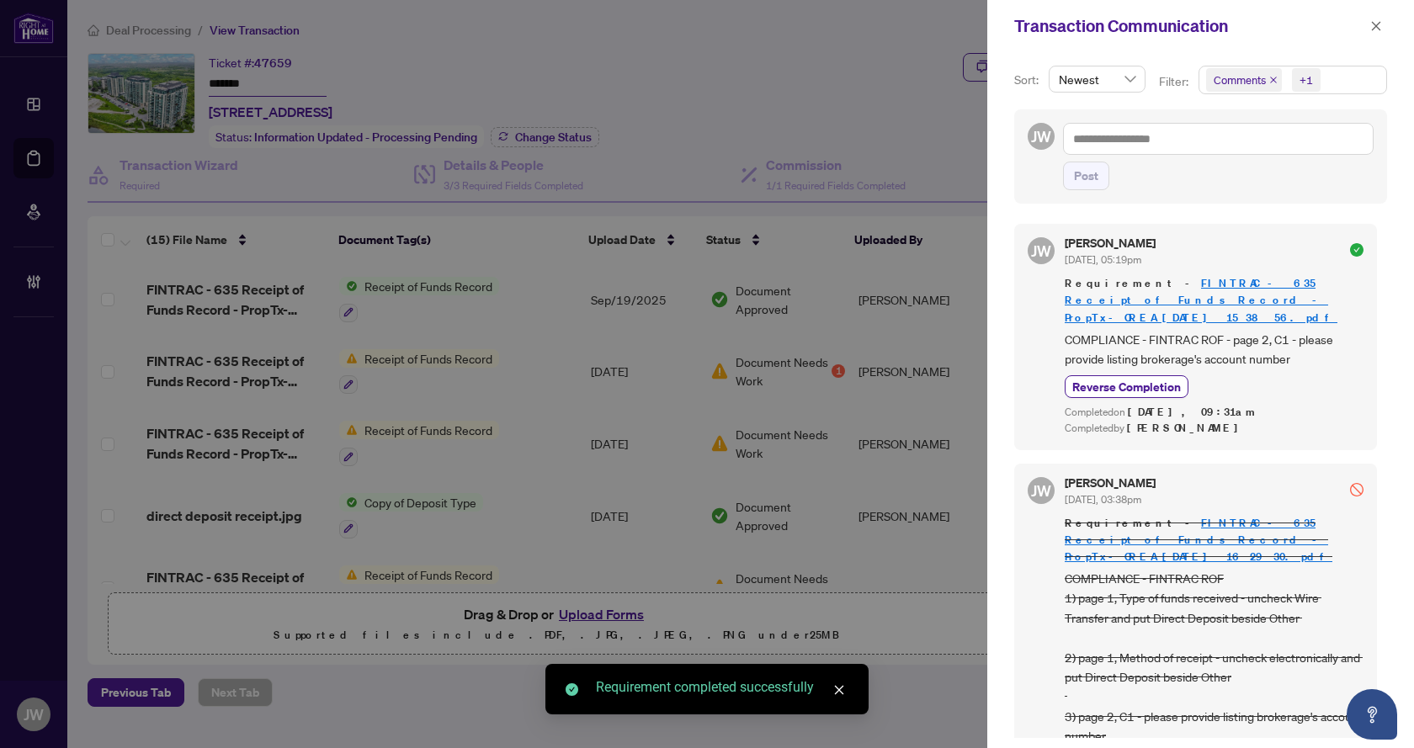
click at [1387, 19] on span at bounding box center [1377, 26] width 22 height 20
click at [1371, 36] on span "button" at bounding box center [1377, 26] width 12 height 27
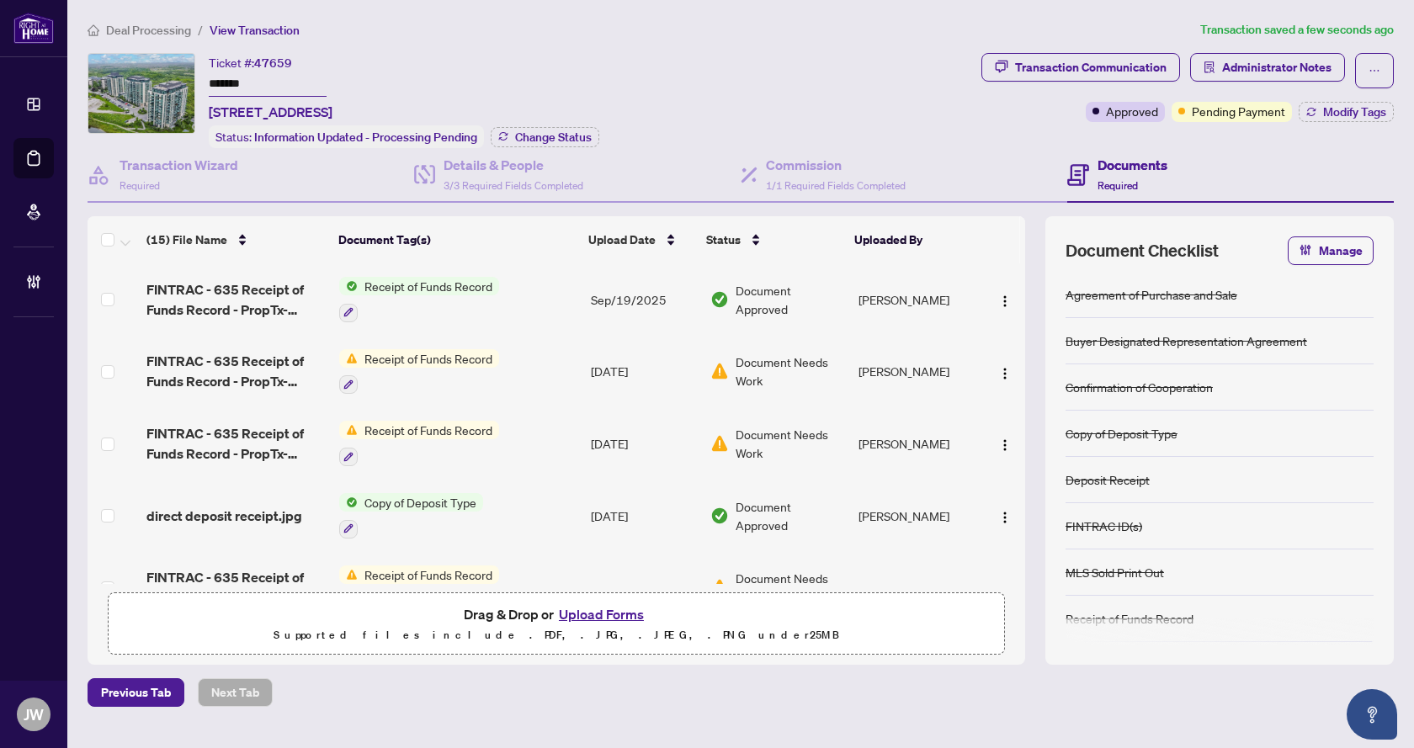
click at [550, 298] on td "Receipt of Funds Record" at bounding box center [459, 300] width 252 height 72
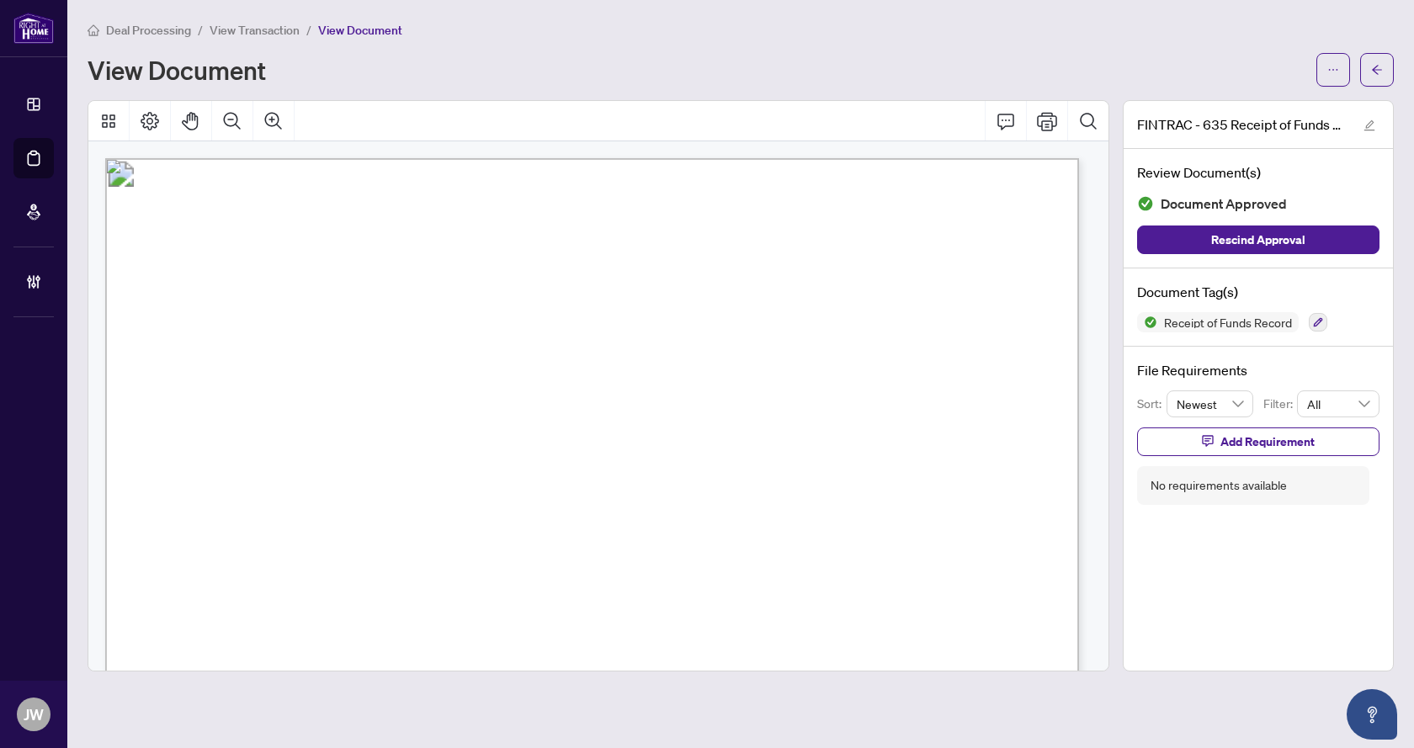
click at [256, 33] on span "View Transaction" at bounding box center [255, 30] width 90 height 15
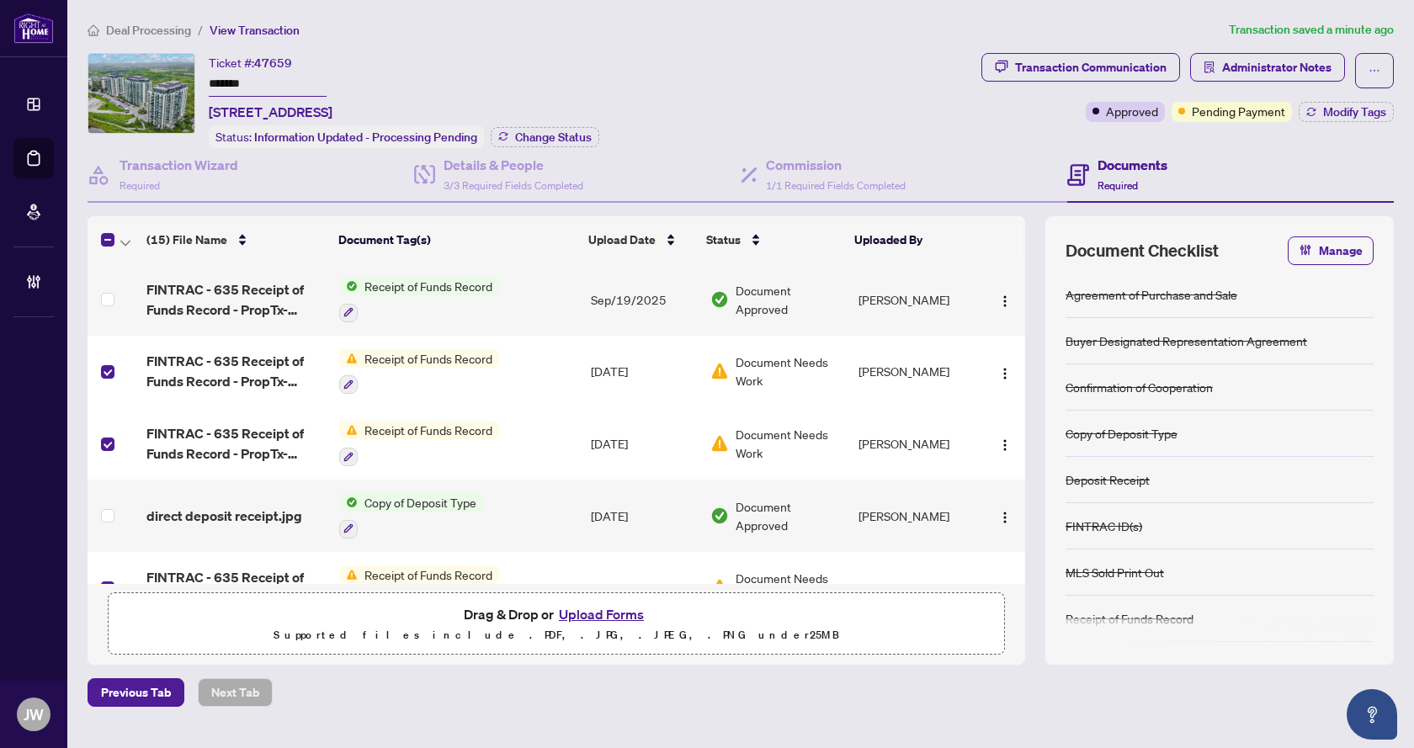
click at [116, 303] on td at bounding box center [114, 300] width 52 height 72
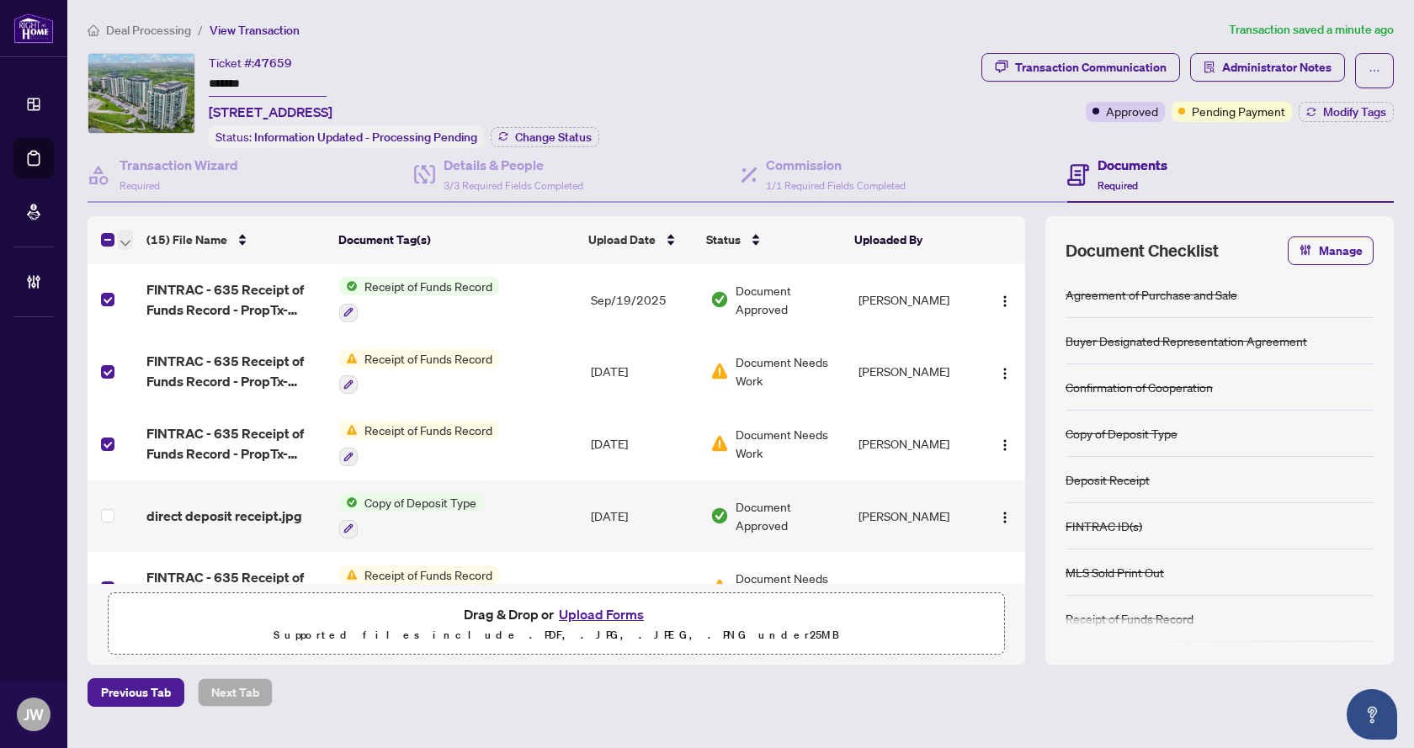
click at [130, 236] on span "button" at bounding box center [125, 240] width 10 height 19
click at [142, 258] on li "Open Selected in New Tab(s)" at bounding box center [206, 267] width 170 height 27
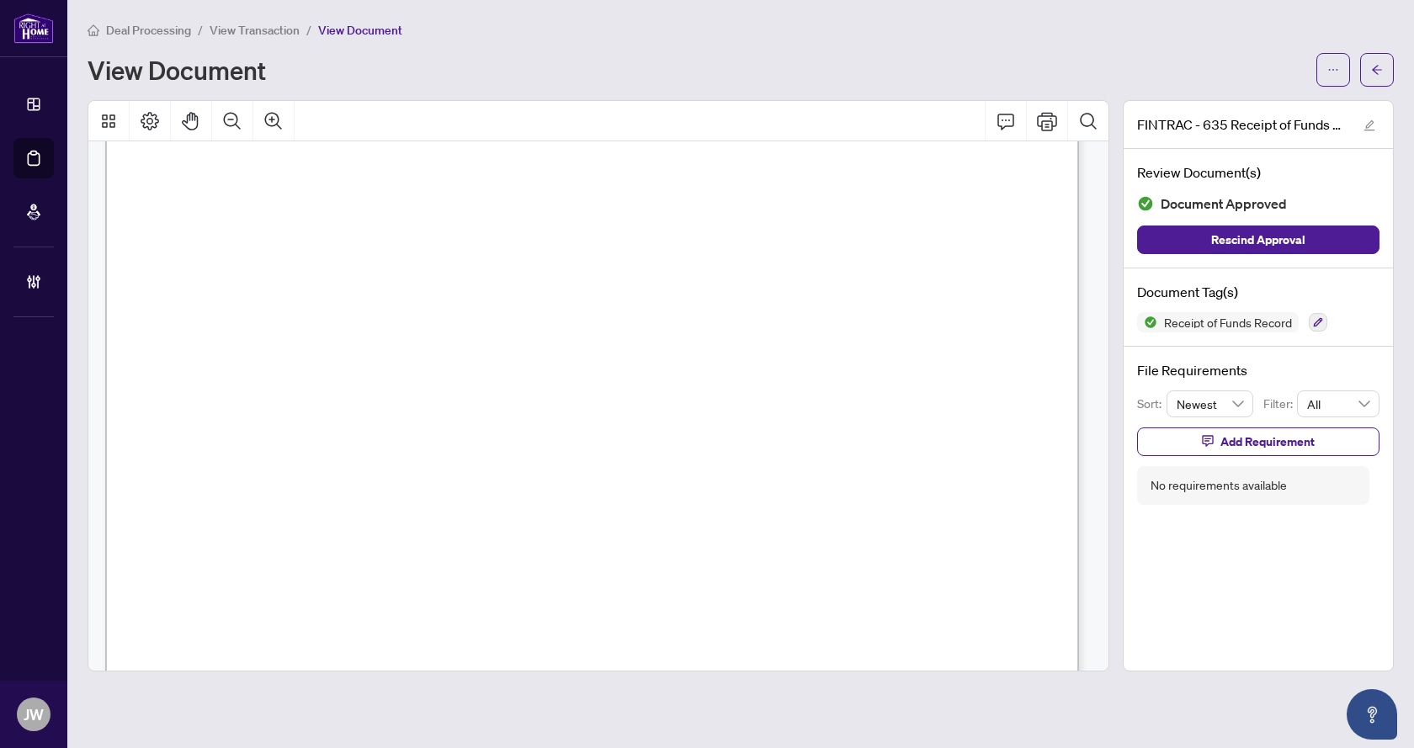
scroll to position [1431, 0]
click at [349, 748] on main "Deal Processing / View Transaction / View Document View Document FINTRAC - 635 …" at bounding box center [740, 374] width 1347 height 748
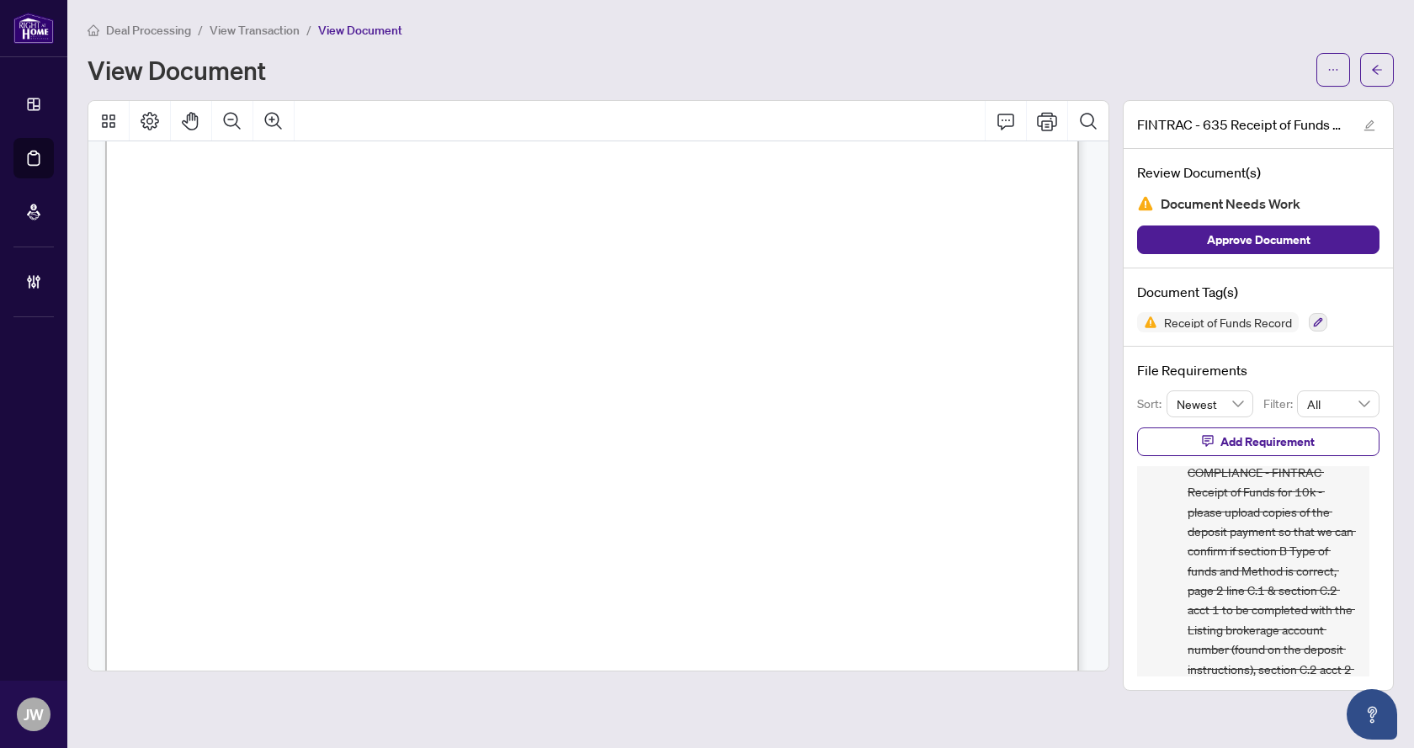
scroll to position [84, 0]
drag, startPoint x: 1380, startPoint y: 524, endPoint x: 1380, endPoint y: 536, distance: 12.6
click at [1380, 536] on div "File Requirements Sort: Newest Filter: All Add Requirement LS Latai Seadat Sep/…" at bounding box center [1258, 519] width 269 height 344
click at [1358, 530] on div "LS Latai Seadat Sep/04/2025, 12:23pm COMPLIANCE - FINTRAC Receipt of Funds for …" at bounding box center [1253, 661] width 232 height 558
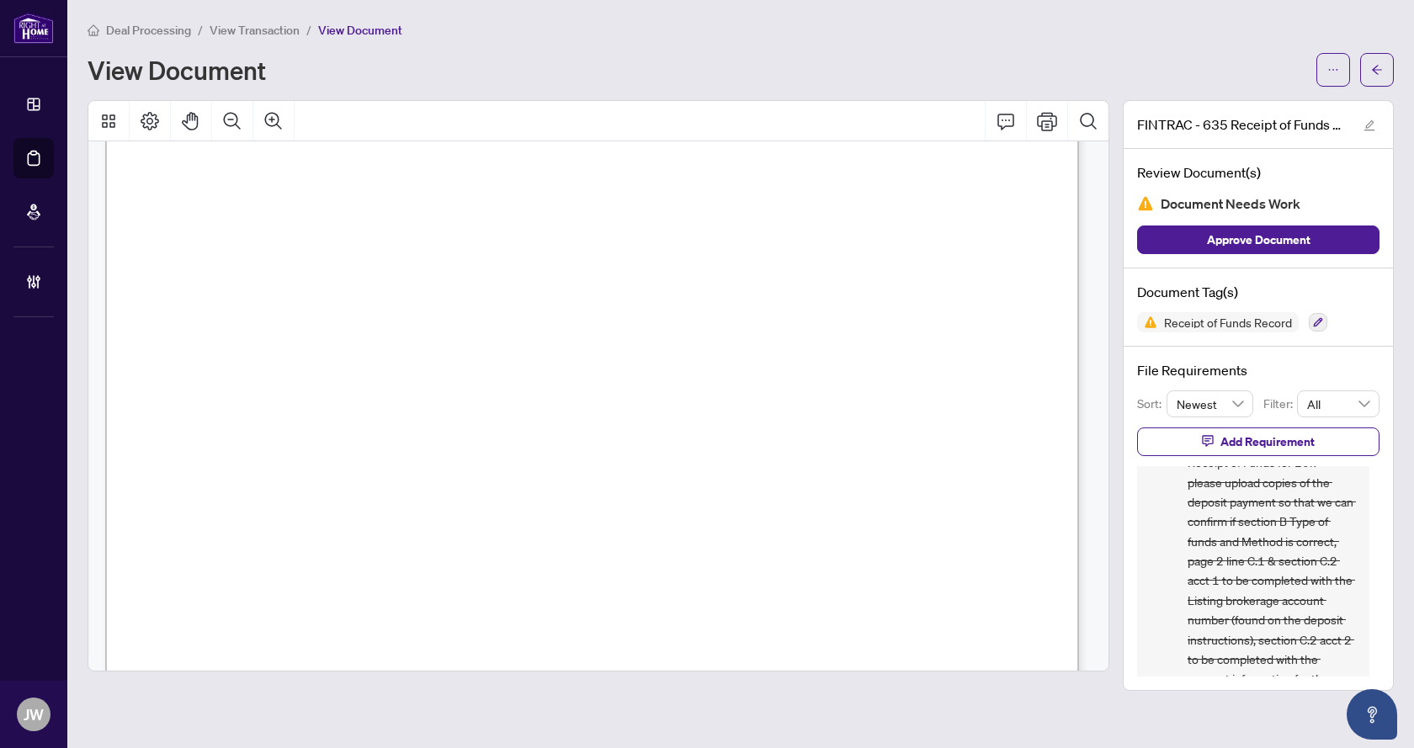
click at [494, 377] on span "The account from which the funds are drawn is “affected” ." at bounding box center [331, 379] width 326 height 14
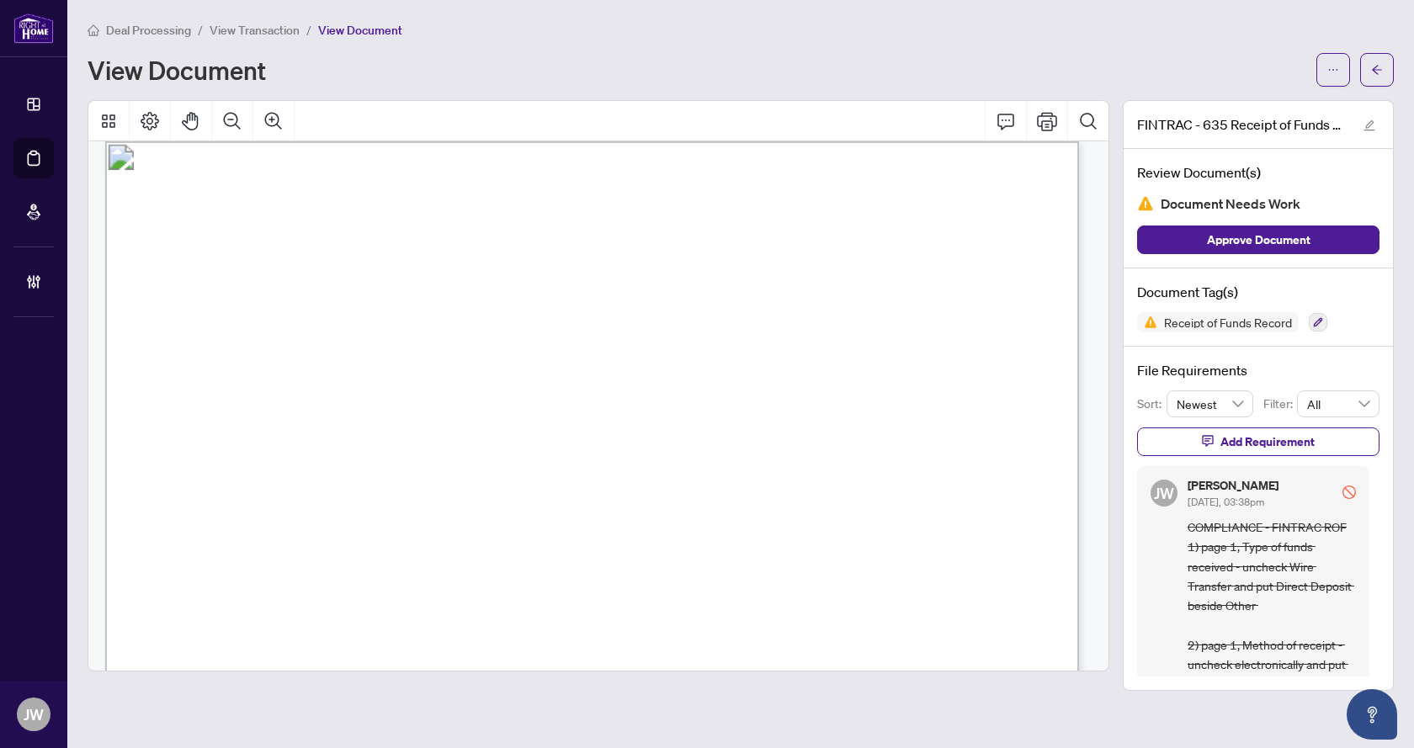
scroll to position [1347, 0]
click at [1264, 583] on span "COMPLIANCE - FINTRAC ROF 1) page 1, Type of funds received - uncheck Wire Trans…" at bounding box center [1272, 646] width 168 height 256
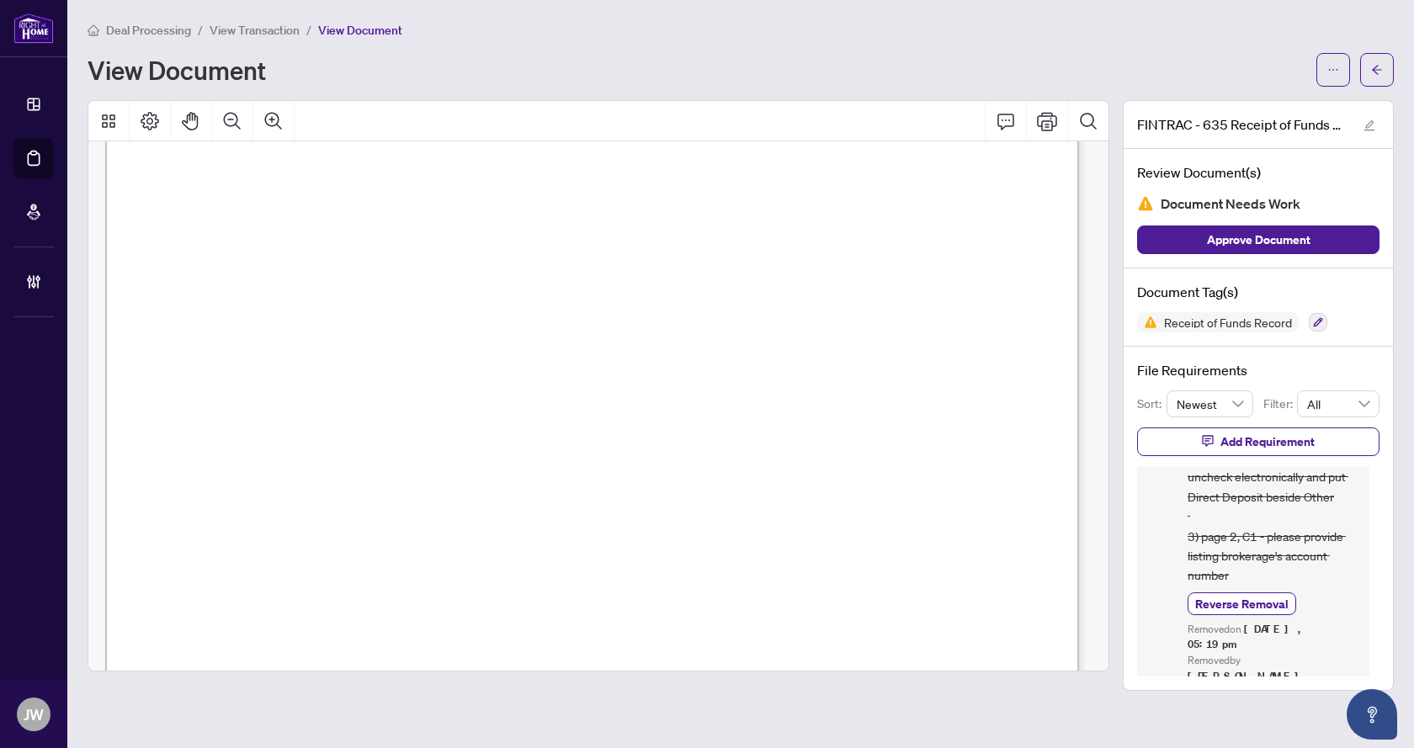
scroll to position [194, 0]
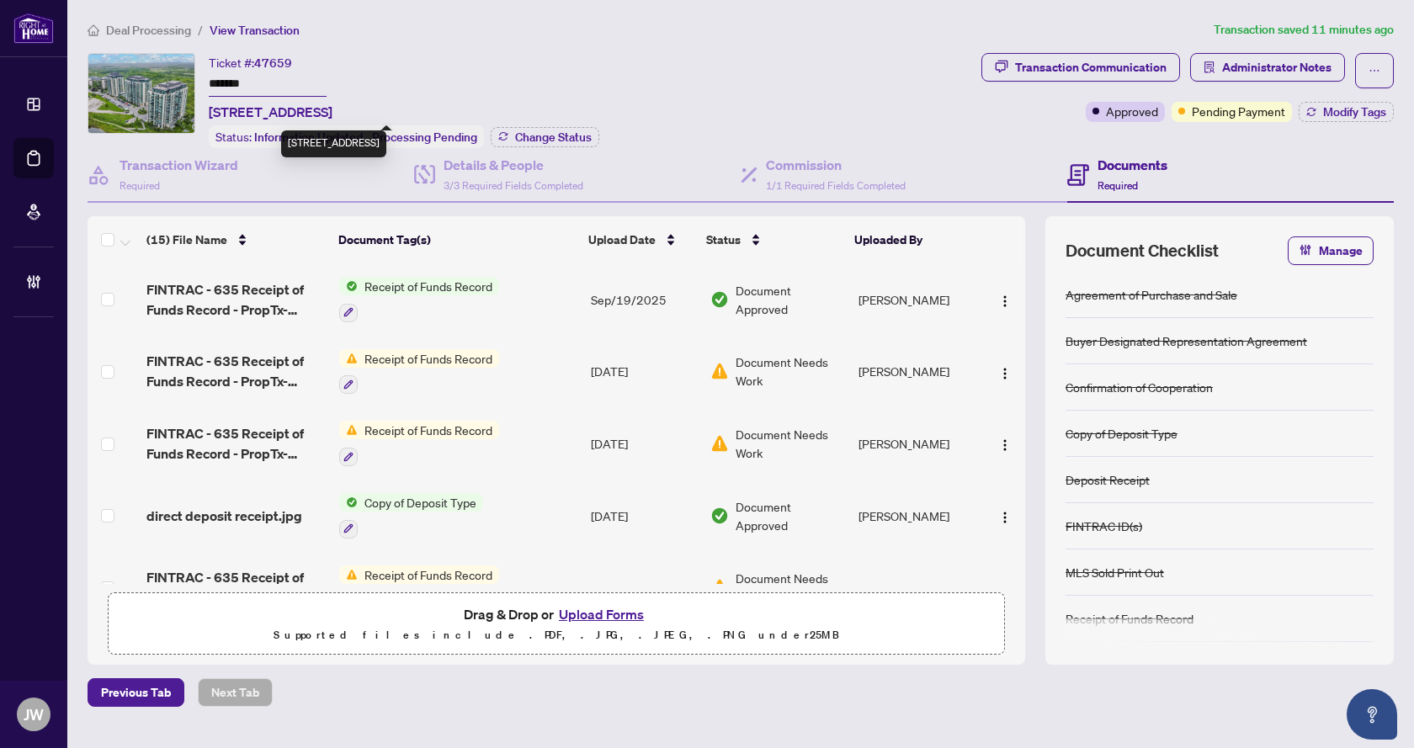
drag, startPoint x: 211, startPoint y: 105, endPoint x: 338, endPoint y: 107, distance: 127.1
click at [333, 107] on span "[STREET_ADDRESS]" at bounding box center [271, 112] width 124 height 20
copy span "[STREET_ADDRESS]"
click at [243, 79] on input "*******" at bounding box center [268, 84] width 118 height 24
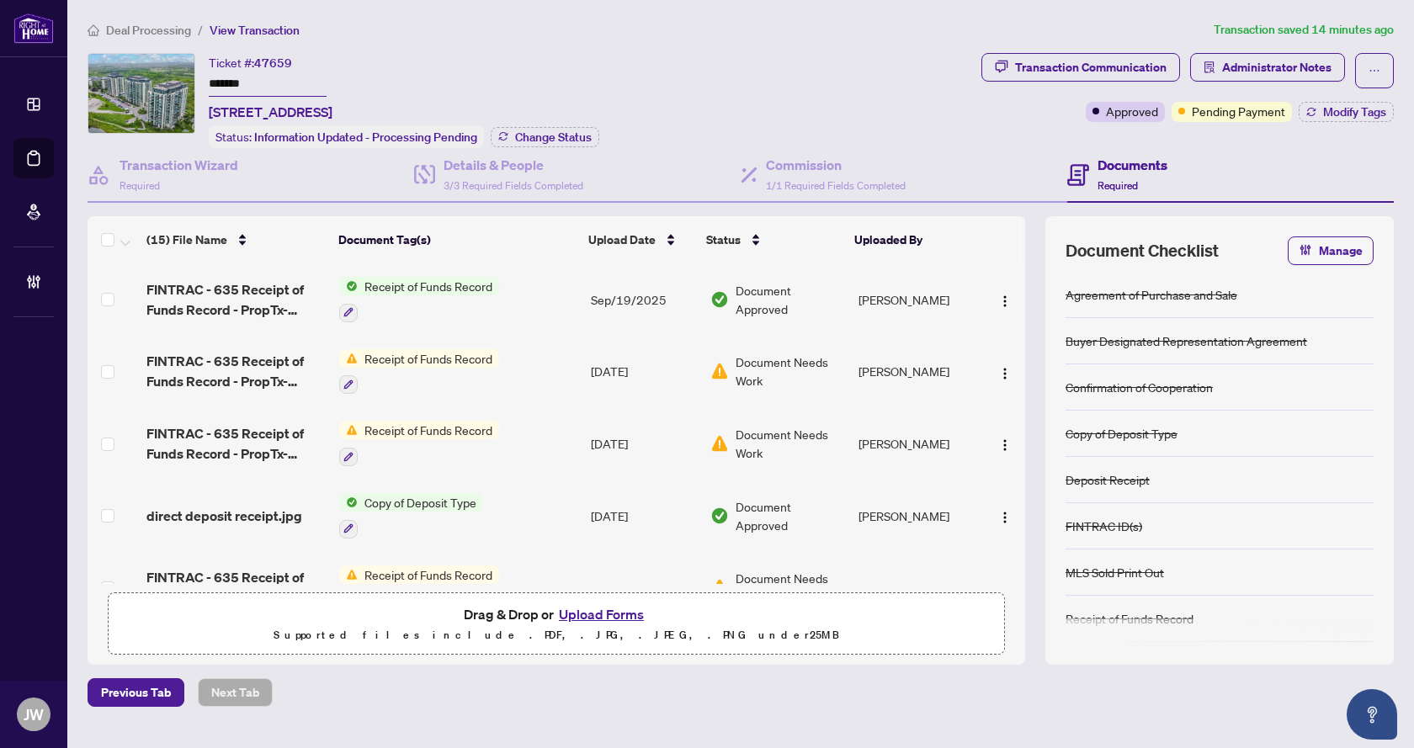
click at [605, 47] on div "Deal Processing / View Transaction Transaction saved 14 minutes ago Ticket #: 4…" at bounding box center [741, 363] width 1320 height 687
click at [237, 81] on input "*******" at bounding box center [268, 84] width 118 height 24
click at [232, 86] on input "*******" at bounding box center [268, 84] width 118 height 24
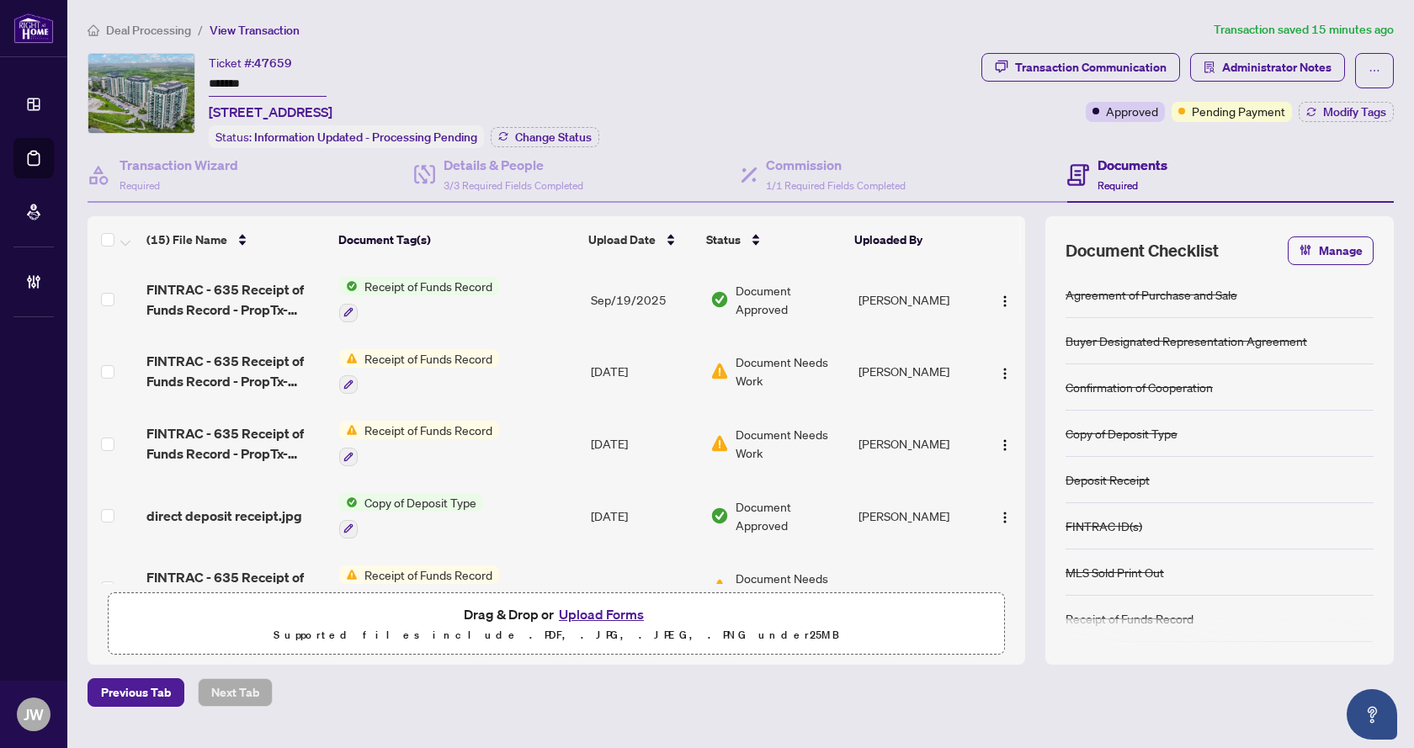
click at [646, 85] on div "Ticket #: 47659 ******* 206-45 Yorkland Blvd, Brampton, Ontario L6P 4B4, Canada…" at bounding box center [531, 100] width 887 height 95
click at [1318, 61] on span "Administrator Notes" at bounding box center [1276, 67] width 109 height 27
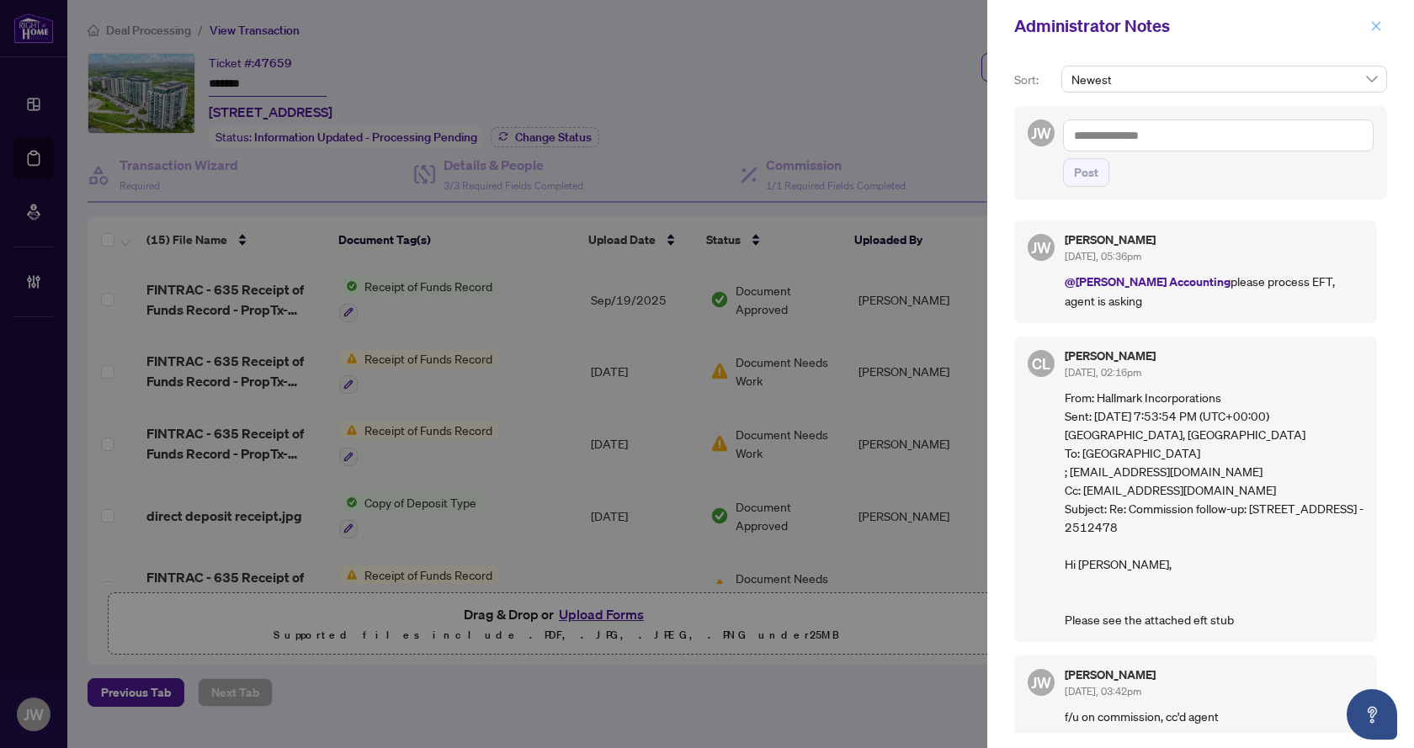
click at [1369, 29] on button "button" at bounding box center [1377, 26] width 22 height 20
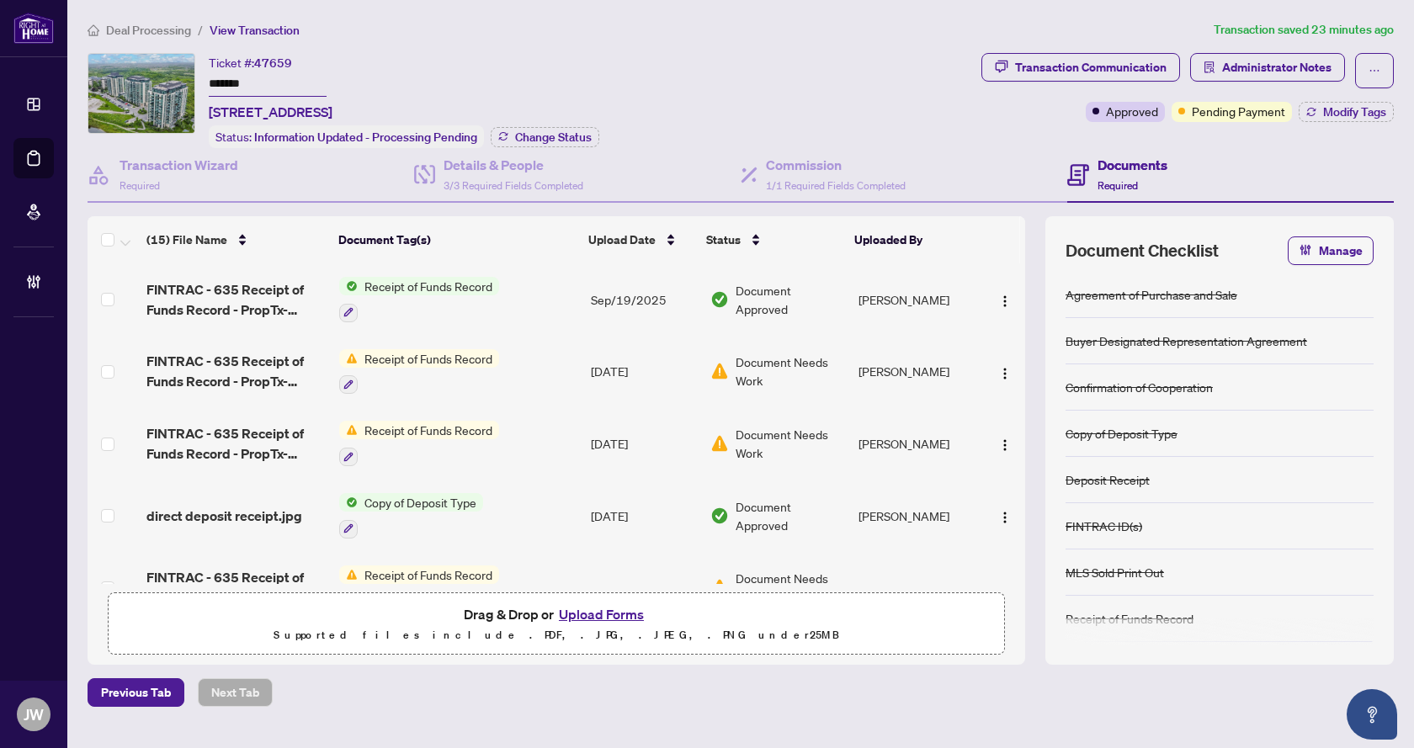
click at [280, 63] on span "47659" at bounding box center [273, 63] width 38 height 15
copy span "47659"
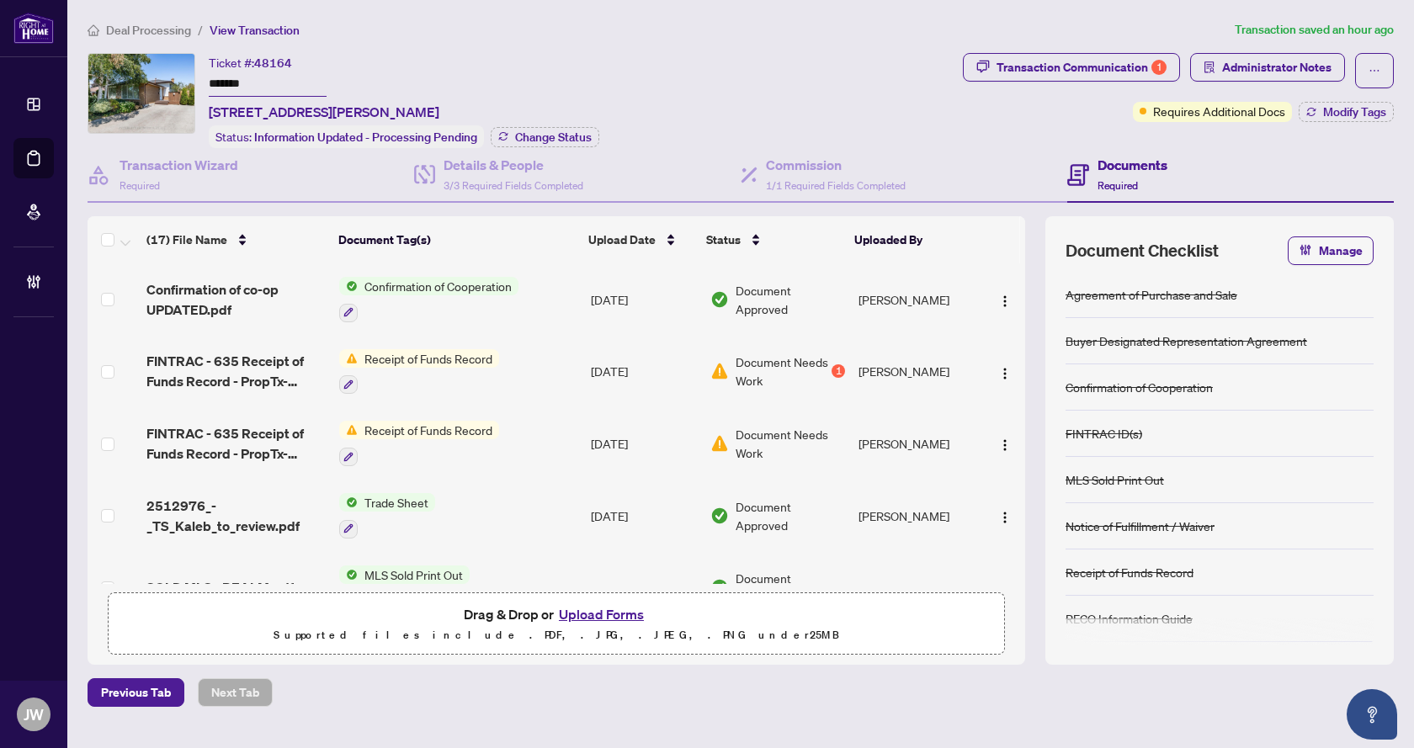
click at [239, 85] on input "*******" at bounding box center [268, 84] width 118 height 24
click at [412, 21] on ol "Deal Processing / View Transaction" at bounding box center [658, 29] width 1141 height 19
click at [1219, 71] on button "Administrator Notes" at bounding box center [1267, 67] width 155 height 29
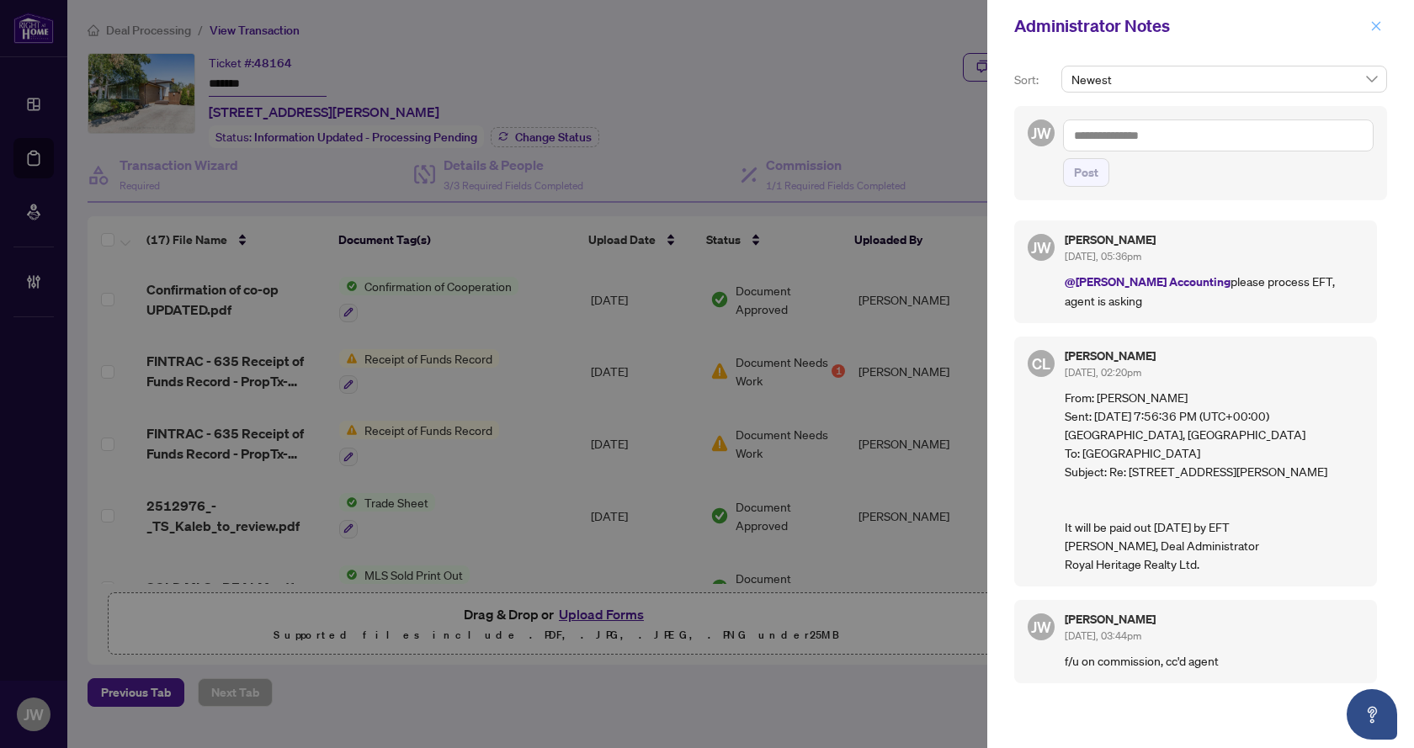
click at [1379, 25] on icon "close" at bounding box center [1377, 26] width 12 height 12
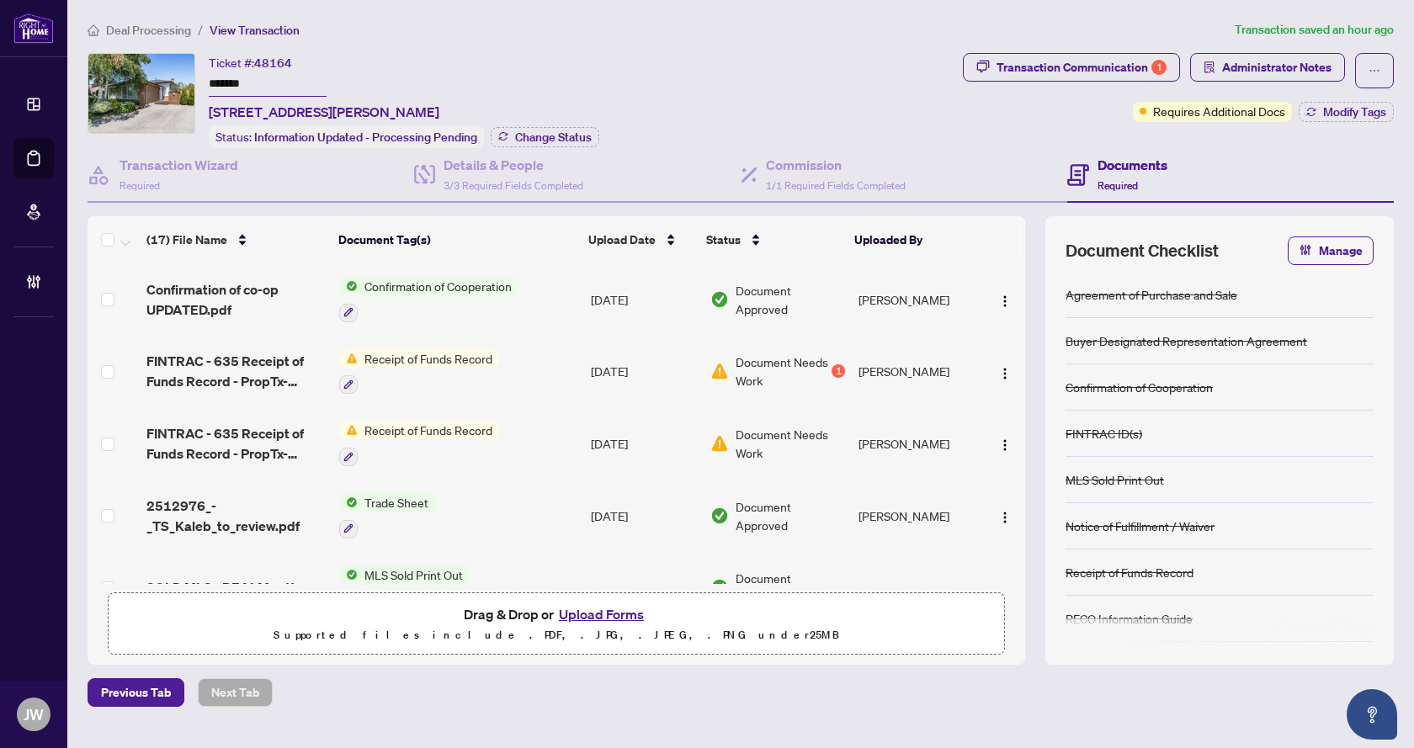
click at [271, 56] on span "48164" at bounding box center [273, 63] width 38 height 15
copy span "48164"
click at [458, 44] on div "Deal Processing / View Transaction Transaction saved an hour ago Ticket #: 4816…" at bounding box center [741, 363] width 1320 height 687
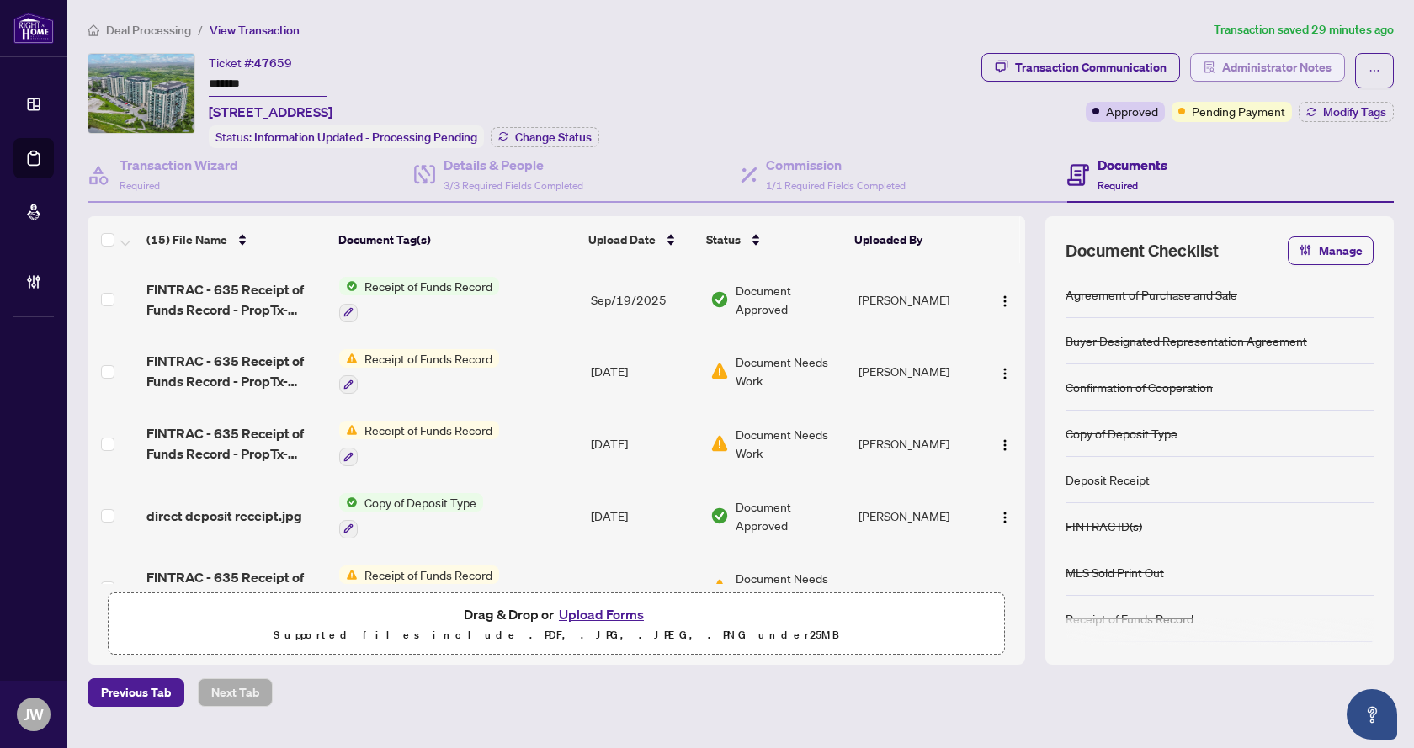
click at [1239, 75] on span "Administrator Notes" at bounding box center [1276, 67] width 109 height 27
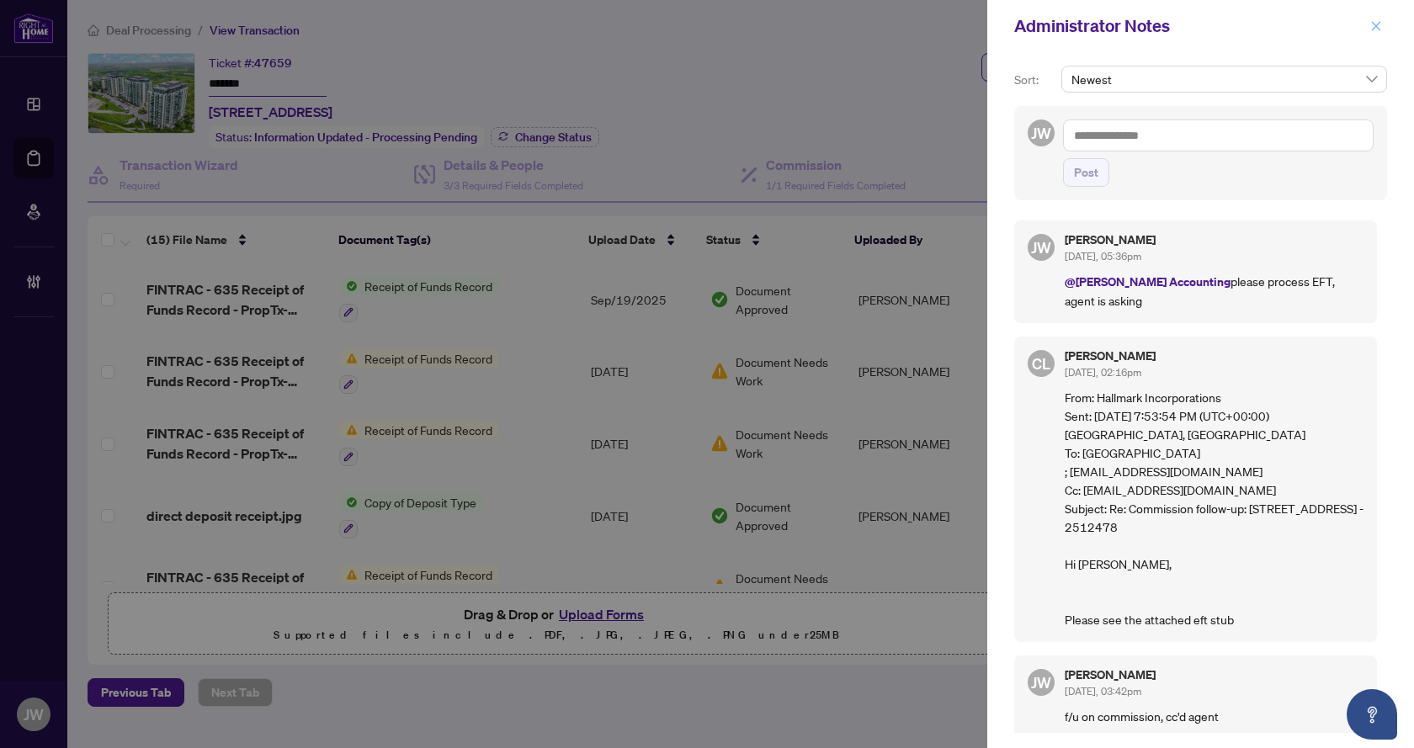
click at [1377, 28] on icon "close" at bounding box center [1377, 26] width 12 height 12
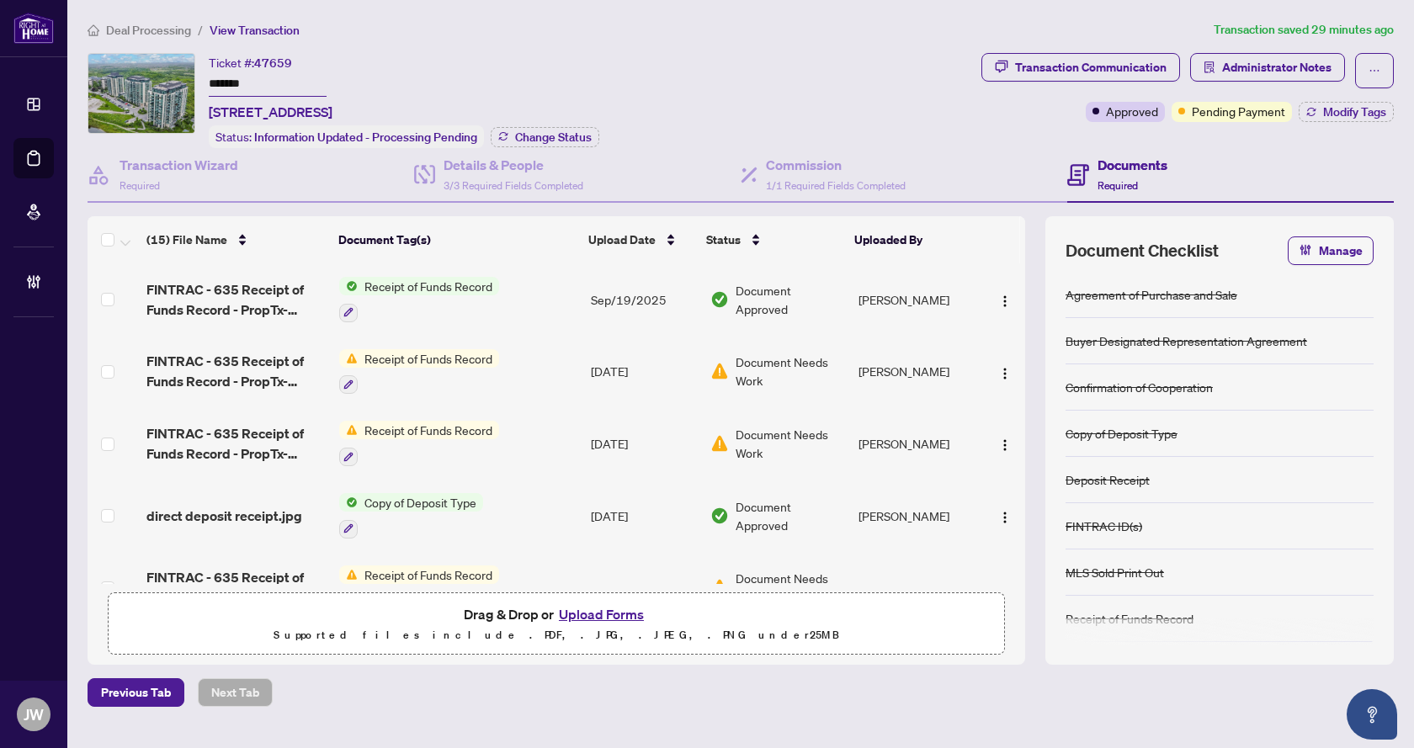
click at [307, 102] on span "206-45 Yorkland Blvd, Brampton, Ontario L6P 4B4, Canada" at bounding box center [271, 112] width 124 height 20
click at [244, 104] on span "206-45 Yorkland Blvd, Brampton, Ontario L6P 4B4, Canada" at bounding box center [271, 112] width 124 height 20
drag, startPoint x: 243, startPoint y: 104, endPoint x: 272, endPoint y: 99, distance: 29.1
click at [272, 99] on div "Ticket #: 47659 ******* 206-45 Yorkland Blvd, Brampton, Ontario L6P 4B4, Canada" at bounding box center [271, 87] width 124 height 69
copy span "45 Yorkland"
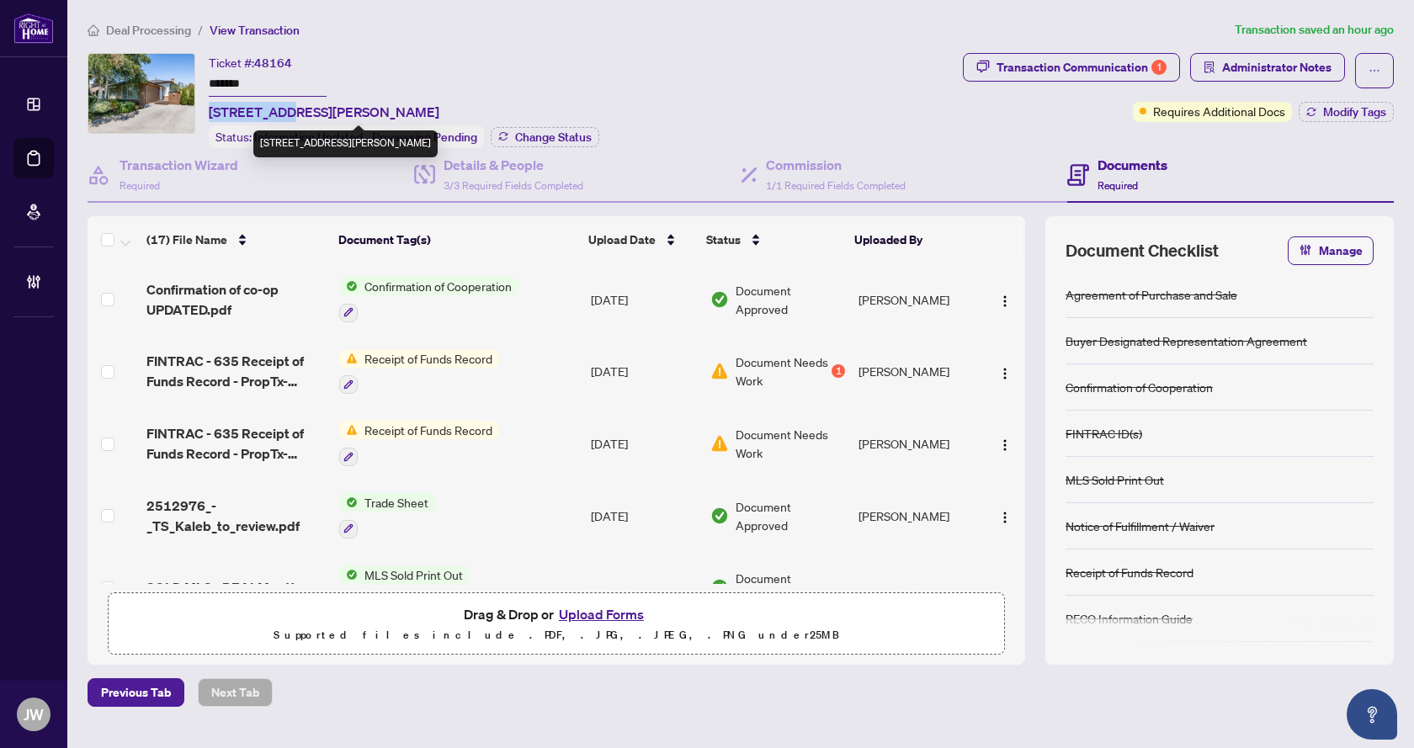
drag, startPoint x: 210, startPoint y: 104, endPoint x: 281, endPoint y: 101, distance: 71.6
click at [281, 102] on span "503 Wilson Rd, Oshawa, Ontario L1H 6E1, Canada" at bounding box center [324, 112] width 231 height 20
copy span "503 Wilson"
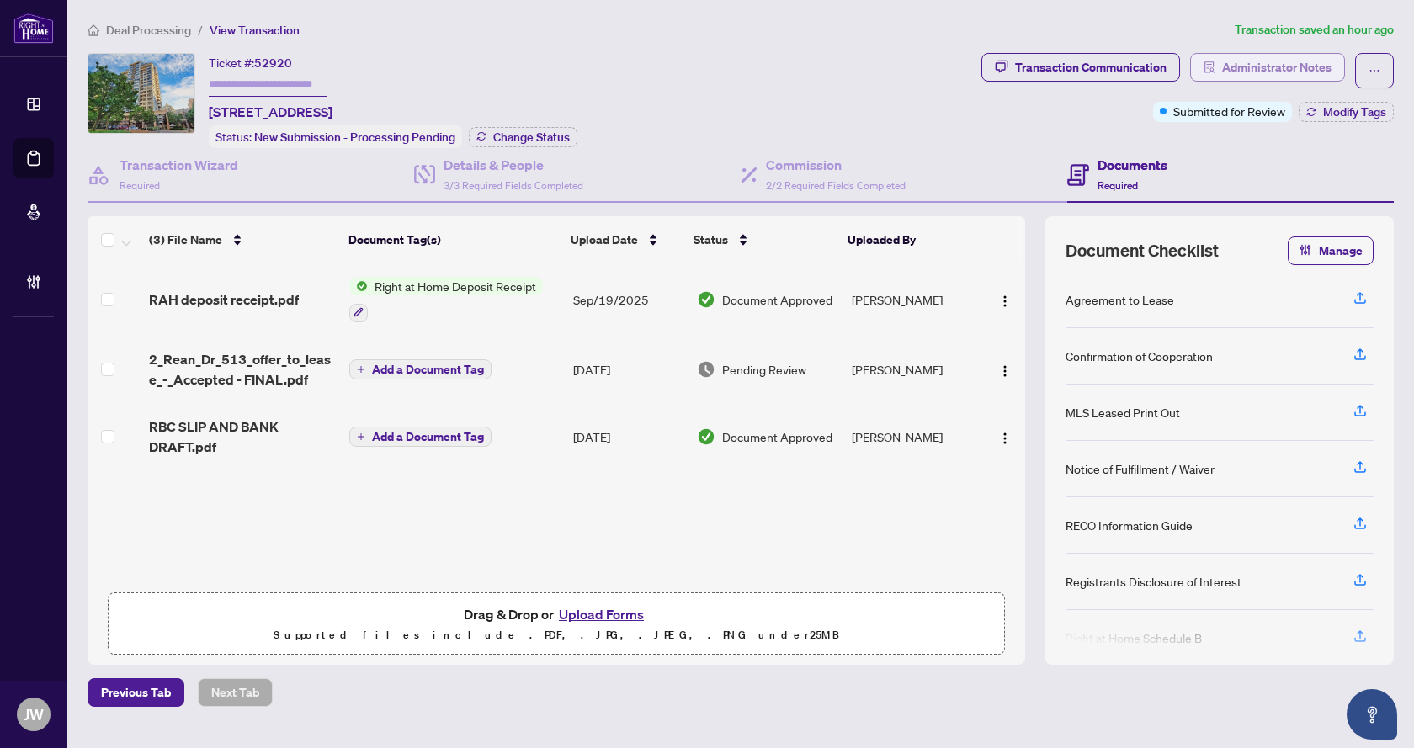
click at [1300, 59] on span "Administrator Notes" at bounding box center [1276, 67] width 109 height 27
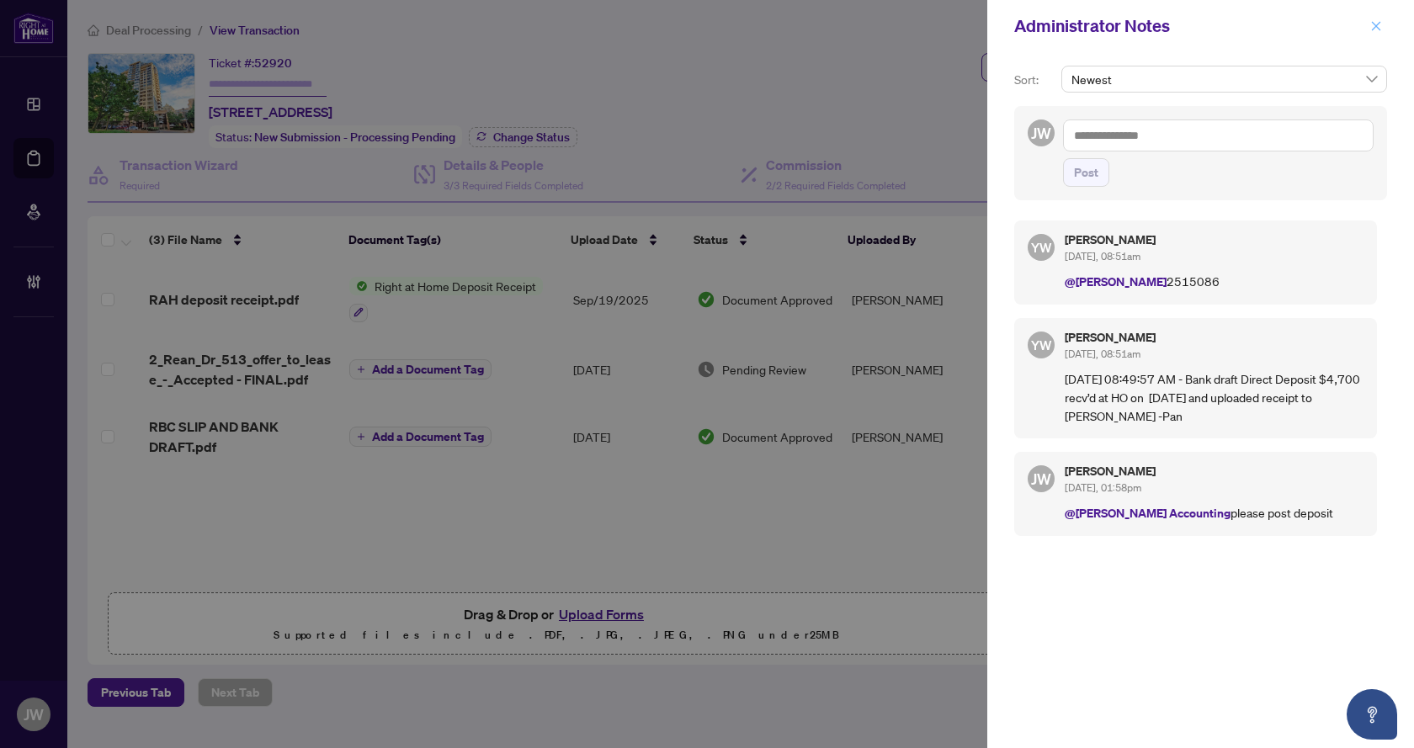
click at [1380, 19] on span "button" at bounding box center [1377, 26] width 12 height 27
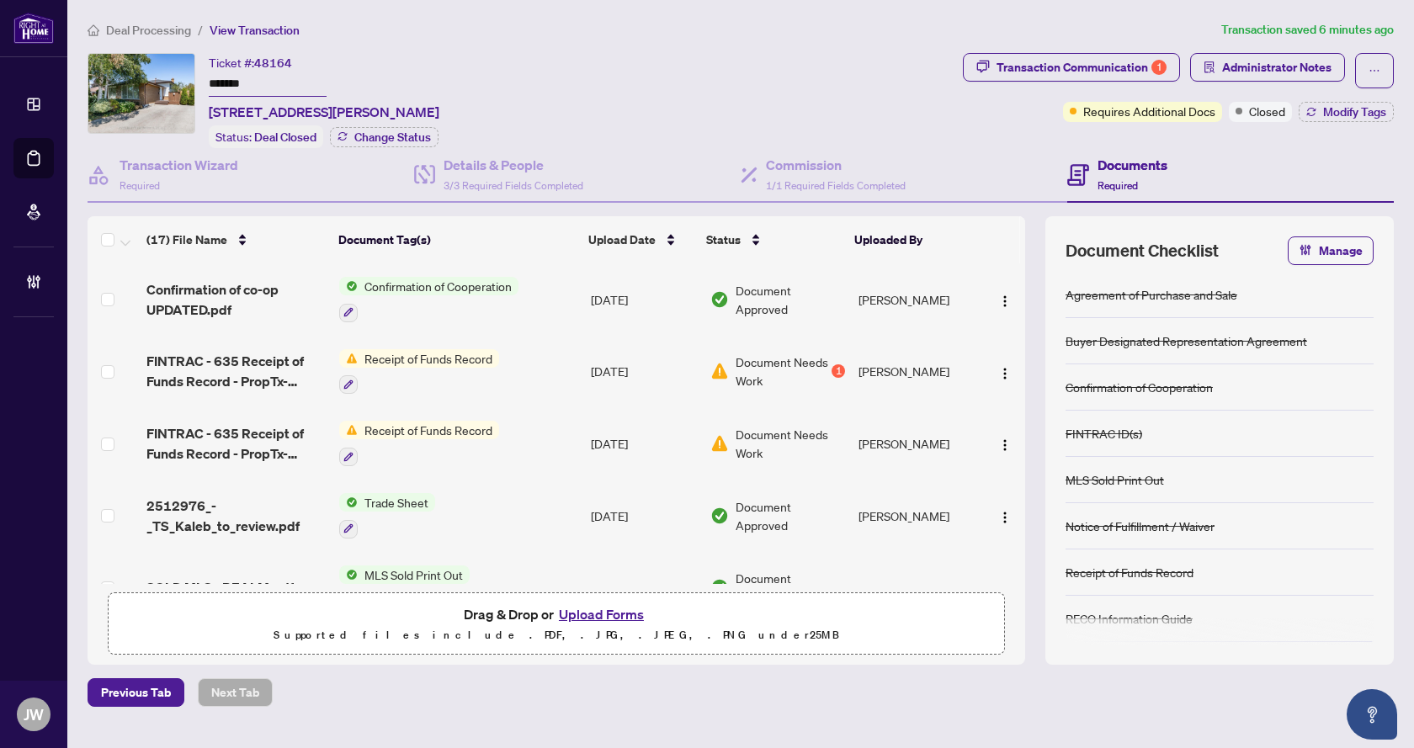
click at [1281, 113] on span "Closed" at bounding box center [1267, 111] width 36 height 19
click at [1157, 69] on div "1" at bounding box center [1159, 67] width 15 height 15
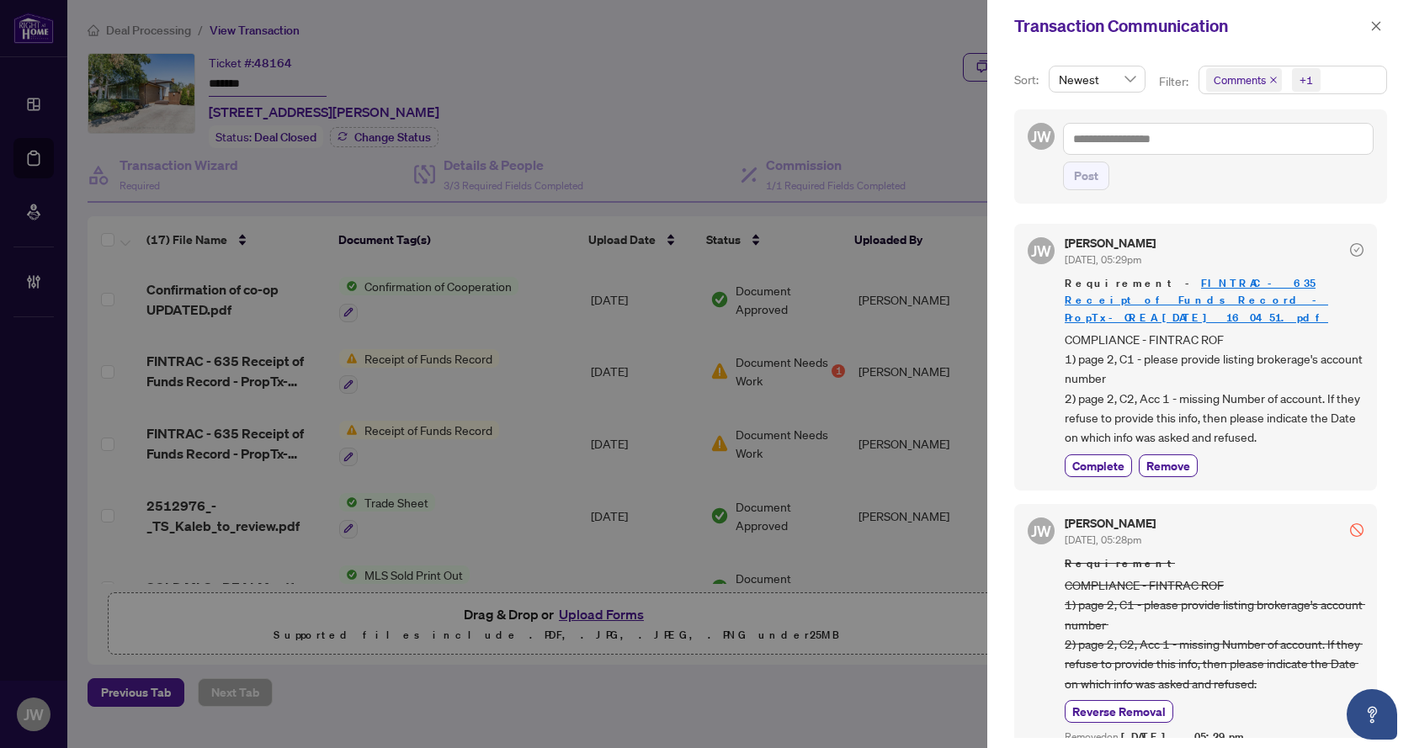
click at [1339, 75] on span "Comments +1" at bounding box center [1293, 80] width 187 height 27
click at [1332, 146] on span "Comments" at bounding box center [1300, 150] width 149 height 20
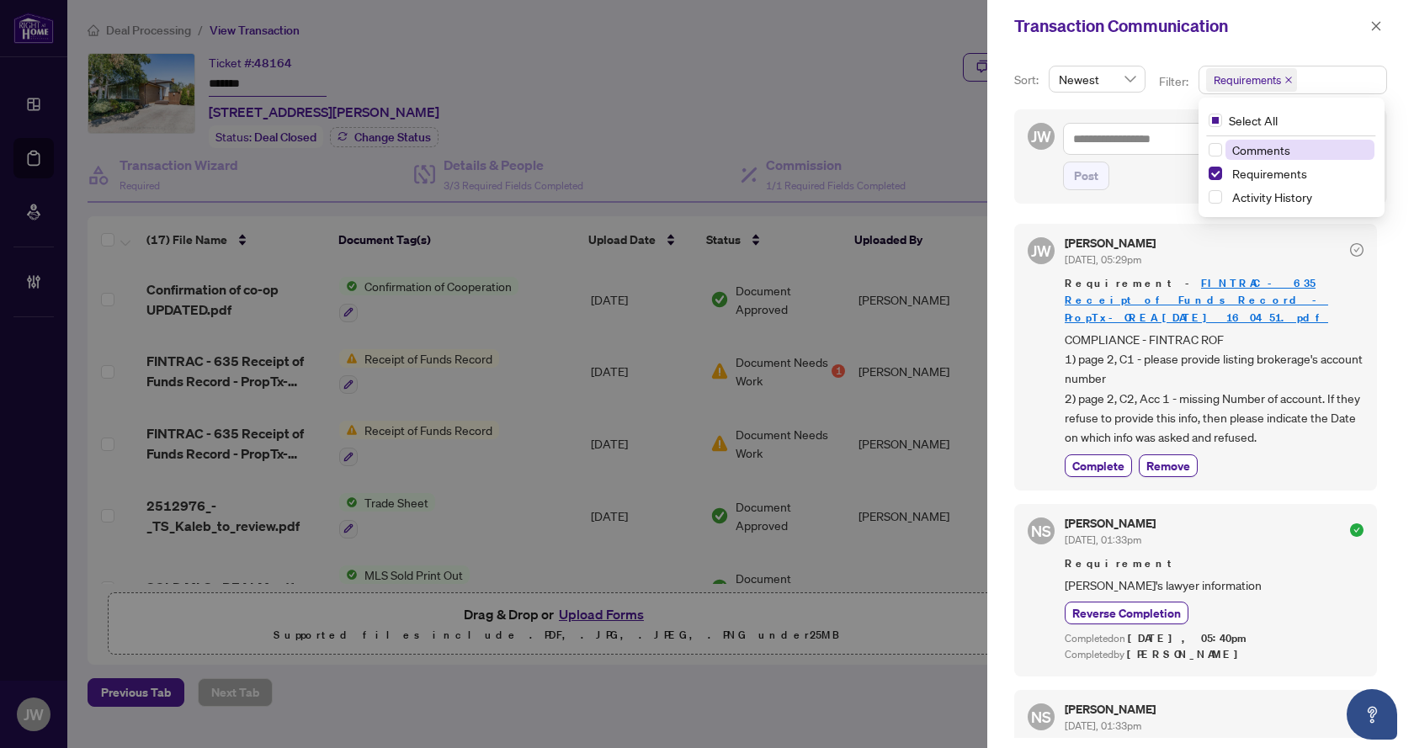
click at [1332, 146] on span "Comments" at bounding box center [1300, 150] width 149 height 20
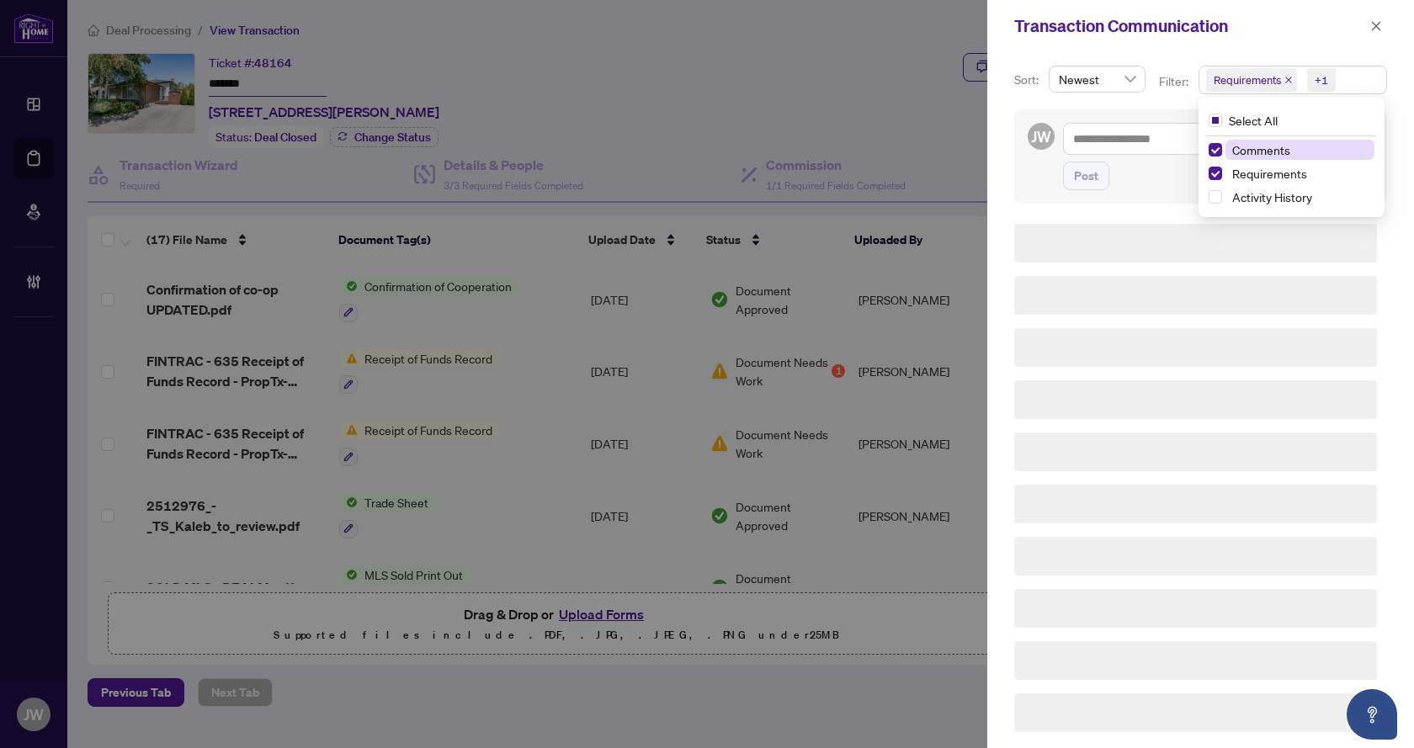
click at [1332, 146] on span "Comments" at bounding box center [1300, 150] width 149 height 20
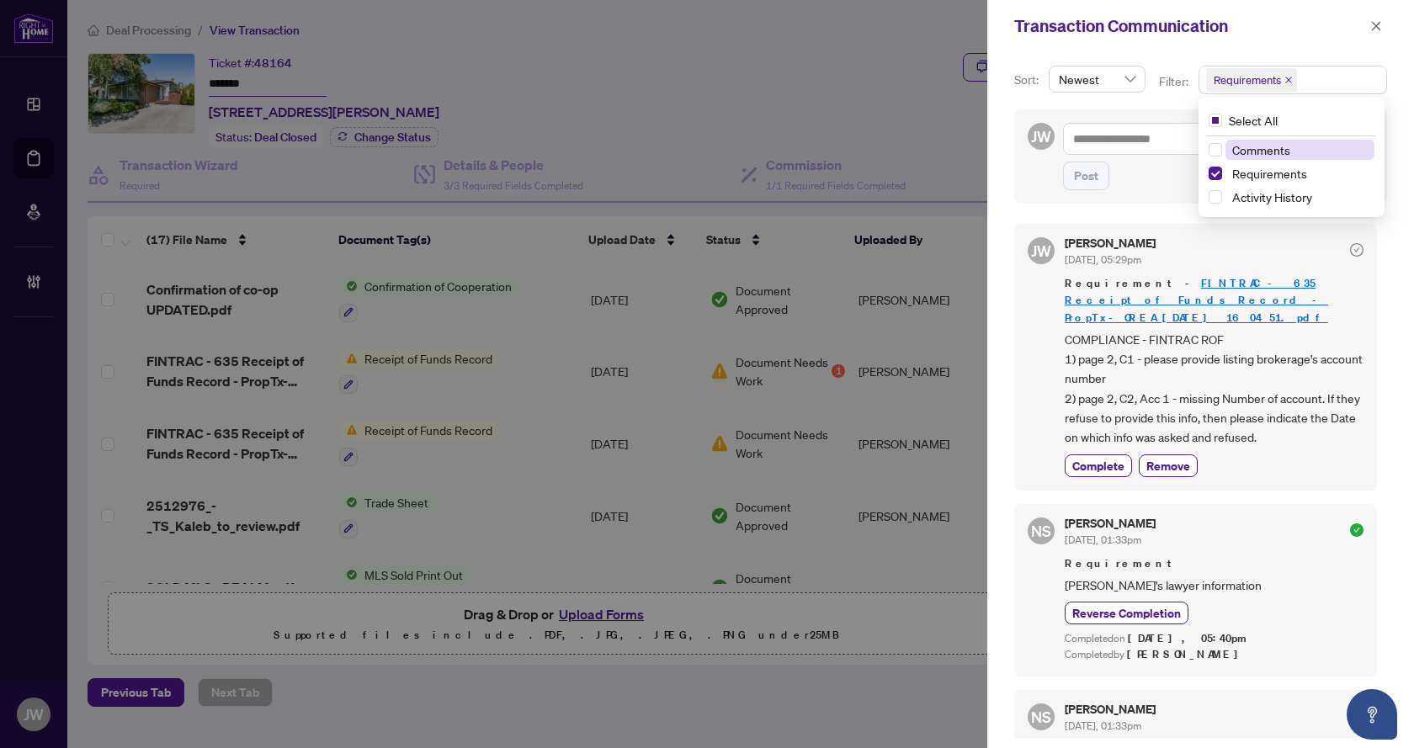
click at [1332, 146] on span "Comments" at bounding box center [1300, 150] width 149 height 20
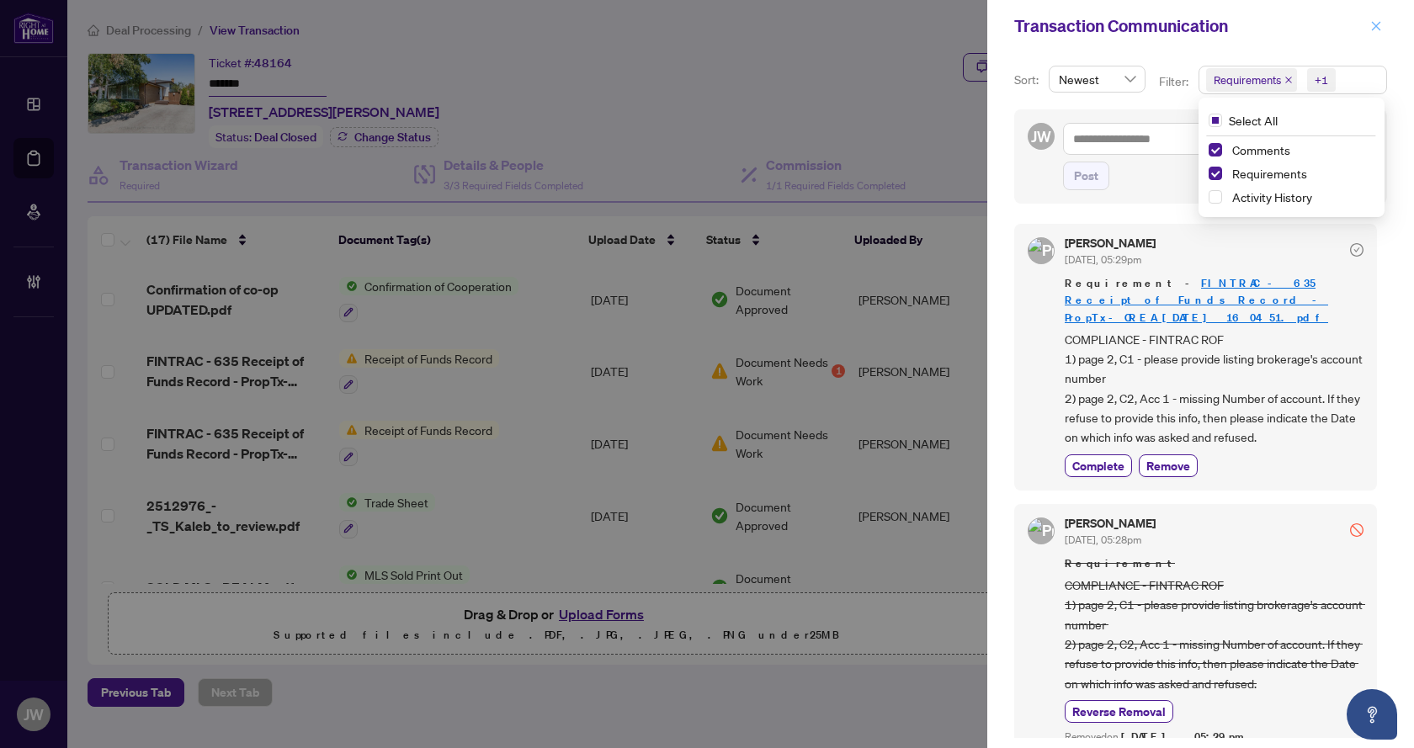
click at [1370, 26] on button "button" at bounding box center [1377, 26] width 22 height 20
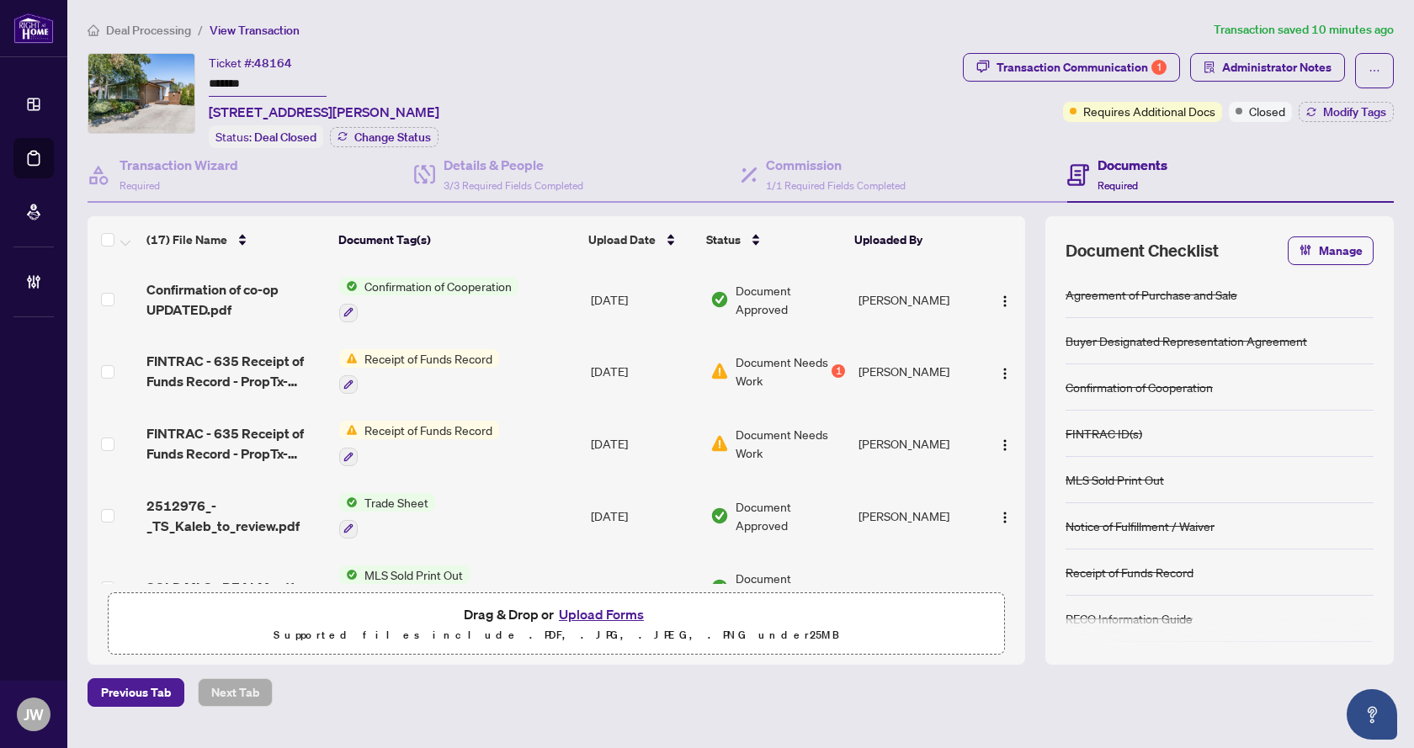
click at [178, 27] on span "Deal Processing" at bounding box center [148, 30] width 85 height 15
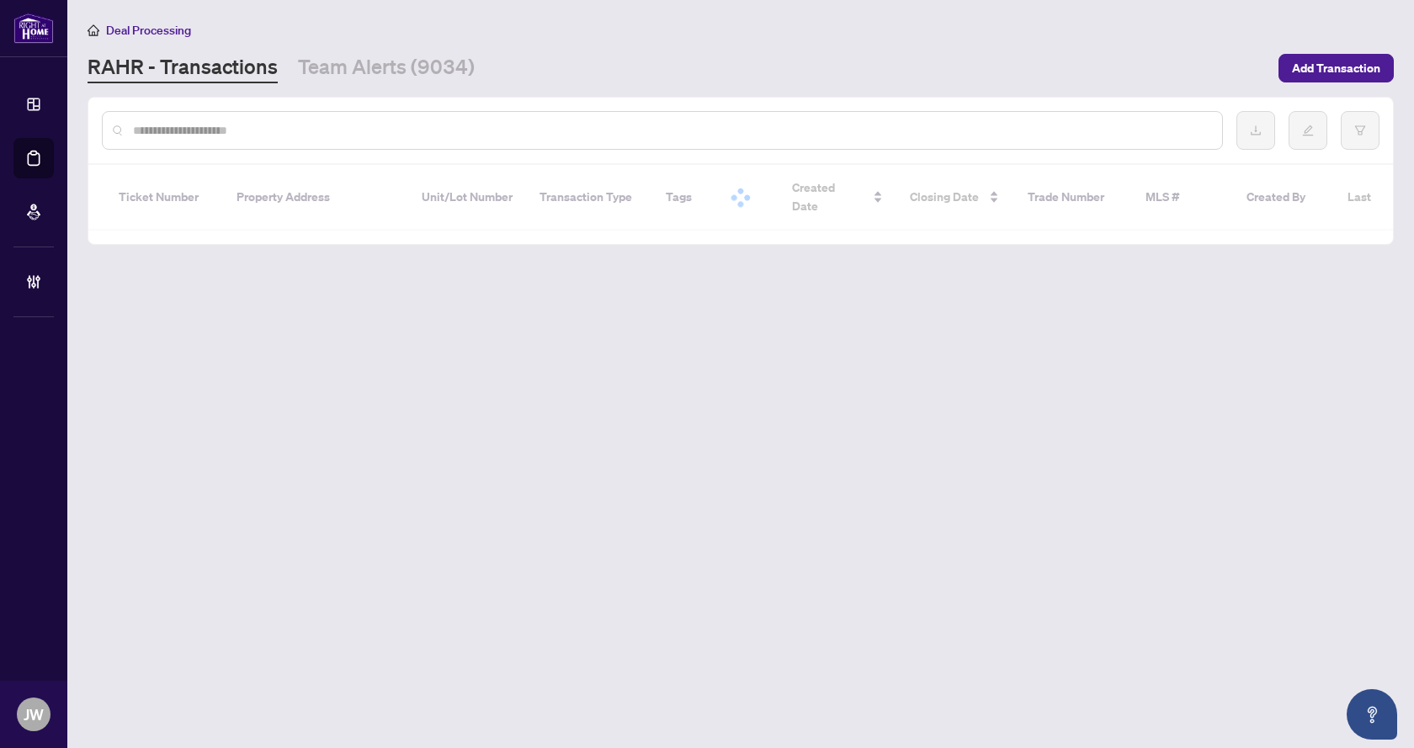
click at [264, 130] on input "text" at bounding box center [671, 130] width 1076 height 19
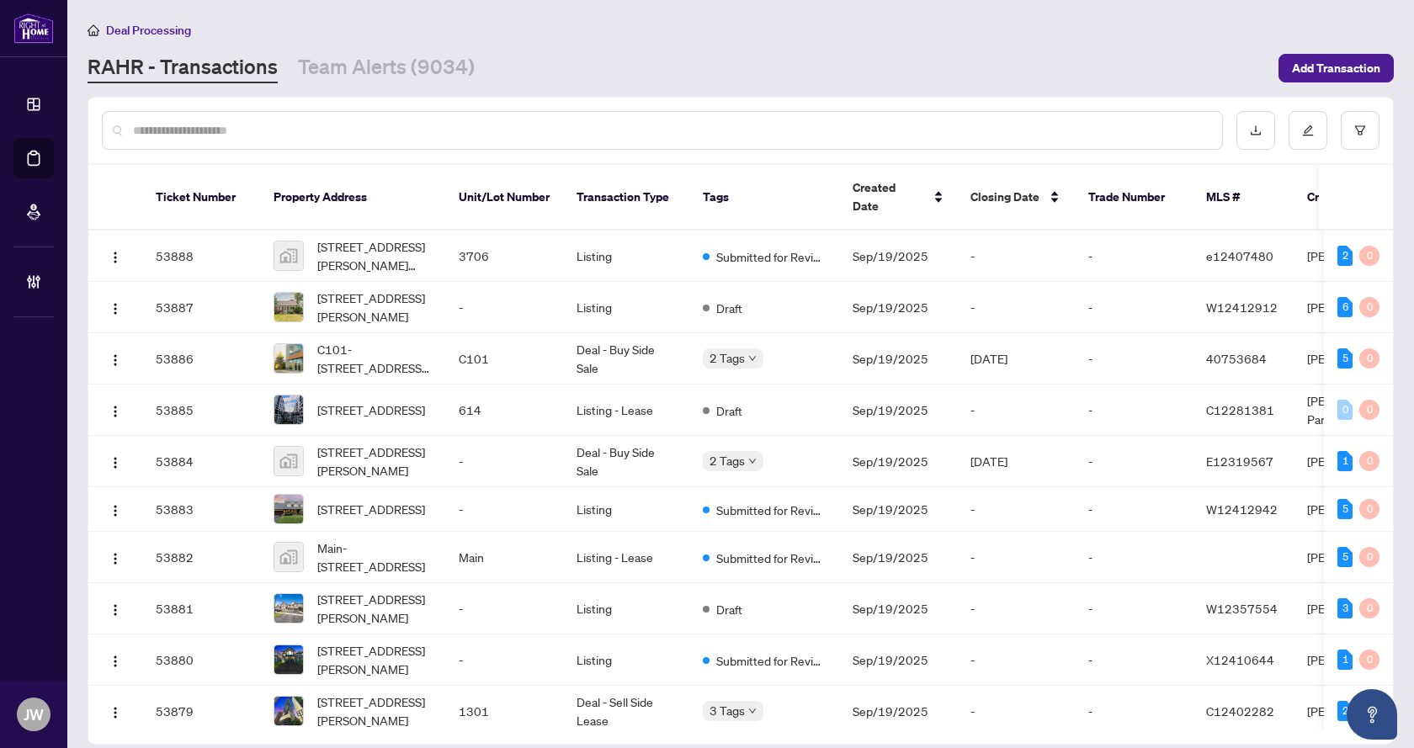
paste input "*******"
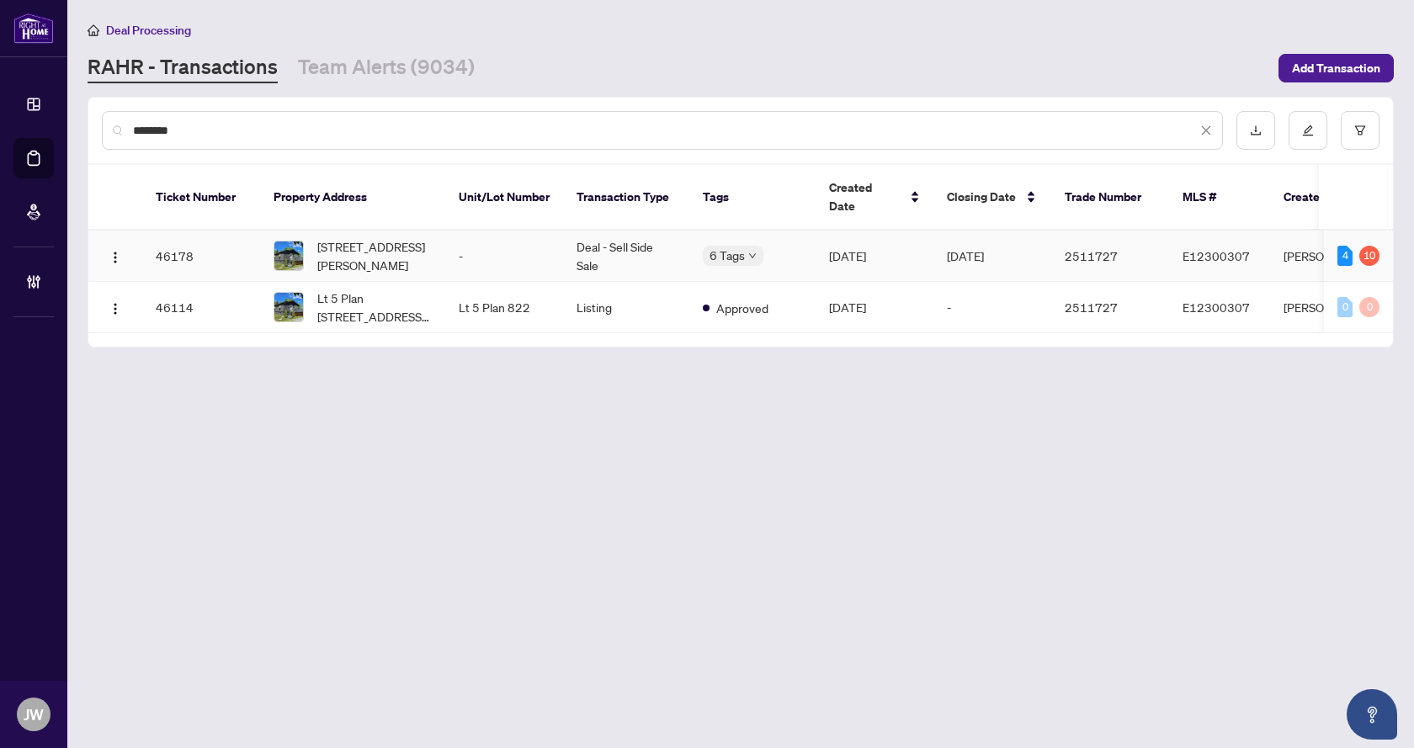
type input "*******"
click at [588, 231] on td "Deal - Sell Side Sale" at bounding box center [626, 256] width 126 height 51
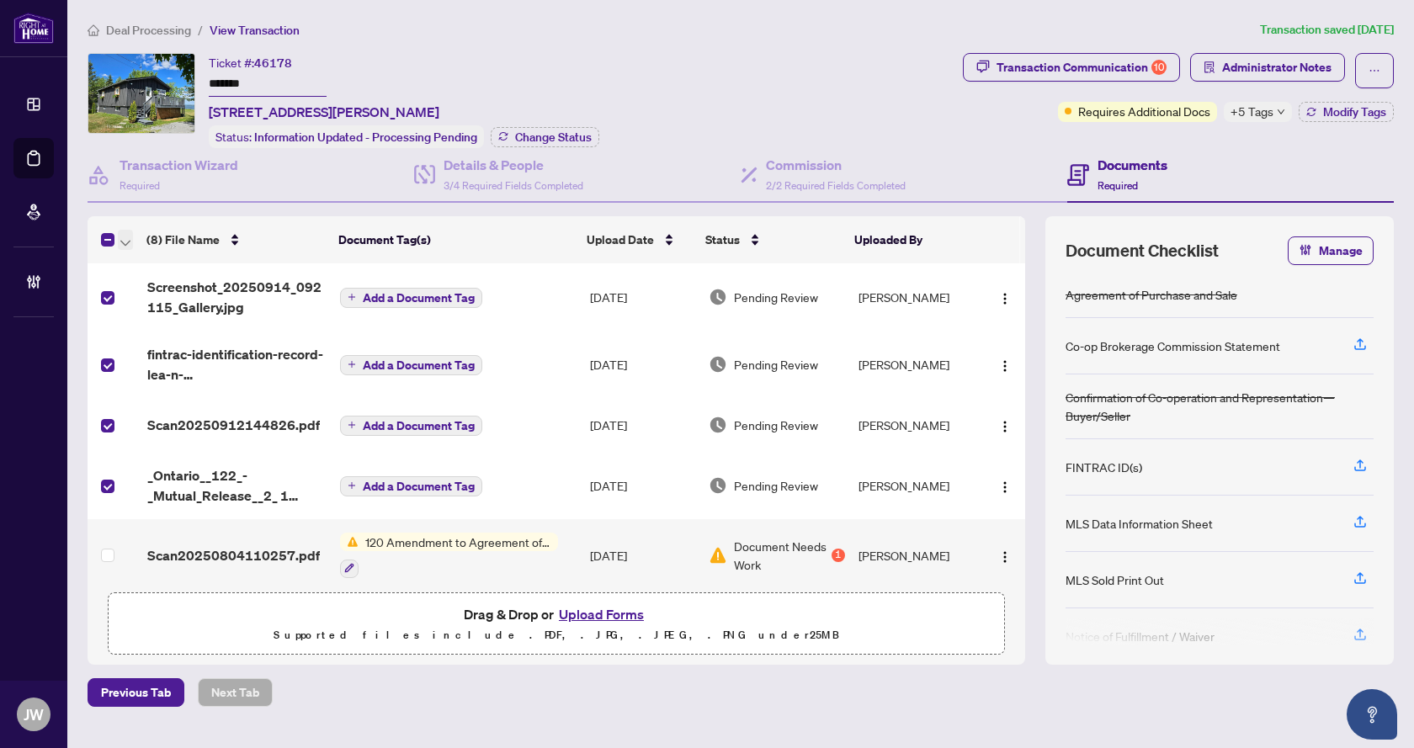
click at [125, 241] on icon "button" at bounding box center [125, 243] width 10 height 7
click at [146, 274] on span "Open Selected in New Tab(s)" at bounding box center [206, 267] width 150 height 19
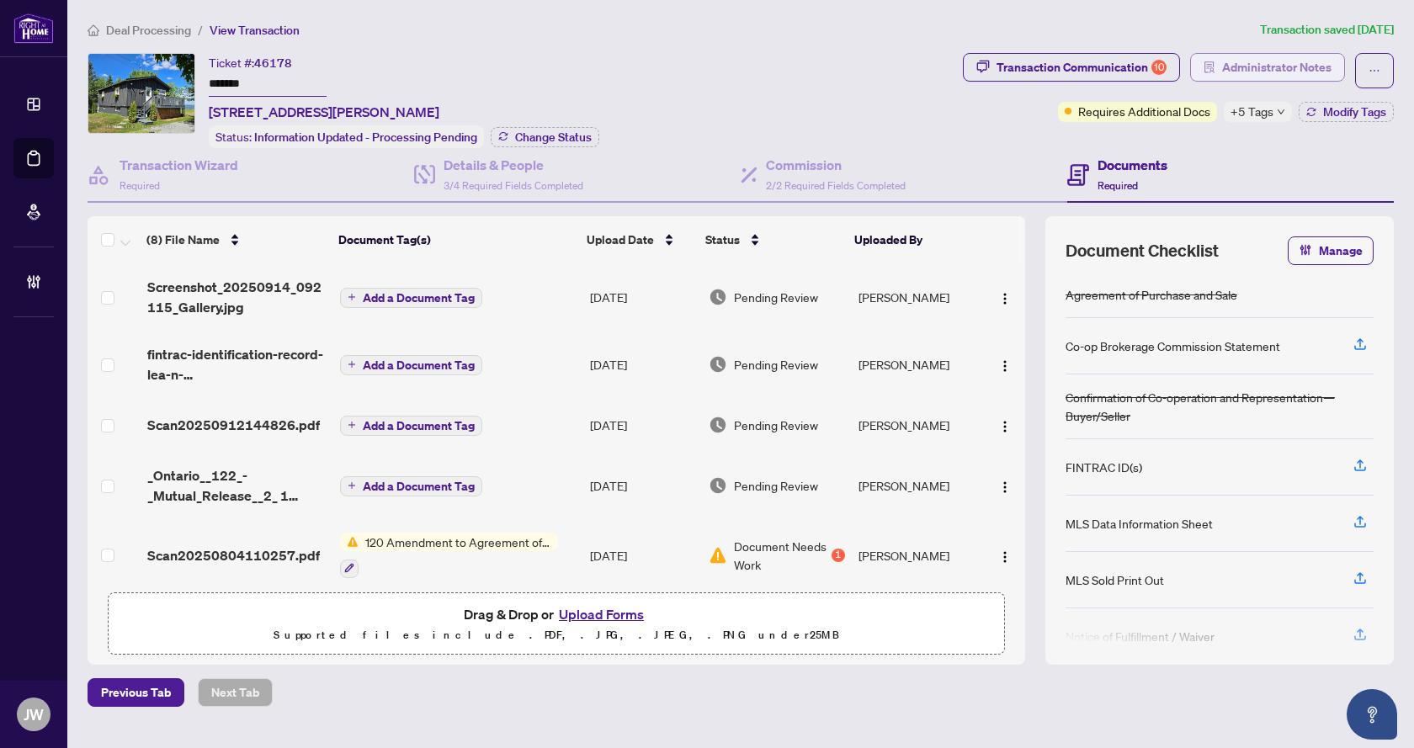
click at [1316, 71] on span "Administrator Notes" at bounding box center [1276, 67] width 109 height 27
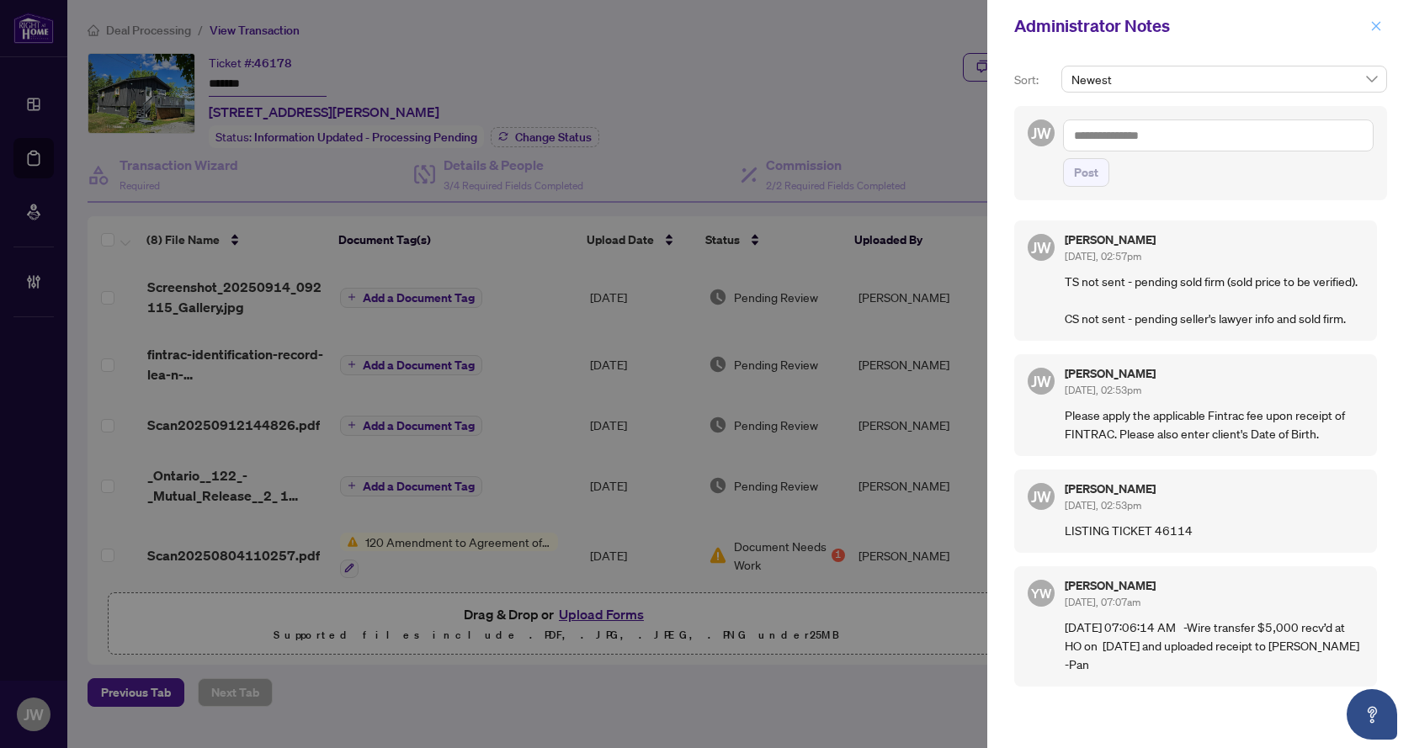
click at [1374, 24] on icon "close" at bounding box center [1376, 25] width 9 height 9
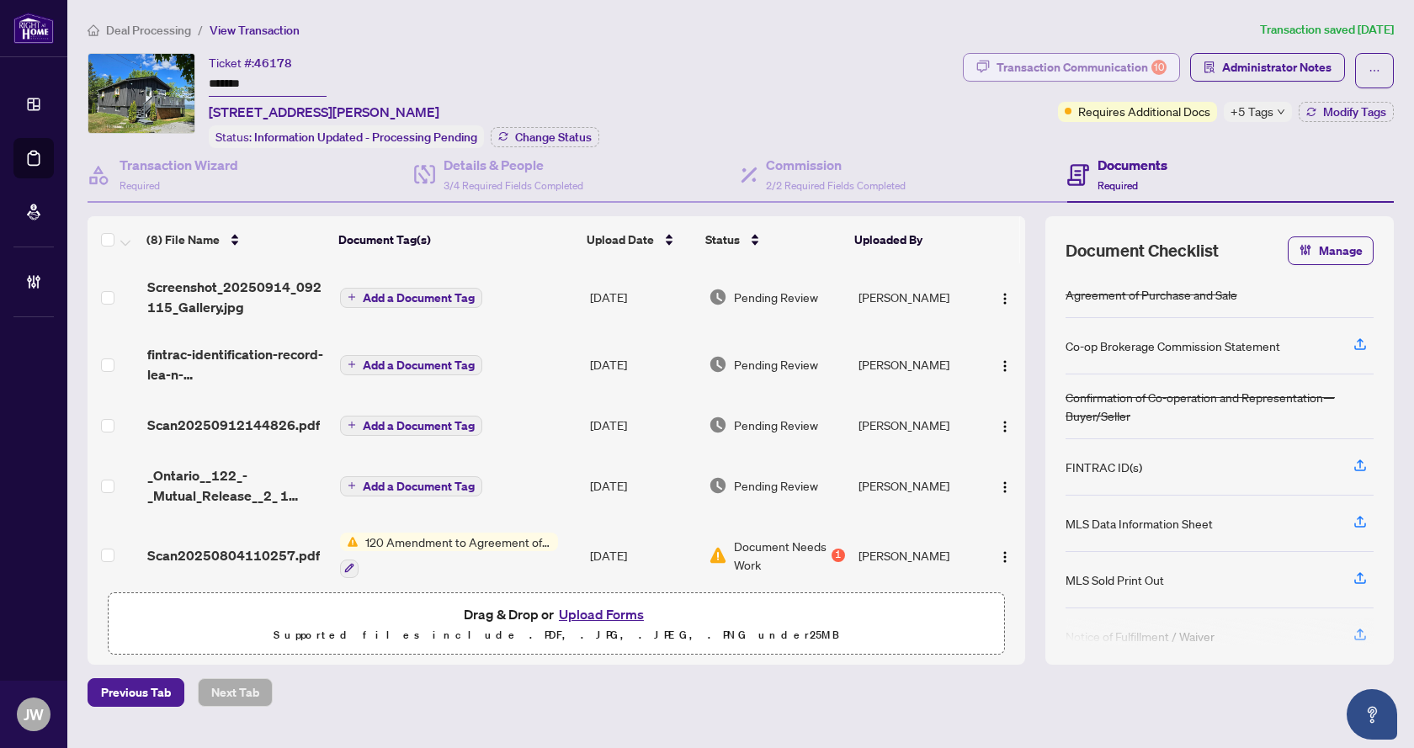
click at [1165, 56] on div "Transaction Communication 10" at bounding box center [1082, 67] width 170 height 27
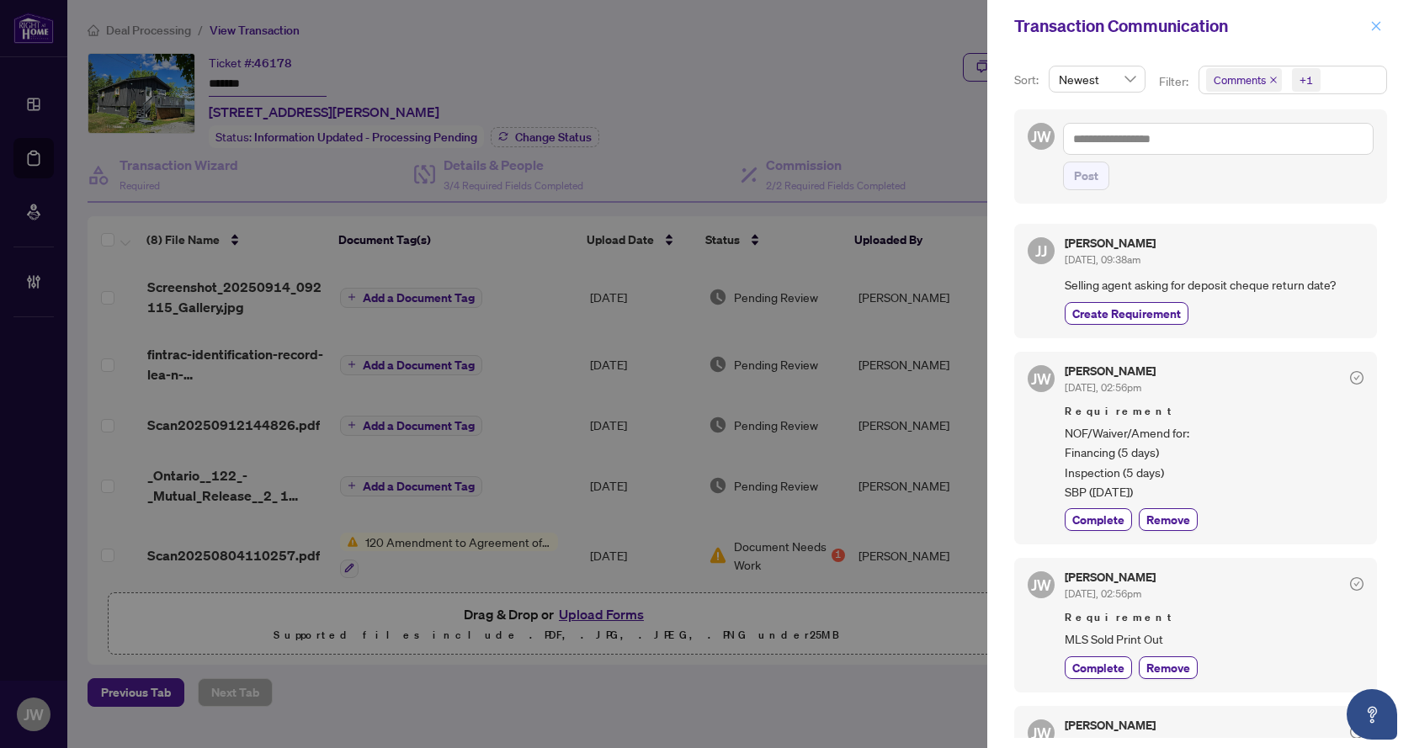
click at [1371, 33] on span "button" at bounding box center [1377, 26] width 12 height 27
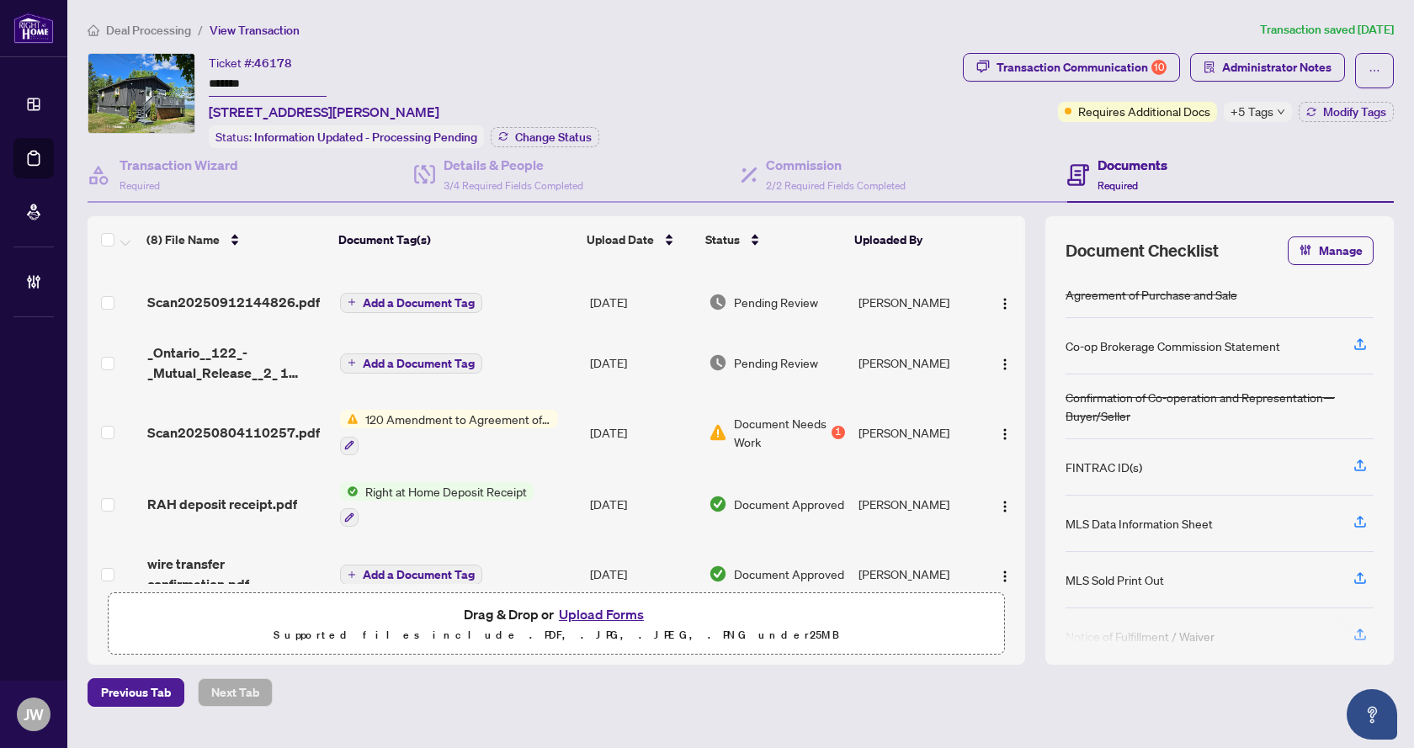
scroll to position [224, 0]
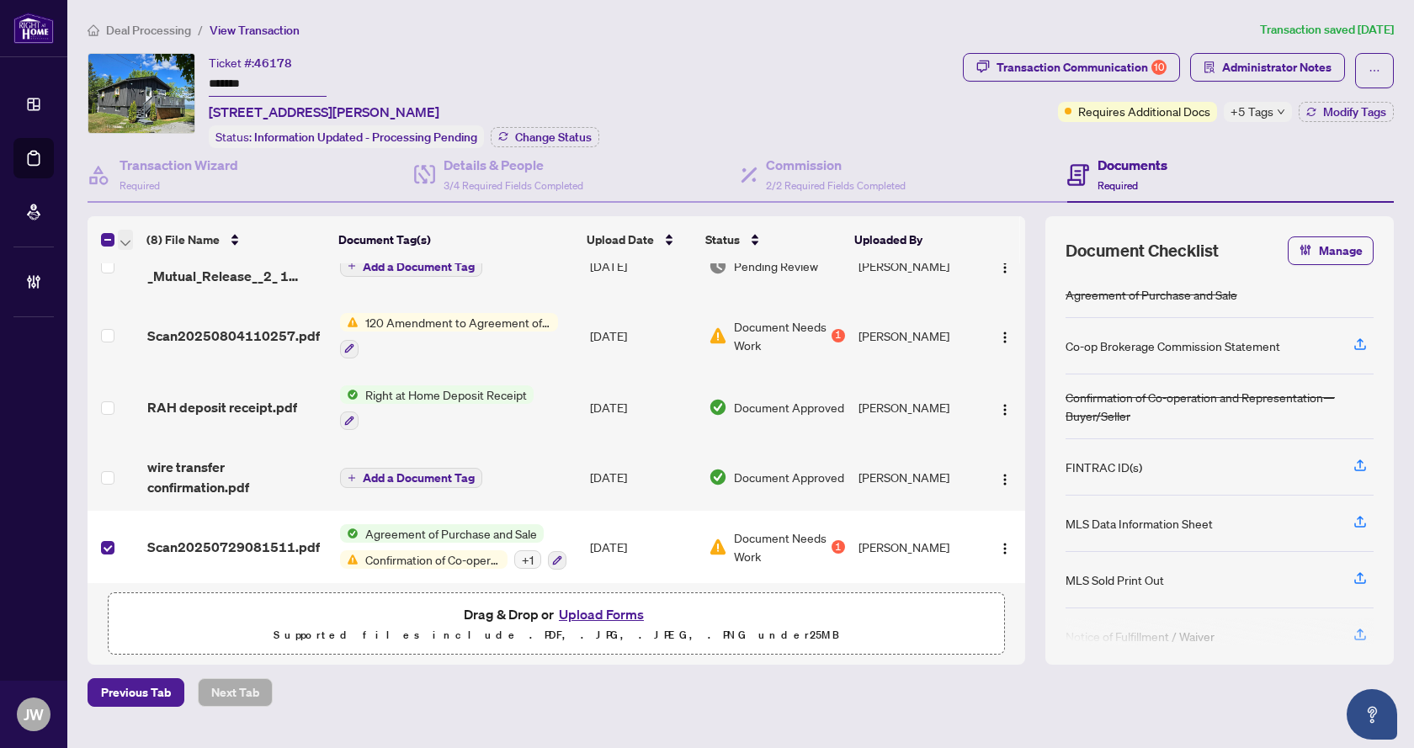
click at [118, 235] on button "button" at bounding box center [125, 240] width 15 height 20
click at [143, 262] on span "Open Selected in New Tab(s)" at bounding box center [206, 267] width 150 height 19
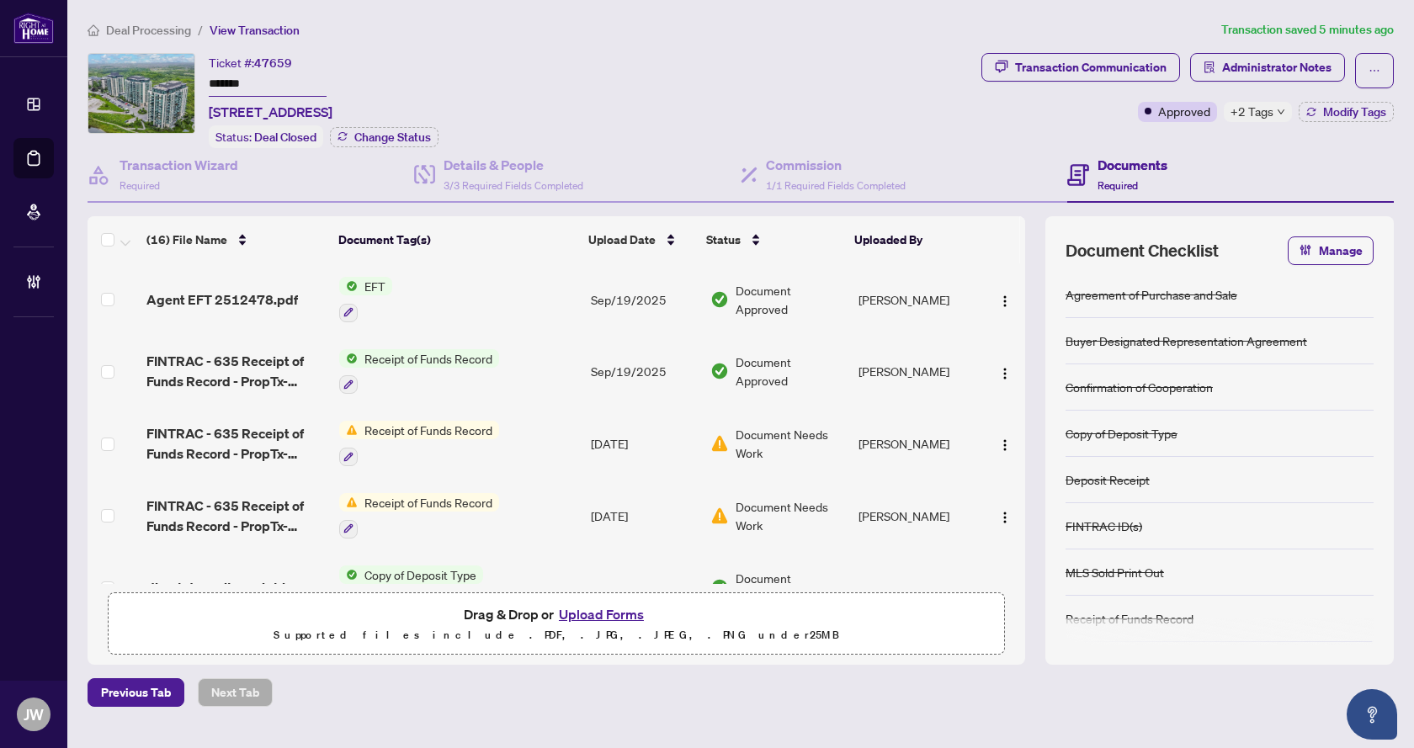
click at [1258, 113] on span "+2 Tags" at bounding box center [1252, 111] width 43 height 19
click at [887, 60] on div "Ticket #: 47659 ******* [STREET_ADDRESS] Status: Deal Closed Change Status" at bounding box center [531, 100] width 887 height 95
click at [1110, 56] on div "Transaction Communication" at bounding box center [1091, 67] width 152 height 27
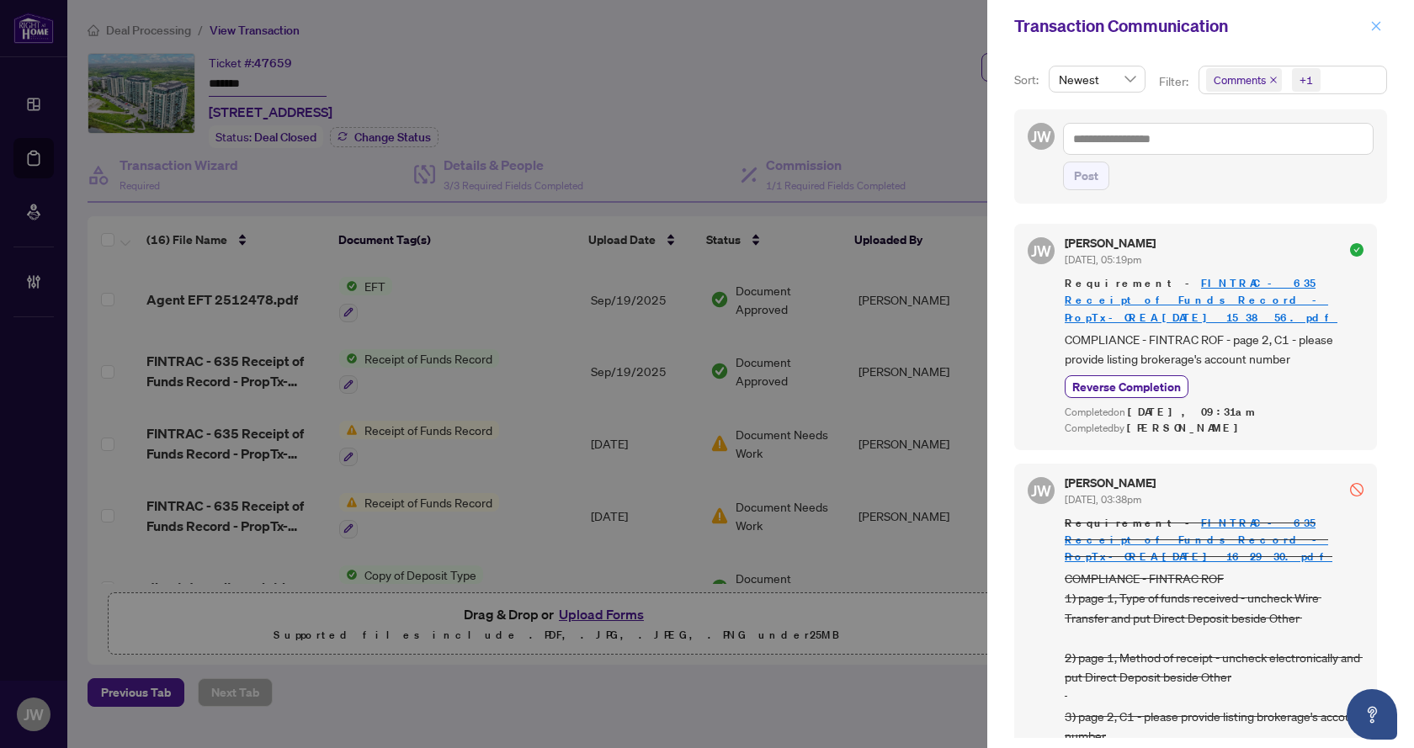
click at [1372, 30] on icon "close" at bounding box center [1376, 25] width 9 height 9
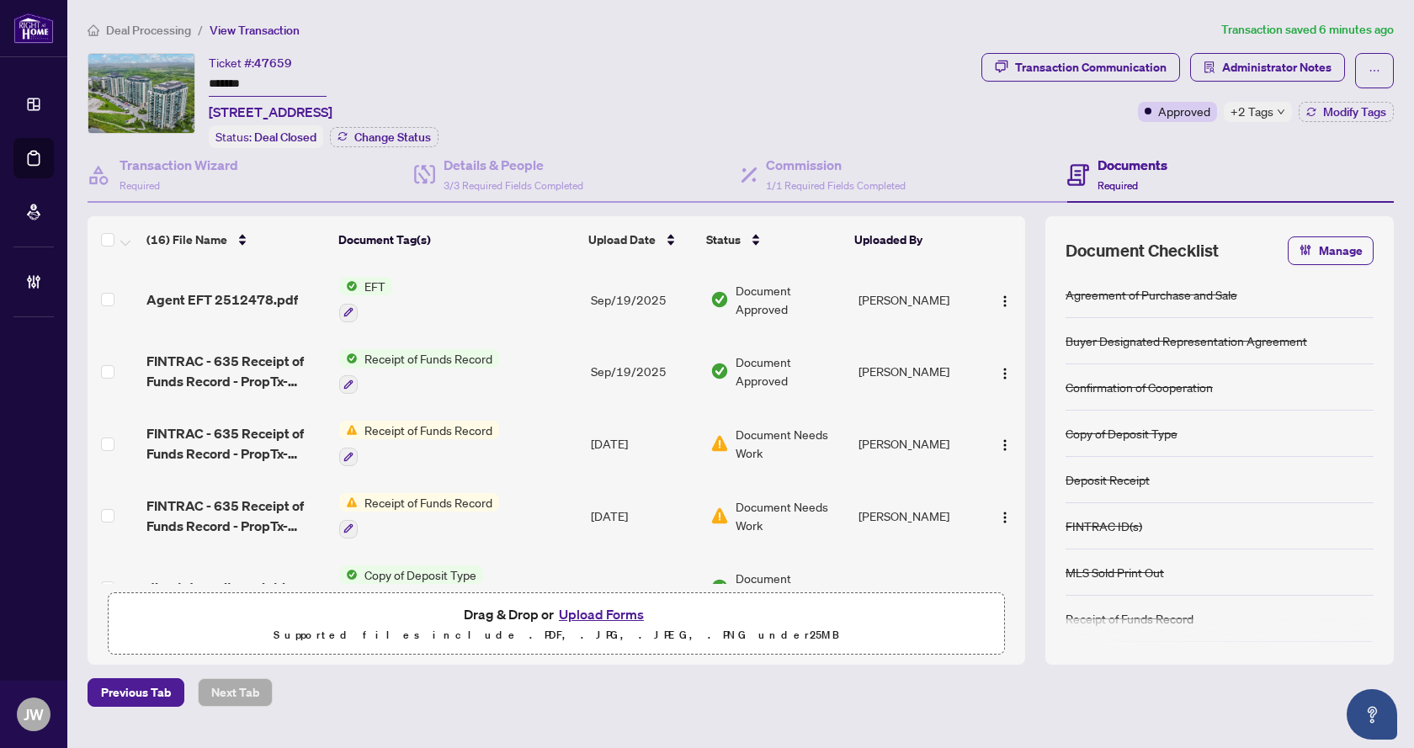
click at [1329, 62] on span "Administrator Notes" at bounding box center [1276, 67] width 109 height 27
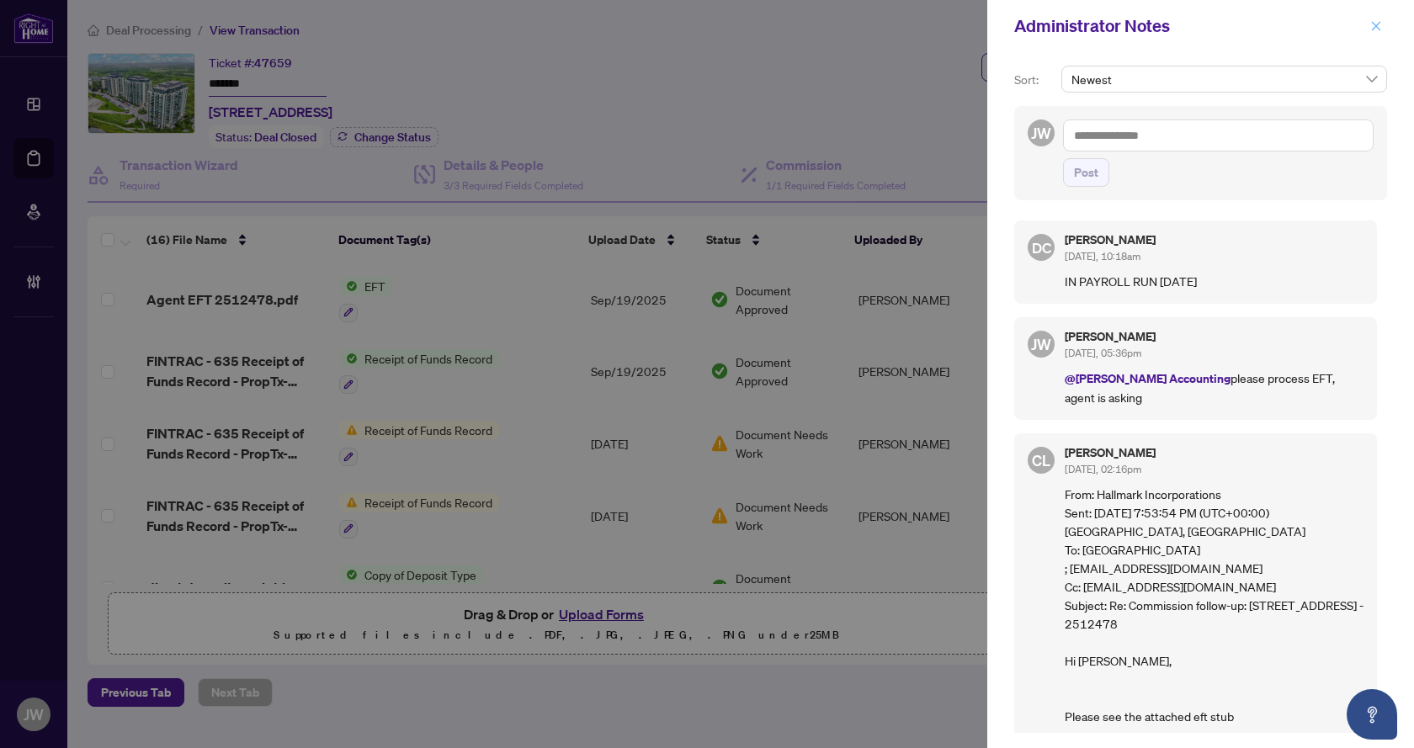
click at [1370, 22] on button "button" at bounding box center [1377, 26] width 22 height 20
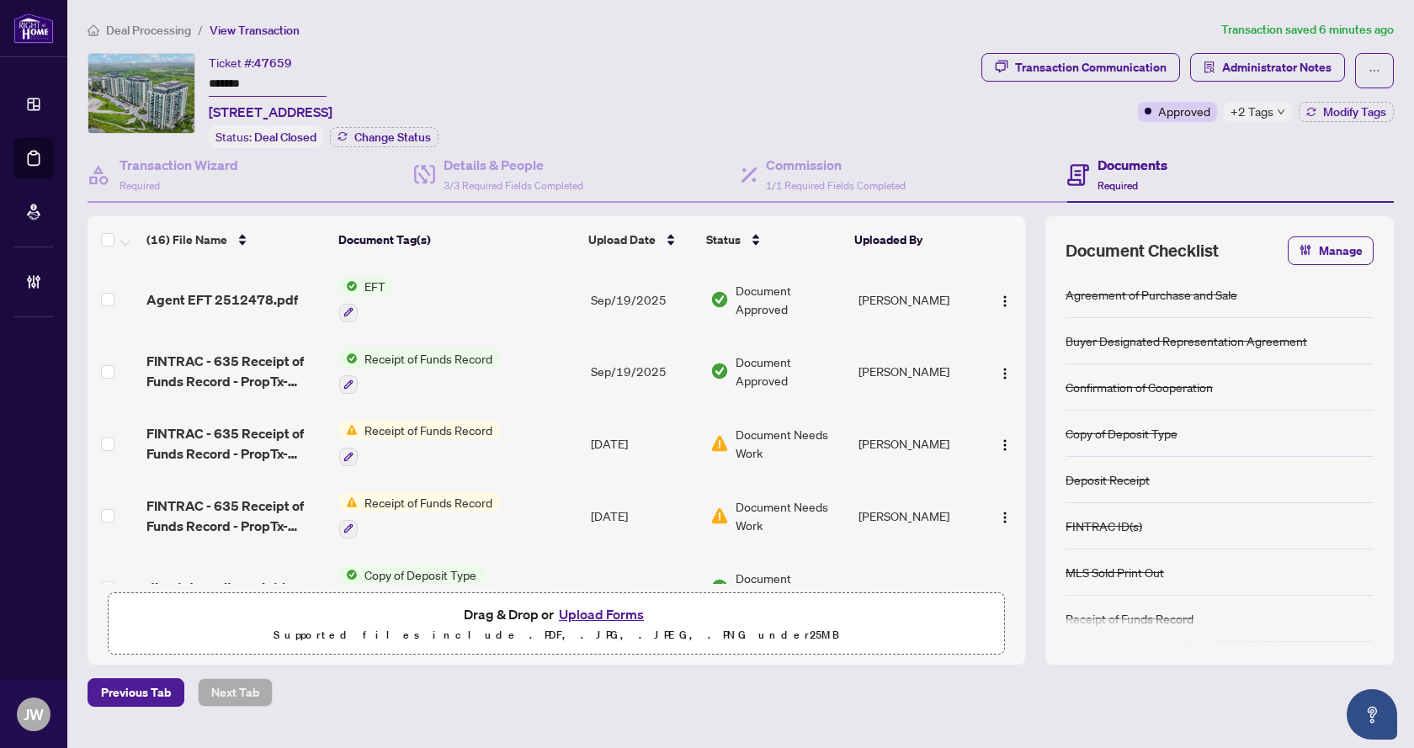
click at [1274, 112] on div "+2 Tags" at bounding box center [1258, 112] width 68 height 20
click at [888, 53] on div "Ticket #: 47659 ******* [STREET_ADDRESS] Status: Deal Closed Change Status" at bounding box center [531, 100] width 887 height 95
